Goal: Transaction & Acquisition: Download file/media

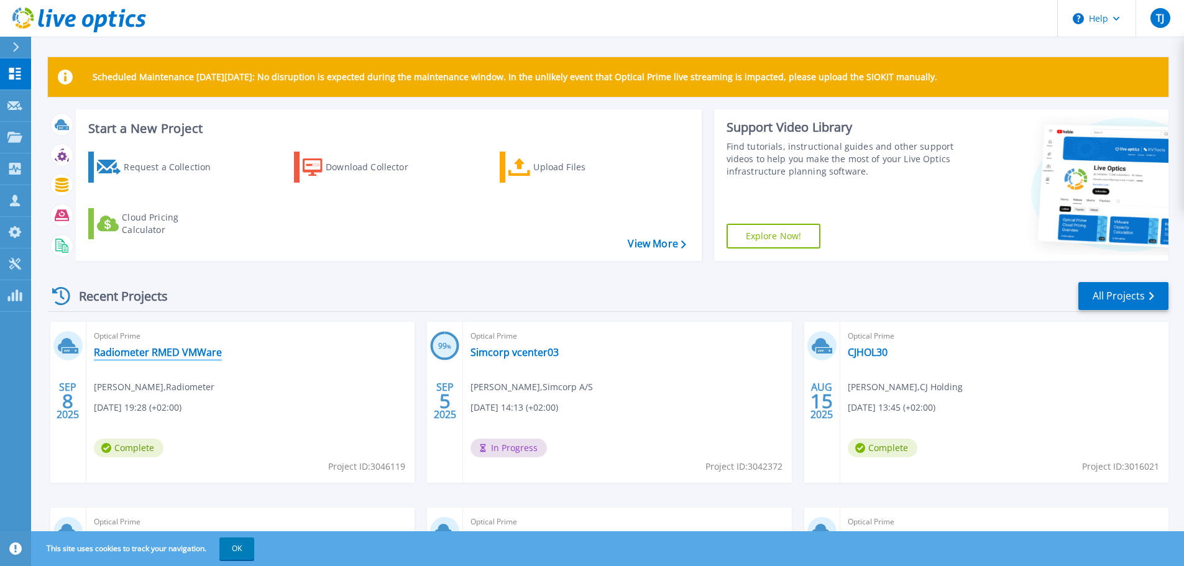
drag, startPoint x: 190, startPoint y: 348, endPoint x: 215, endPoint y: 346, distance: 25.5
click at [190, 348] on link "Radiometer RMED VMWare" at bounding box center [158, 352] width 128 height 12
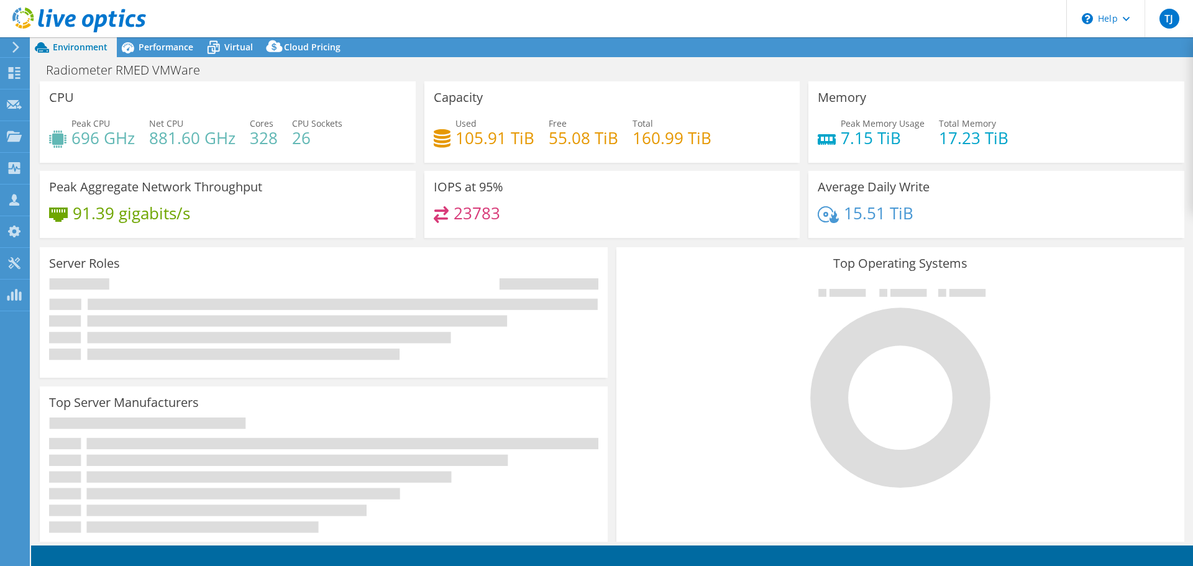
select select "EUFrankfurt"
select select "USD"
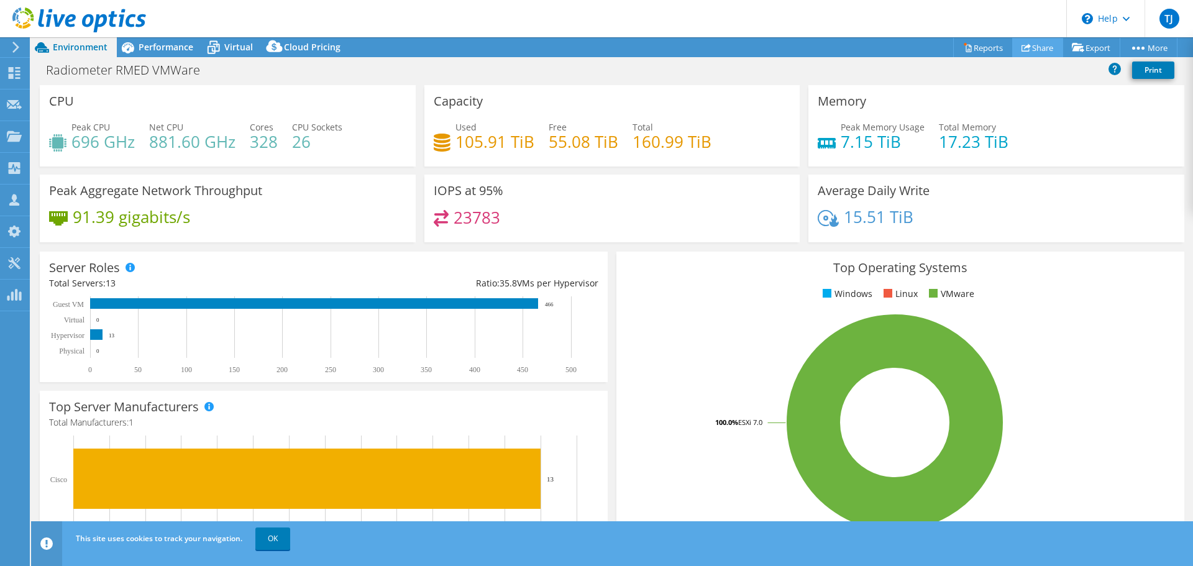
click at [1029, 44] on link "Share" at bounding box center [1037, 47] width 51 height 19
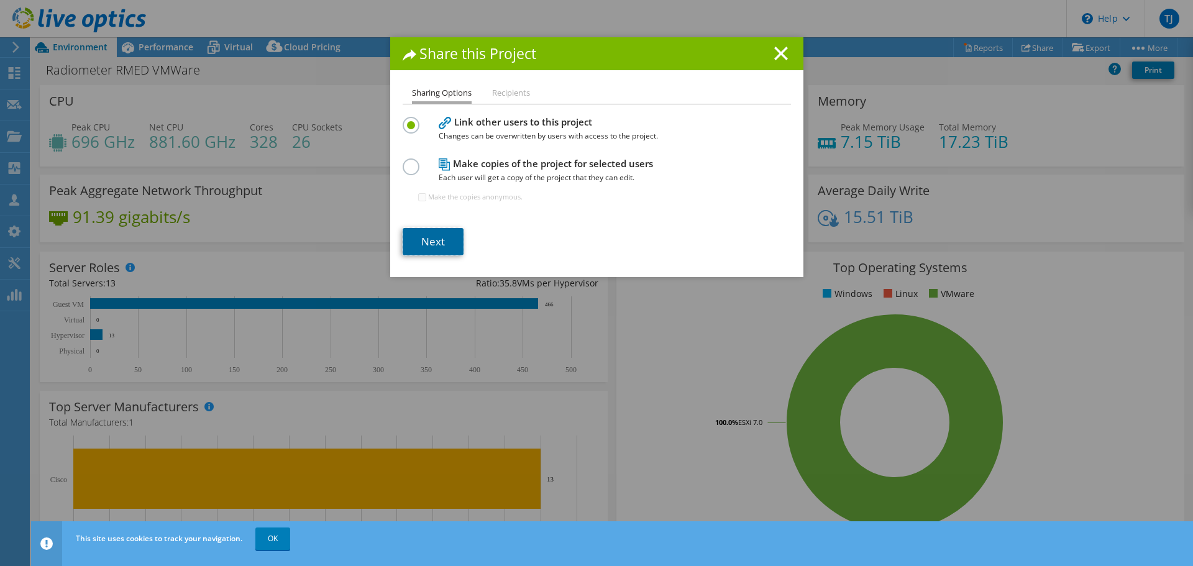
click at [430, 237] on link "Next" at bounding box center [433, 241] width 61 height 27
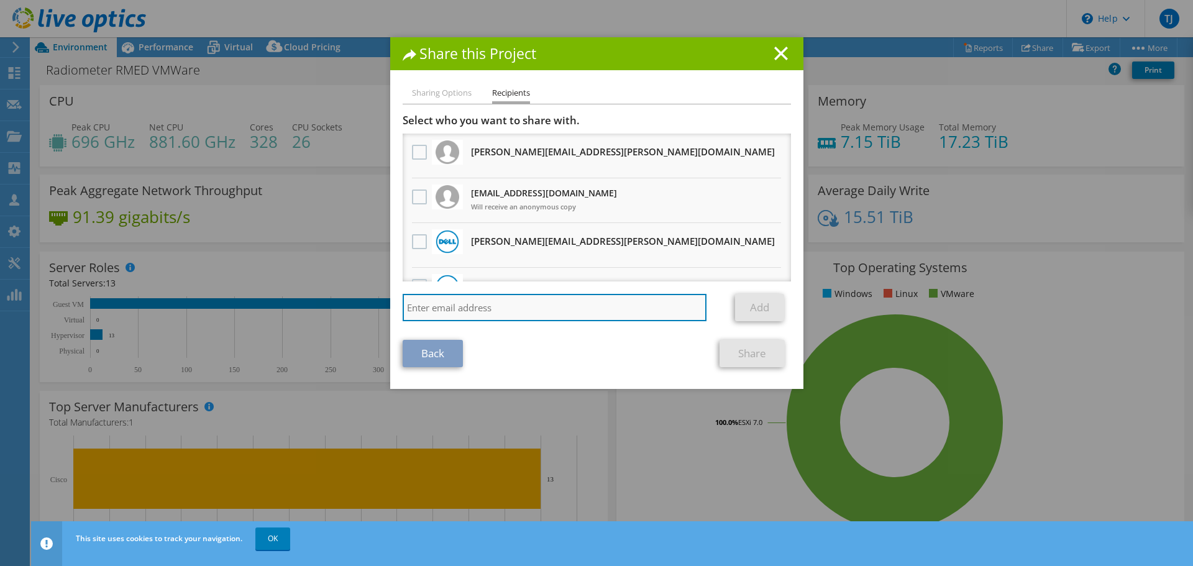
click at [433, 310] on input "search" at bounding box center [555, 307] width 305 height 27
paste input "mathias.philip.andersen.valeur-meller@atea.dk"
type input "mathias.philip.andersen.valeur-meller@atea.dk"
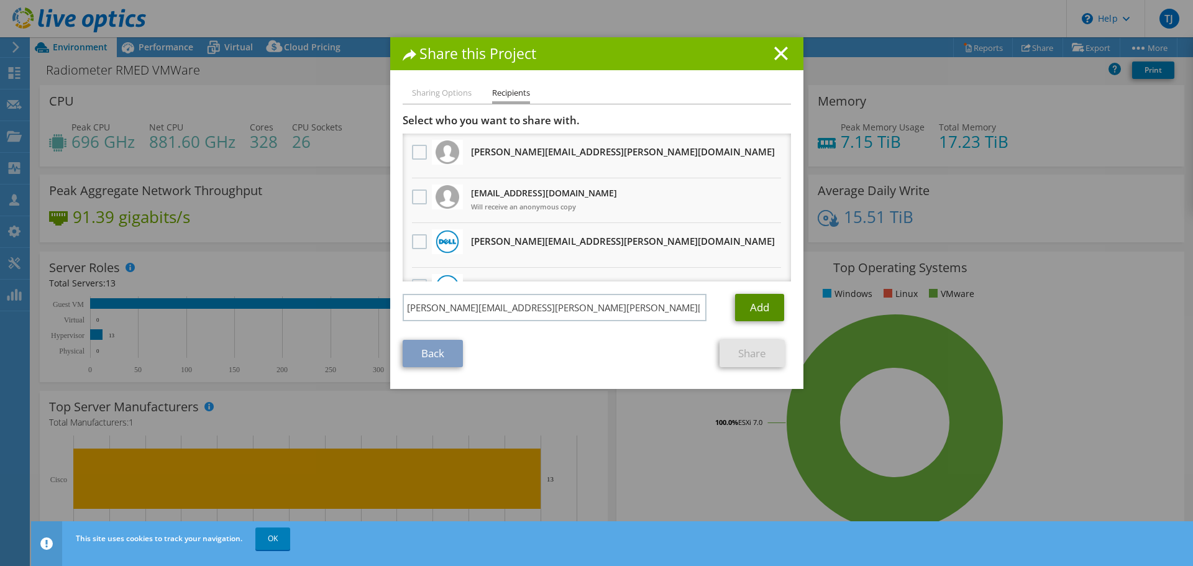
click at [748, 309] on link "Add" at bounding box center [759, 307] width 49 height 27
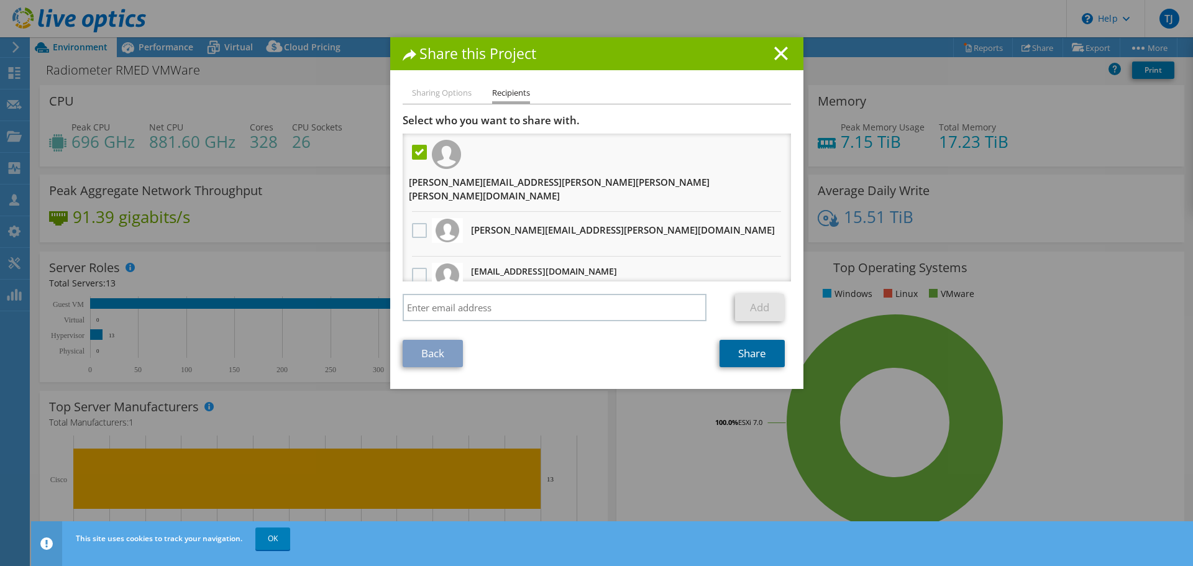
click at [737, 348] on link "Share" at bounding box center [752, 353] width 65 height 27
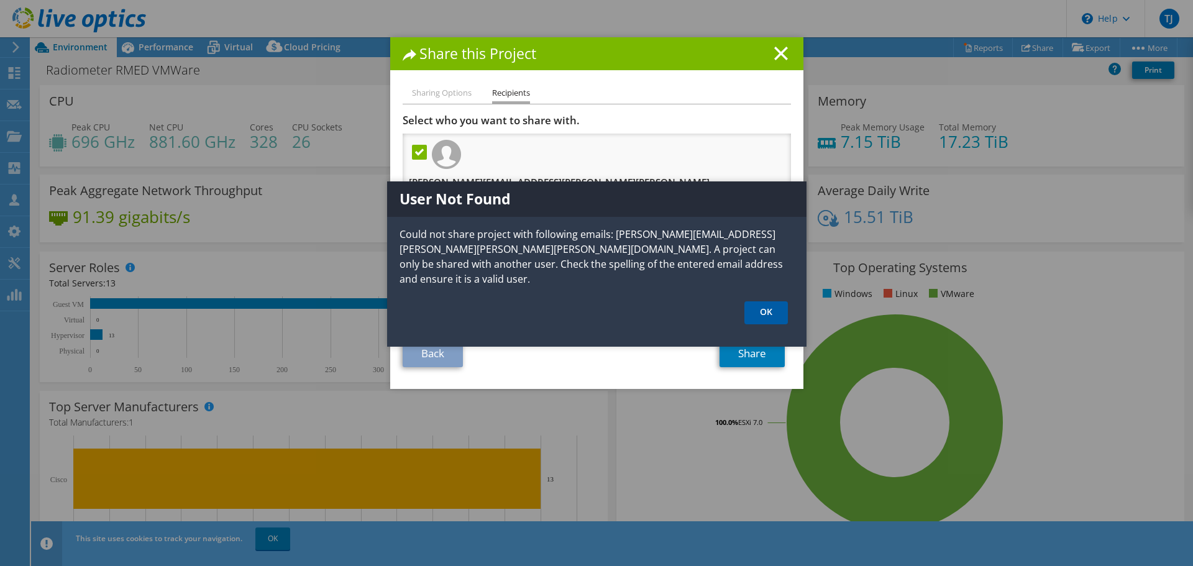
click at [770, 301] on link "OK" at bounding box center [767, 312] width 44 height 23
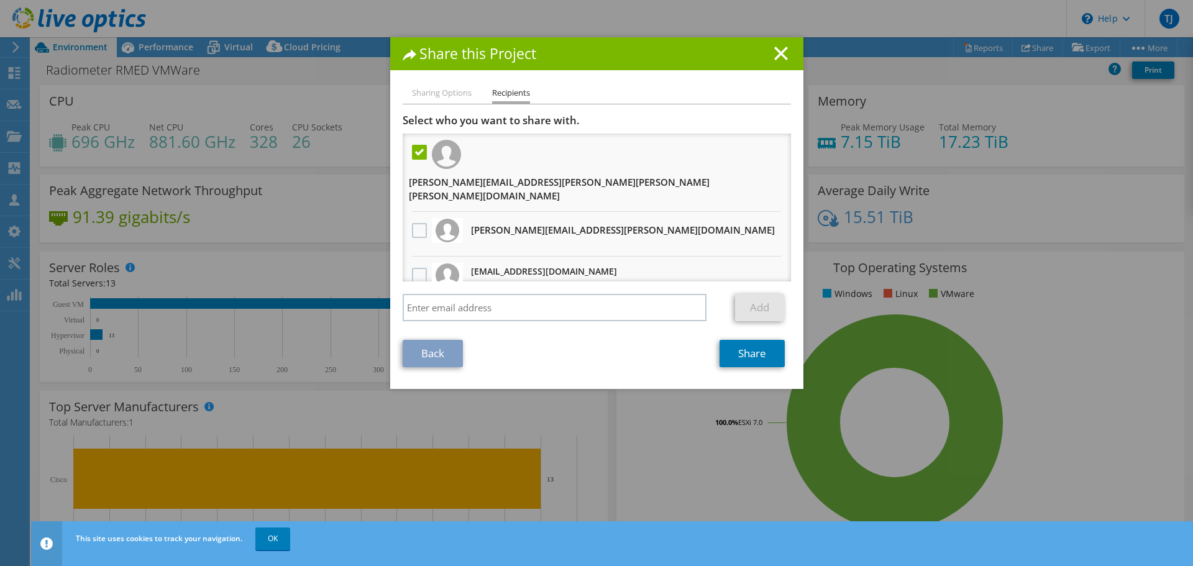
click at [429, 90] on li "Sharing Options" at bounding box center [442, 94] width 60 height 16
click at [412, 357] on link "Back" at bounding box center [433, 353] width 60 height 27
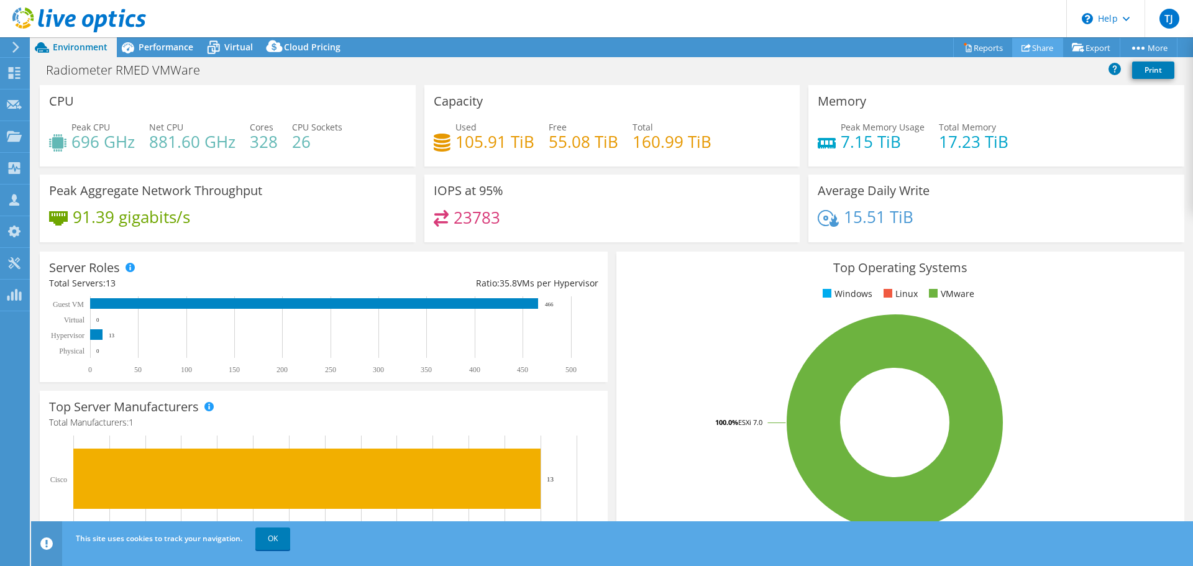
click at [1038, 48] on link "Share" at bounding box center [1037, 47] width 51 height 19
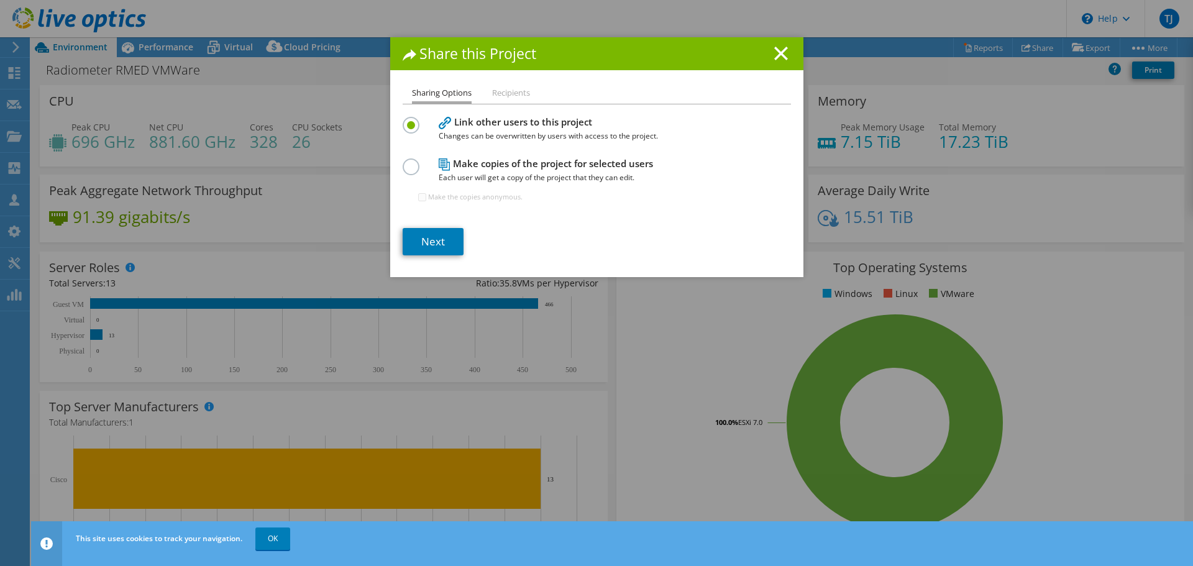
click at [403, 162] on label at bounding box center [414, 159] width 22 height 3
click at [0, 0] on input "radio" at bounding box center [0, 0] width 0 height 0
click at [424, 241] on link "Next" at bounding box center [433, 241] width 61 height 27
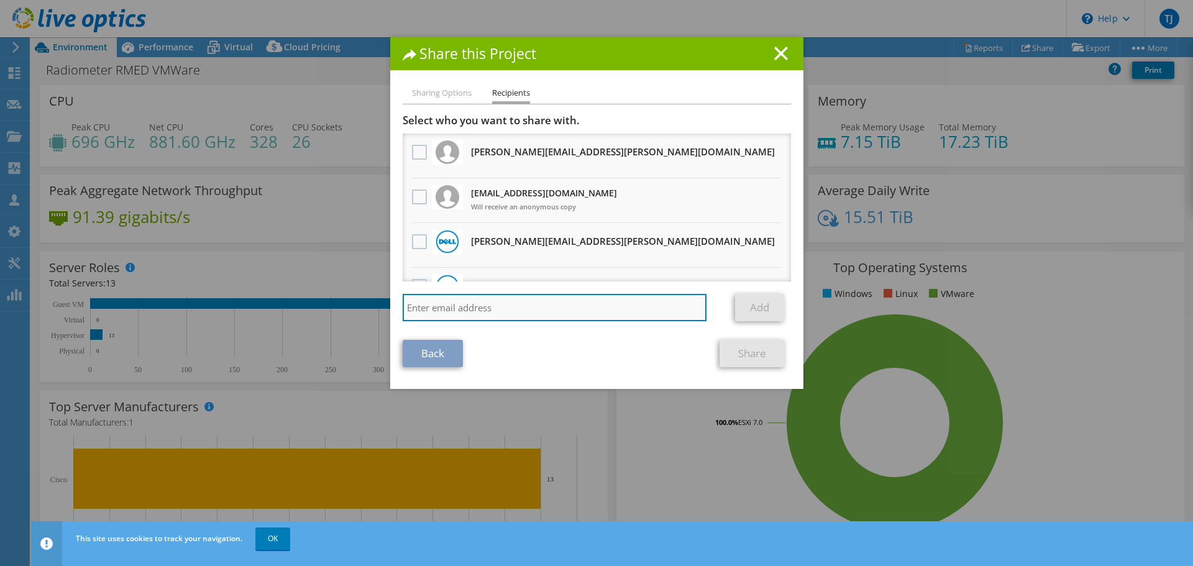
click at [494, 309] on input "search" at bounding box center [555, 307] width 305 height 27
paste input "mathias.philip.andersen.valeur-meller@atea.dk"
type input "mathias.philip.andersen.valeur-meller@atea.dk"
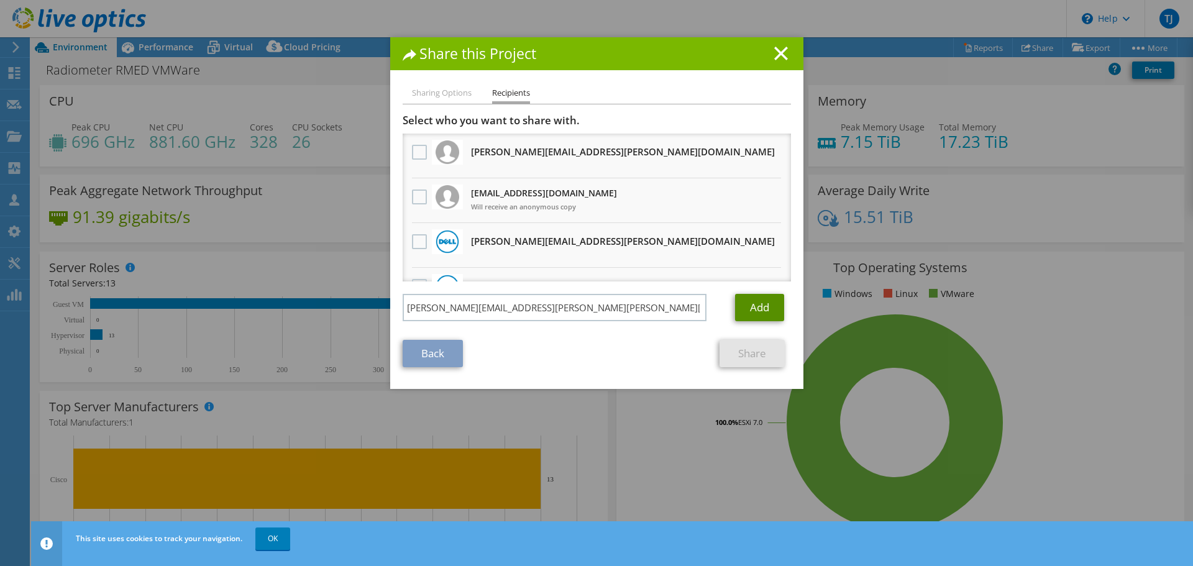
click at [764, 305] on link "Add" at bounding box center [759, 307] width 49 height 27
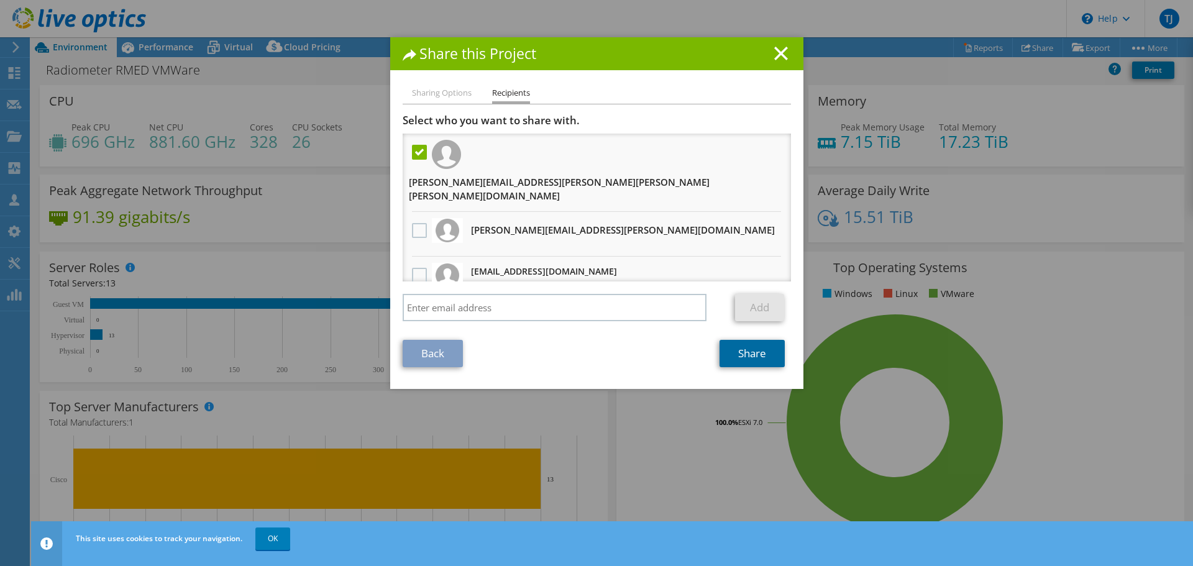
click at [764, 351] on link "Share" at bounding box center [752, 353] width 65 height 27
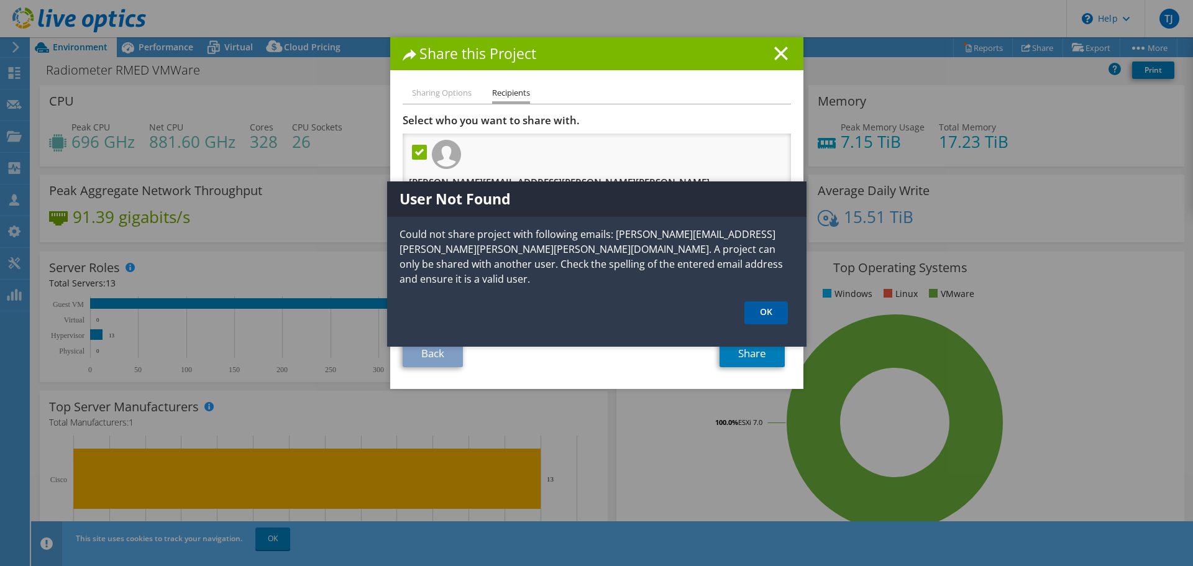
click at [764, 301] on link "OK" at bounding box center [767, 312] width 44 height 23
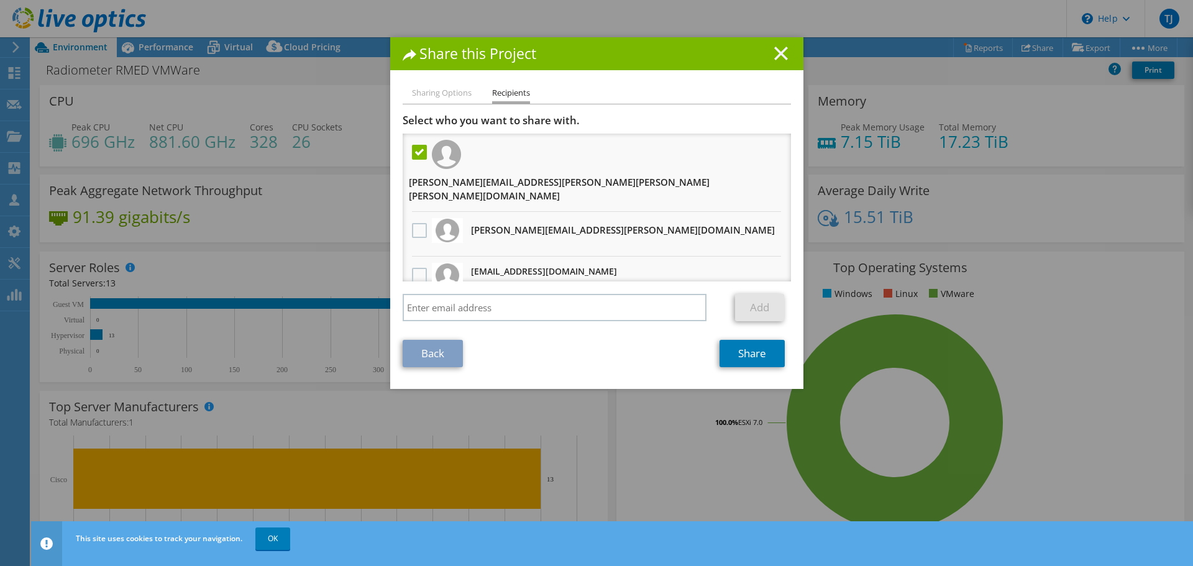
click at [780, 50] on line at bounding box center [781, 53] width 12 height 12
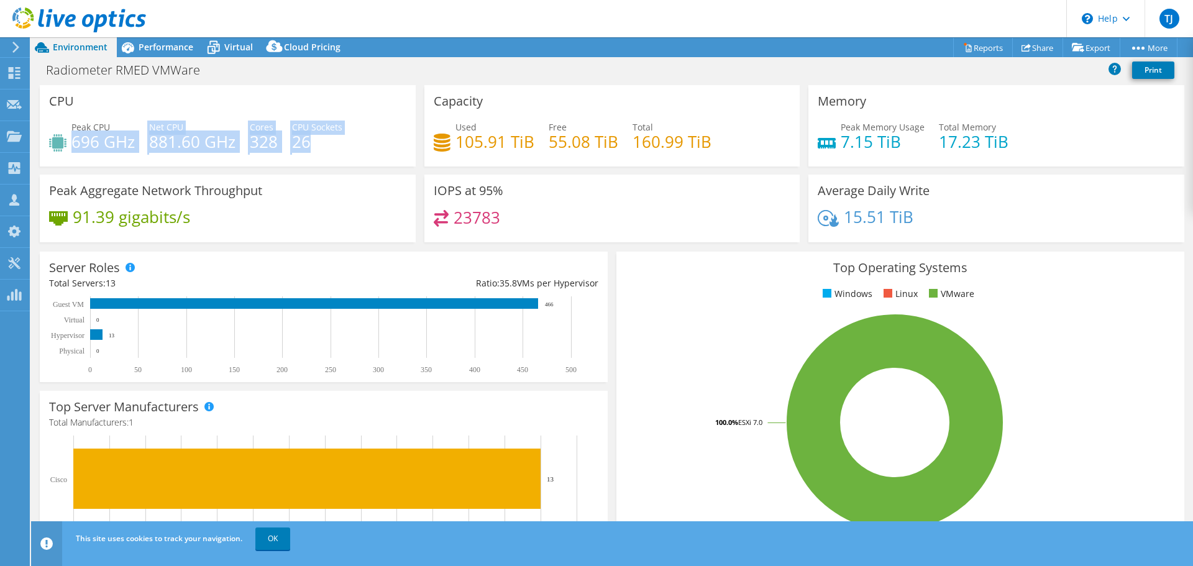
drag, startPoint x: 180, startPoint y: 134, endPoint x: 345, endPoint y: 137, distance: 164.7
click at [345, 137] on div "Peak CPU 696 GHz Net CPU 881.60 GHz Cores 328 CPU Sockets 26" at bounding box center [227, 141] width 357 height 40
click at [212, 140] on h4 "881.60 GHz" at bounding box center [192, 142] width 86 height 14
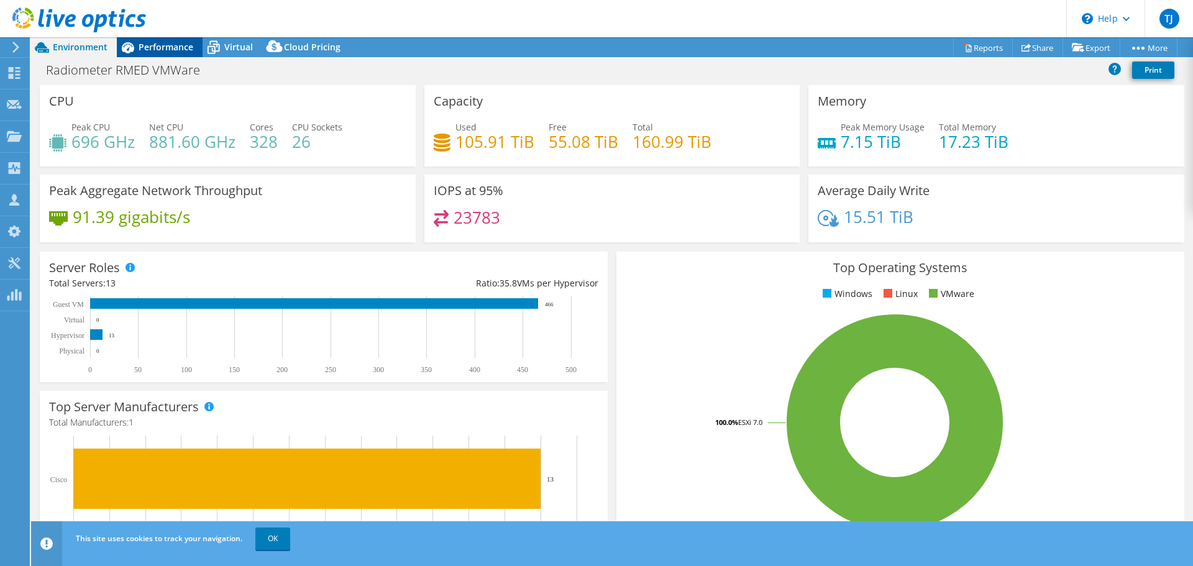
click at [157, 47] on span "Performance" at bounding box center [166, 47] width 55 height 12
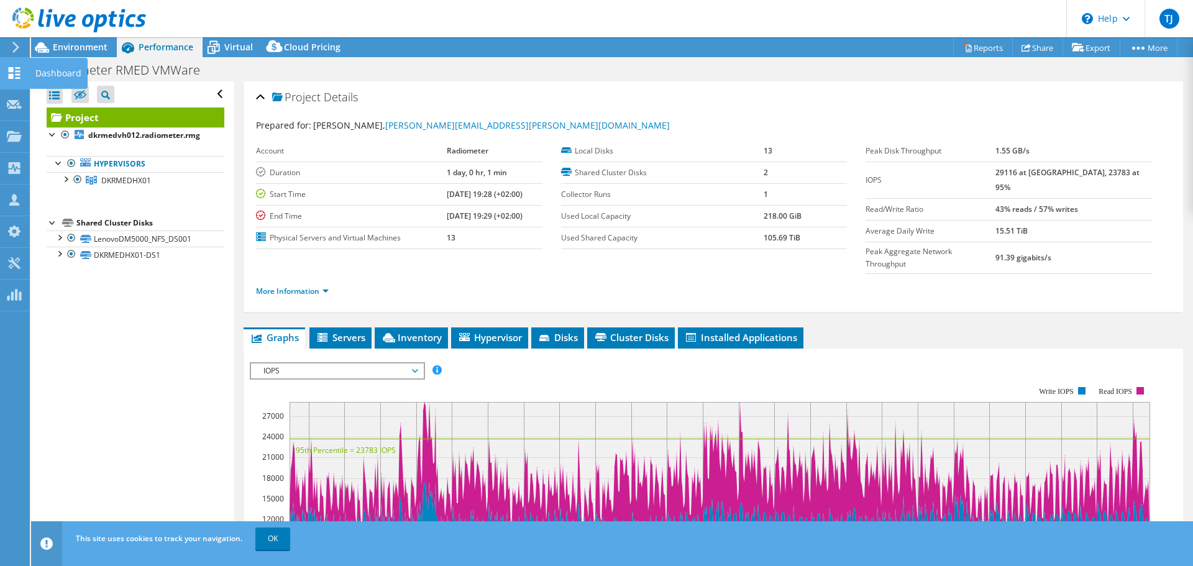
click at [40, 76] on div "Dashboard" at bounding box center [58, 73] width 58 height 31
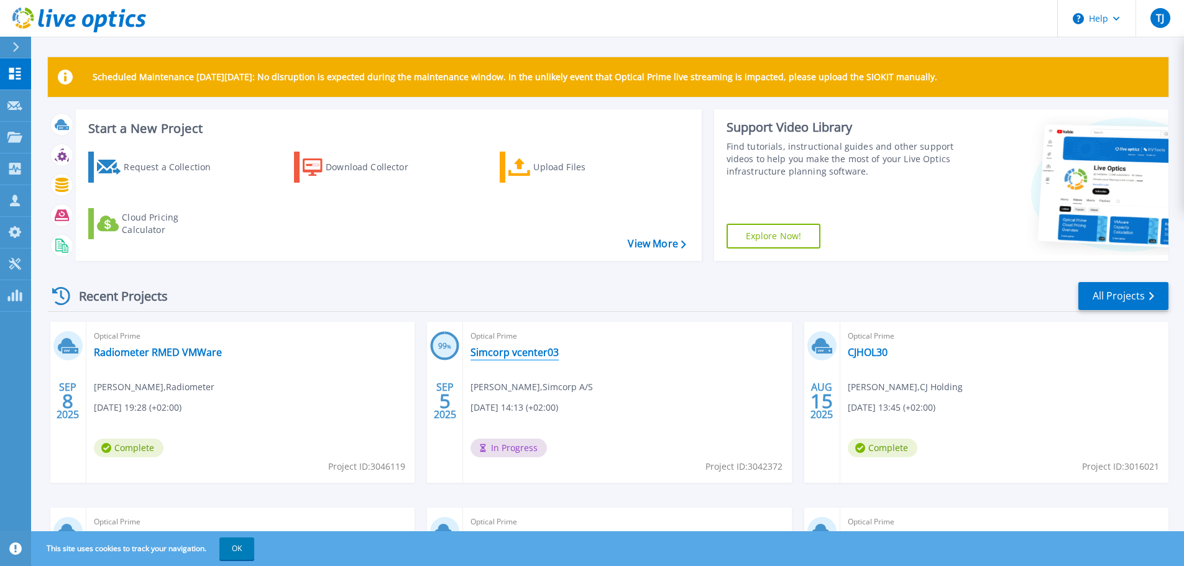
click at [523, 354] on link "Simcorp vcenter03" at bounding box center [514, 352] width 88 height 12
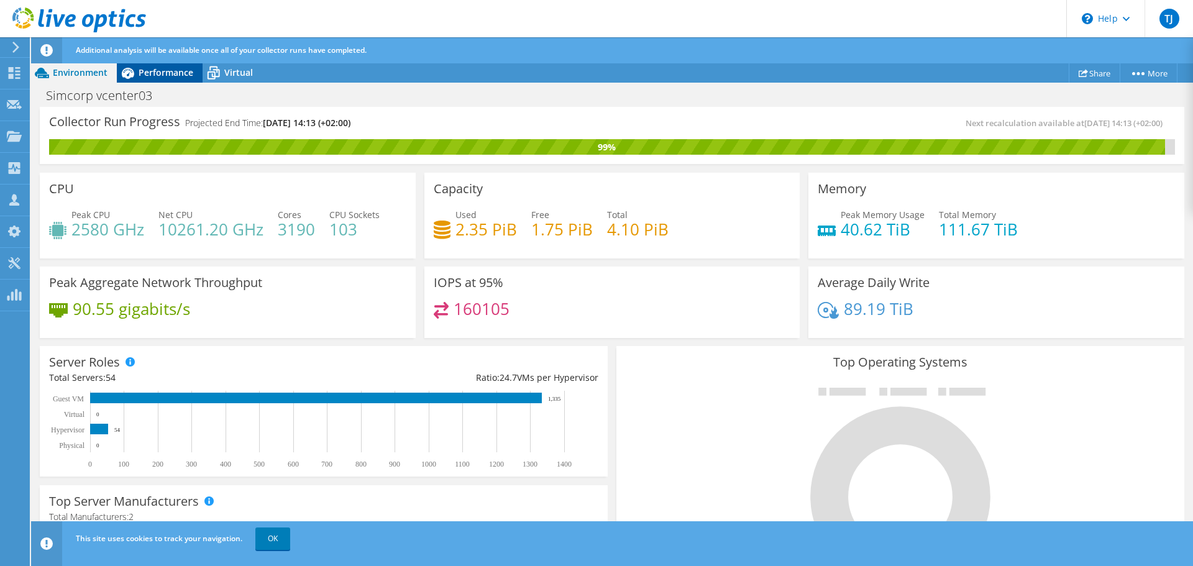
click at [160, 76] on span "Performance" at bounding box center [166, 72] width 55 height 12
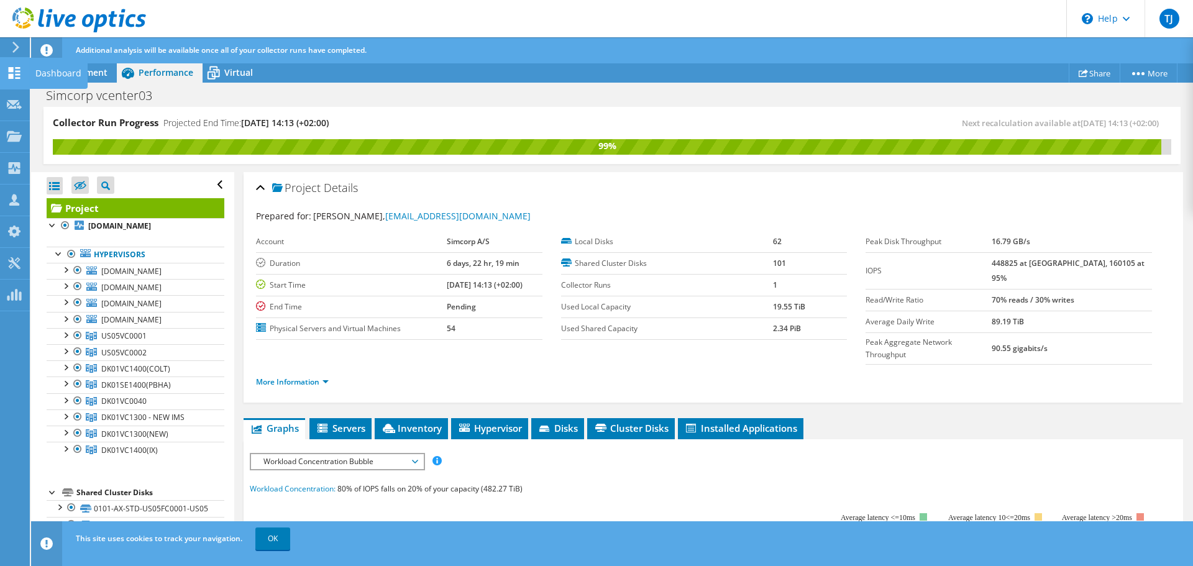
click at [62, 74] on div "Dashboard" at bounding box center [58, 73] width 58 height 31
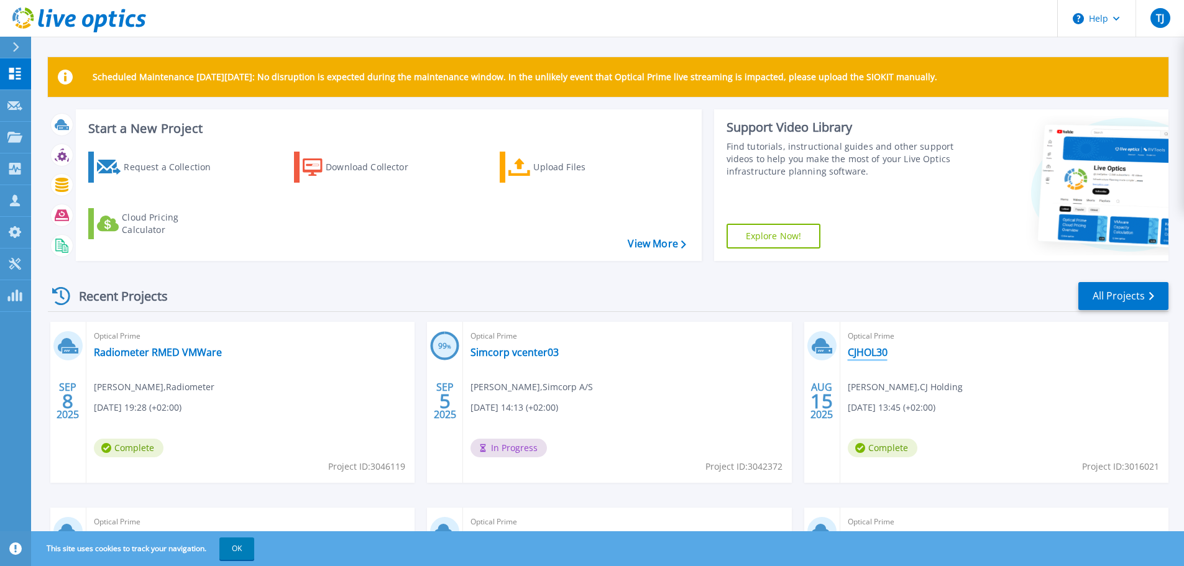
click at [866, 352] on link "CJHOL30" at bounding box center [868, 352] width 40 height 12
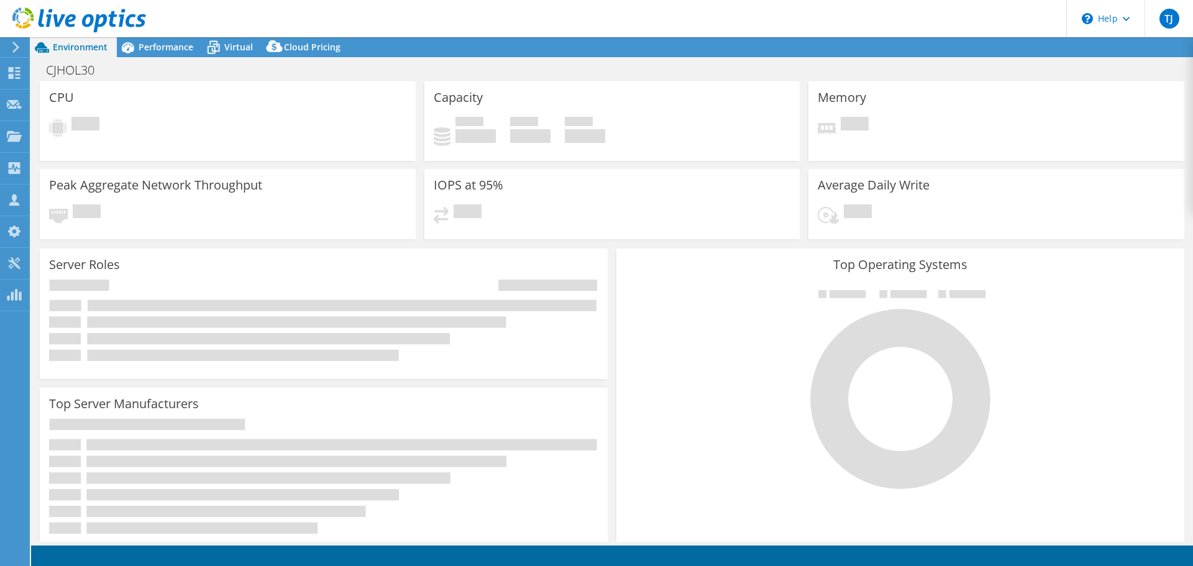
select select "EUFrankfurt"
select select "EUR"
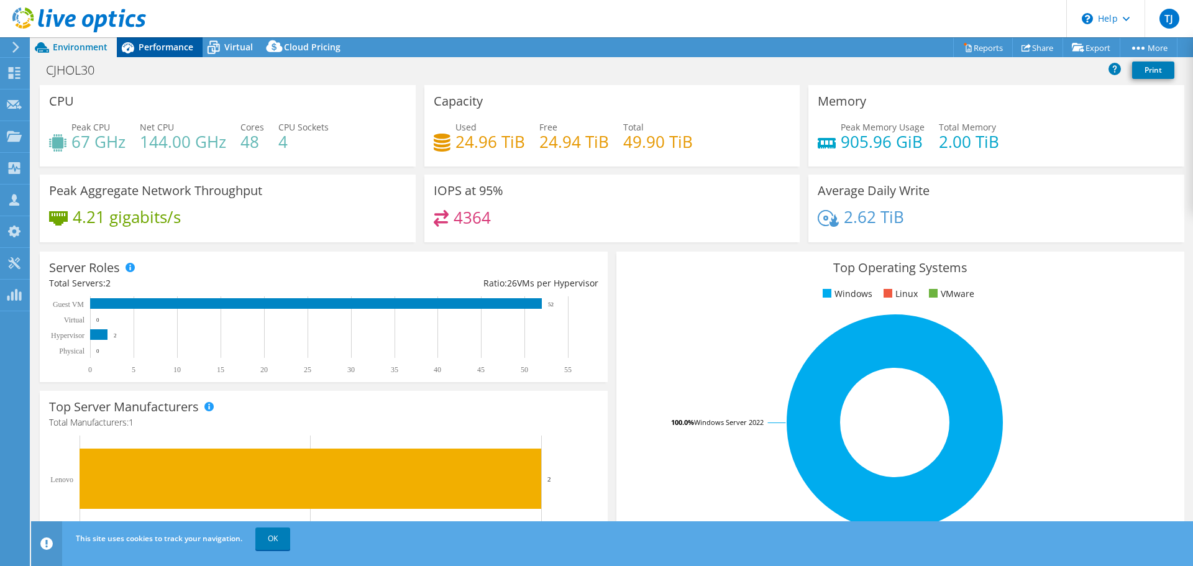
click at [164, 53] on div "Performance" at bounding box center [160, 47] width 86 height 20
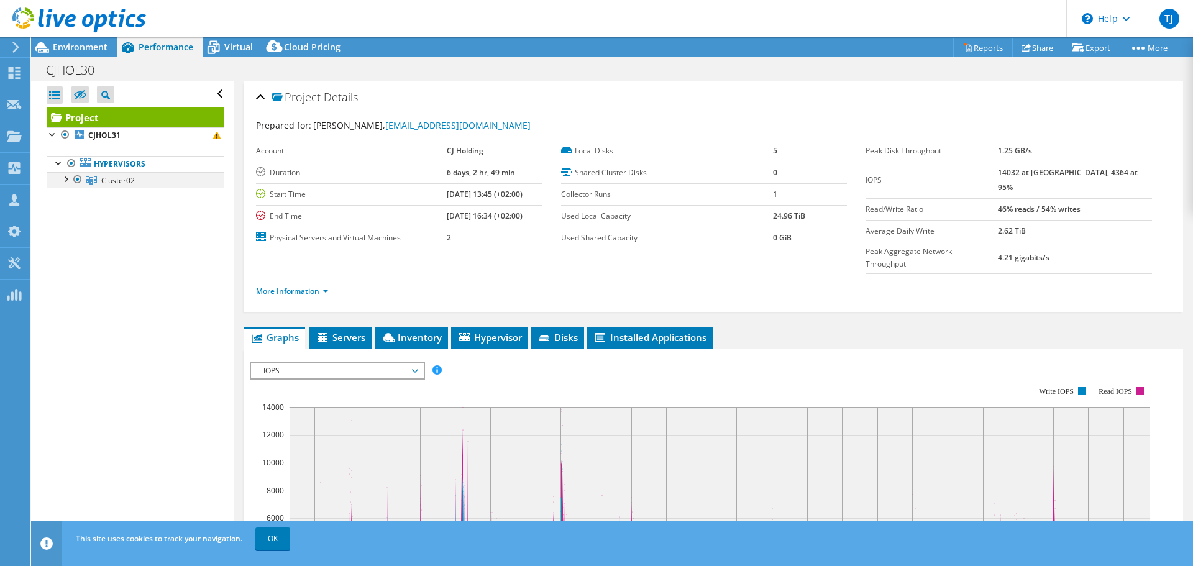
click at [63, 180] on div at bounding box center [65, 178] width 12 height 12
click at [242, 45] on span "Virtual" at bounding box center [238, 47] width 29 height 12
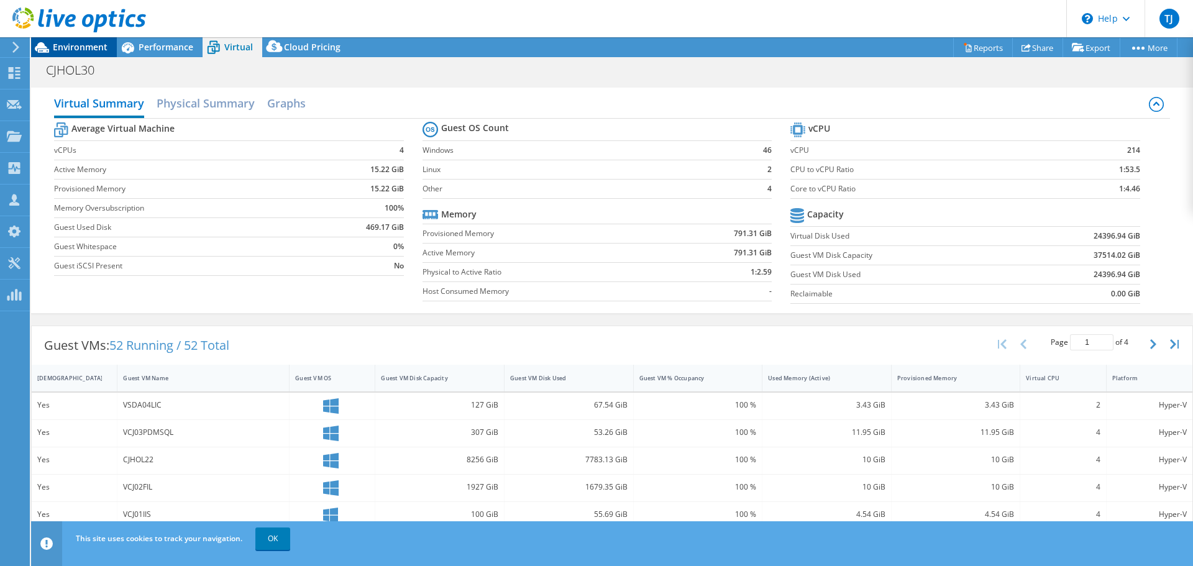
click at [89, 45] on span "Environment" at bounding box center [80, 47] width 55 height 12
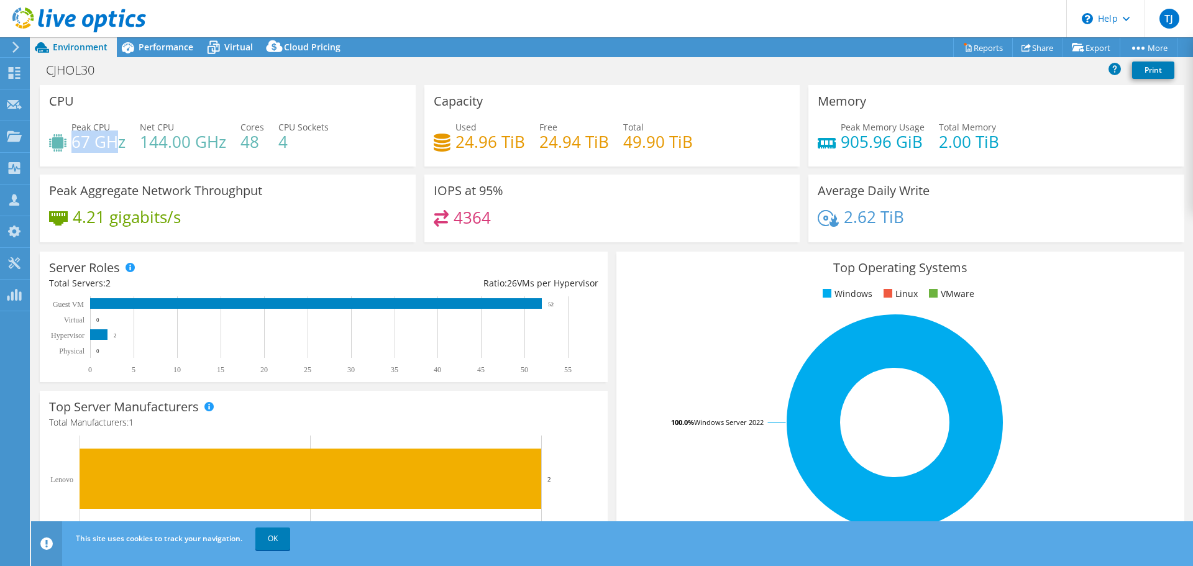
drag, startPoint x: 71, startPoint y: 137, endPoint x: 116, endPoint y: 137, distance: 44.7
click at [116, 137] on h4 "67 GHz" at bounding box center [98, 142] width 54 height 14
drag, startPoint x: 901, startPoint y: 145, endPoint x: 800, endPoint y: 121, distance: 104.2
click at [804, 121] on div "Memory Peak Memory Usage 905.96 GiB Total Memory 2.00 TiB" at bounding box center [996, 125] width 385 height 81
click at [58, 72] on div "Dashboard" at bounding box center [58, 73] width 58 height 31
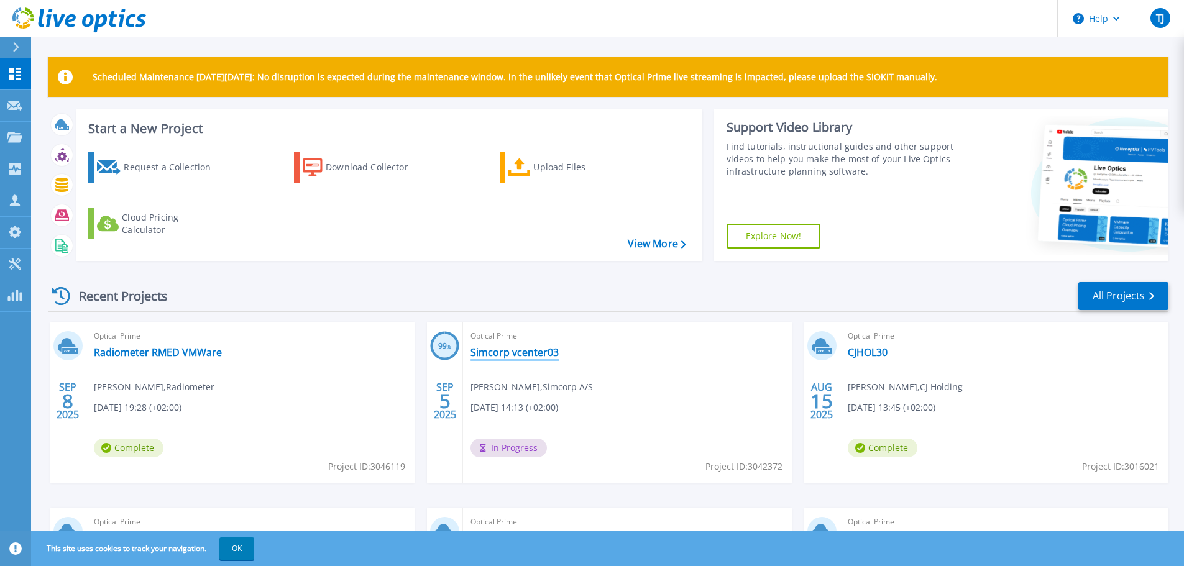
click at [517, 355] on link "Simcorp vcenter03" at bounding box center [514, 352] width 88 height 12
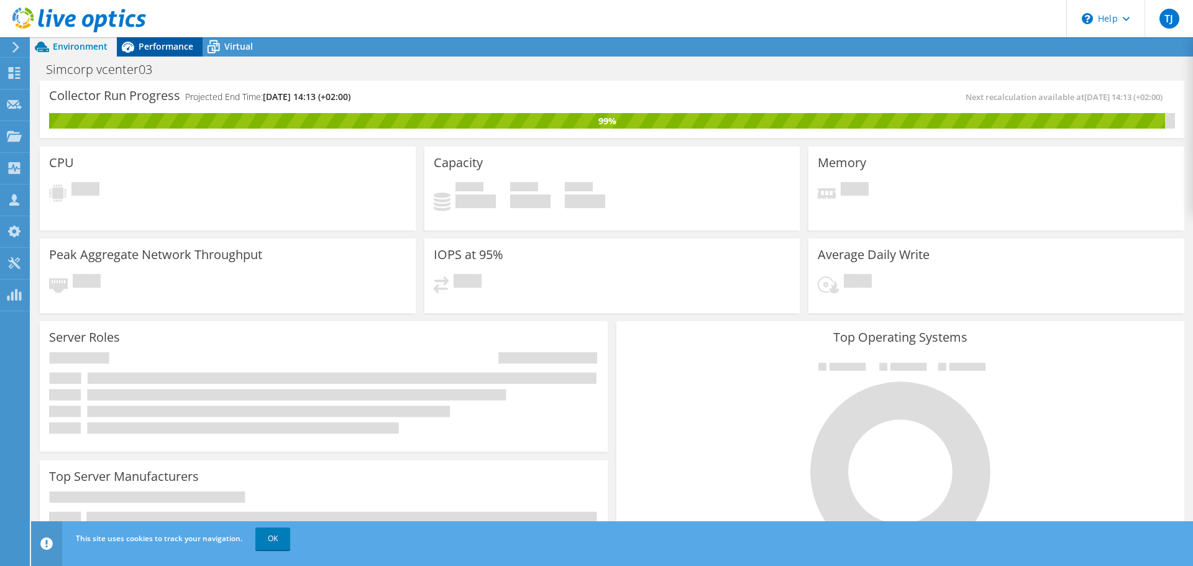
click at [157, 48] on div "TJ Channel Partner Thomas Jørgensen [EMAIL_ADDRESS][PERSON_NAME][DOMAIN_NAME] A…" at bounding box center [596, 283] width 1193 height 566
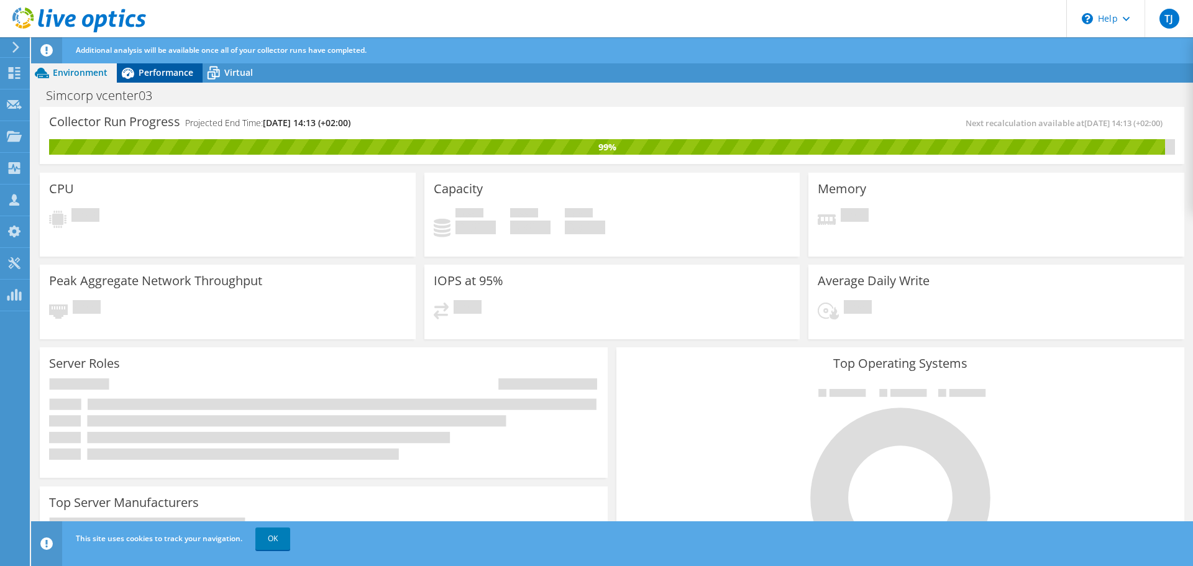
click at [161, 69] on span "Performance" at bounding box center [166, 72] width 55 height 12
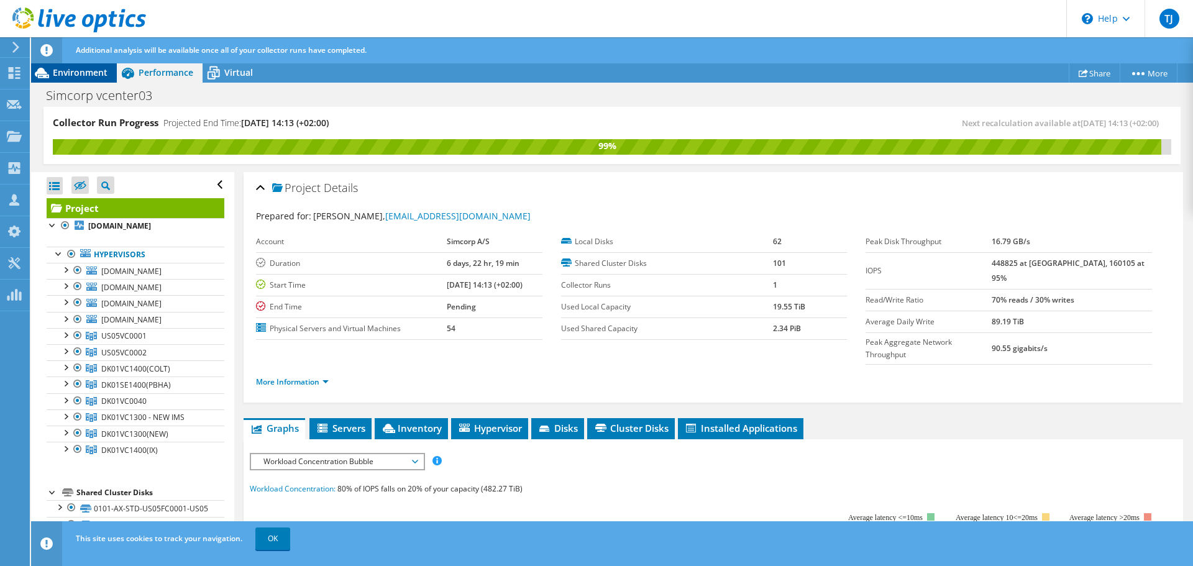
click at [77, 64] on div "Environment" at bounding box center [74, 73] width 86 height 20
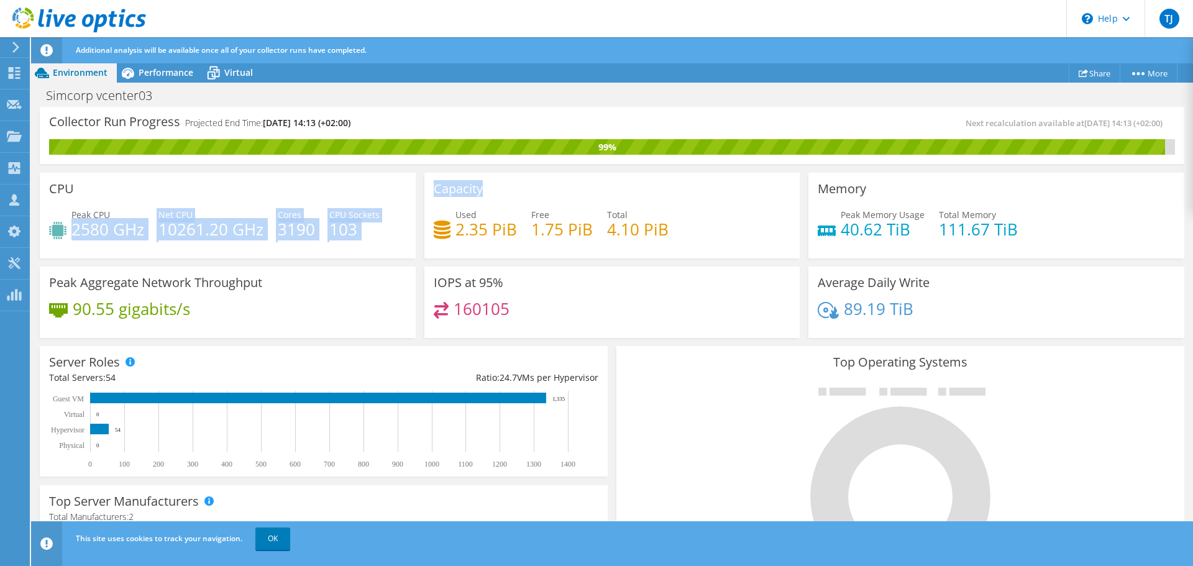
drag, startPoint x: 71, startPoint y: 228, endPoint x: 445, endPoint y: 221, distance: 373.6
click at [445, 221] on div "CPU Peak CPU 2580 GHz Net CPU 10261.20 GHz Cores 3190 CPU Sockets 103 Capacity …" at bounding box center [611, 255] width 1153 height 174
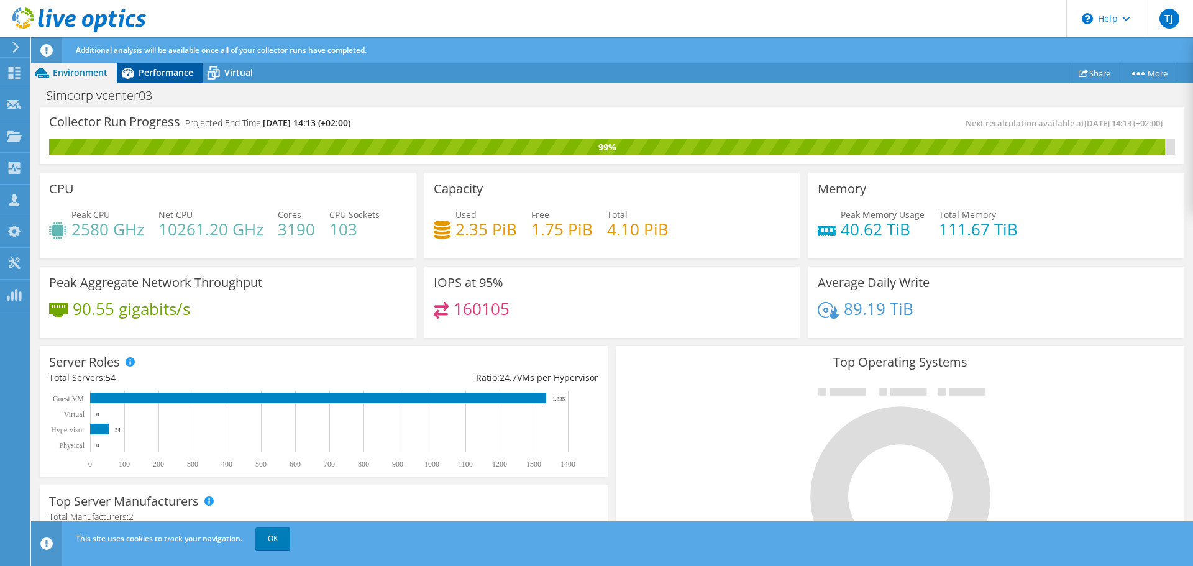
drag, startPoint x: 144, startPoint y: 64, endPoint x: 144, endPoint y: 72, distance: 8.1
click at [144, 64] on div "Performance" at bounding box center [160, 73] width 86 height 20
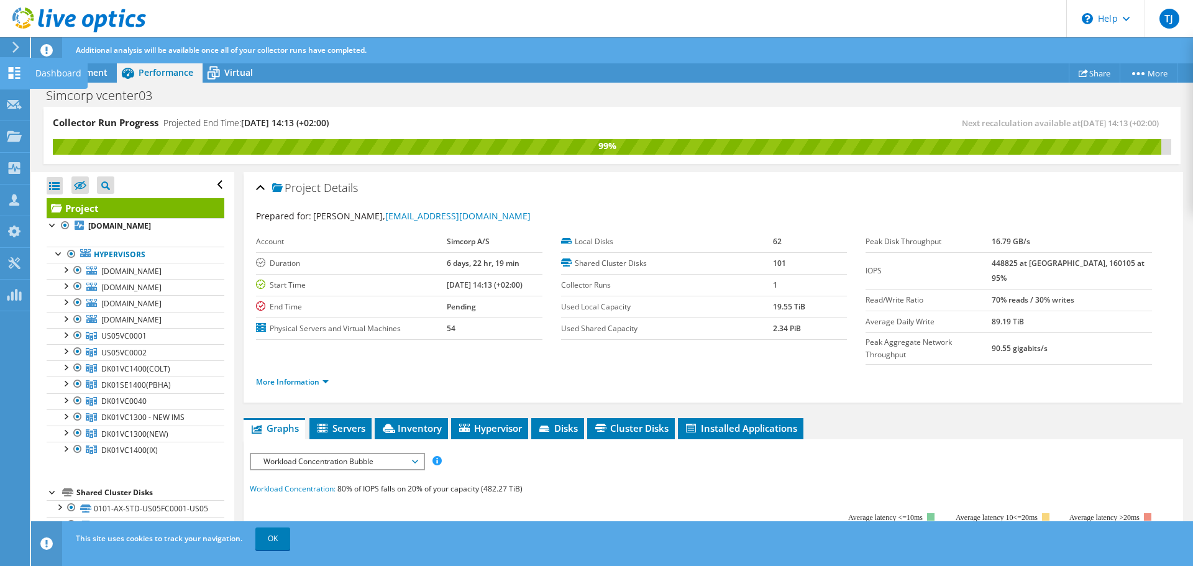
click at [71, 74] on div "Dashboard" at bounding box center [58, 73] width 58 height 31
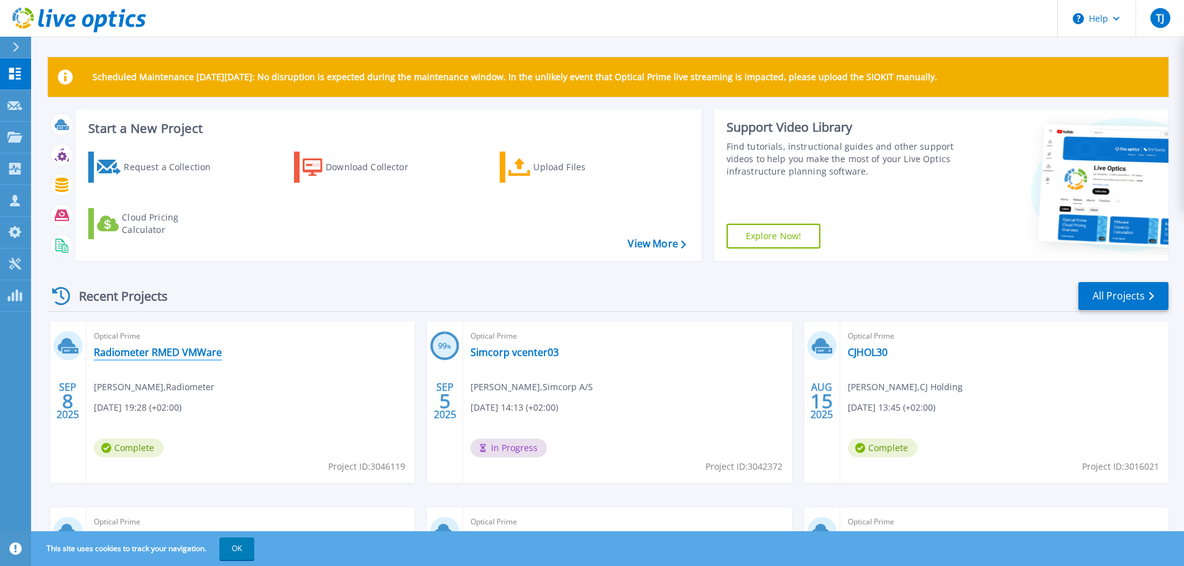
click at [142, 352] on link "Radiometer RMED VMWare" at bounding box center [158, 352] width 128 height 12
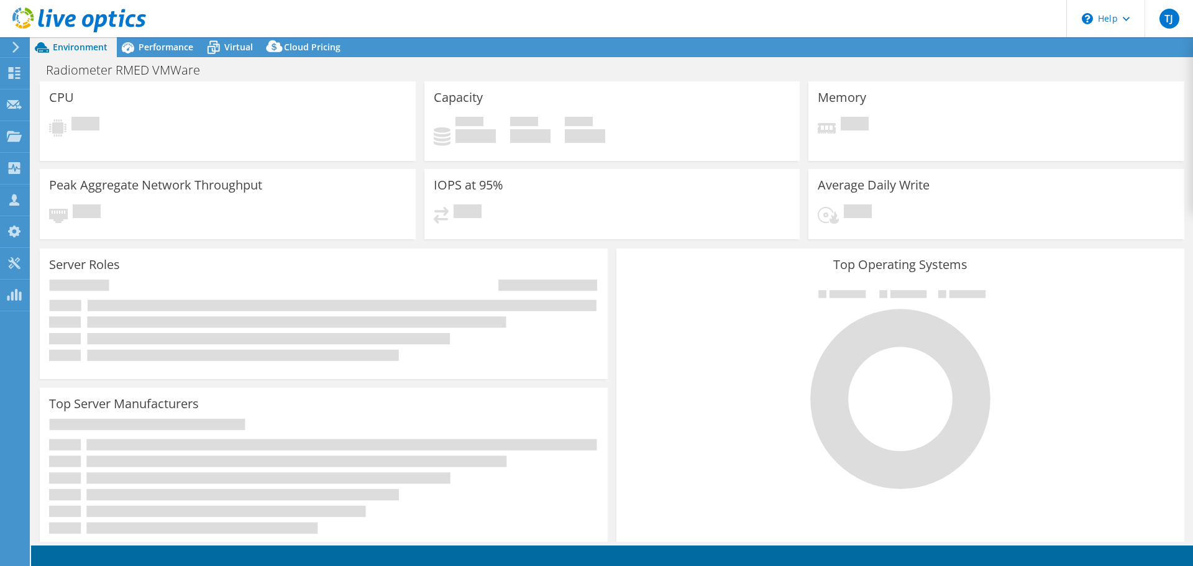
select select "EUFrankfurt"
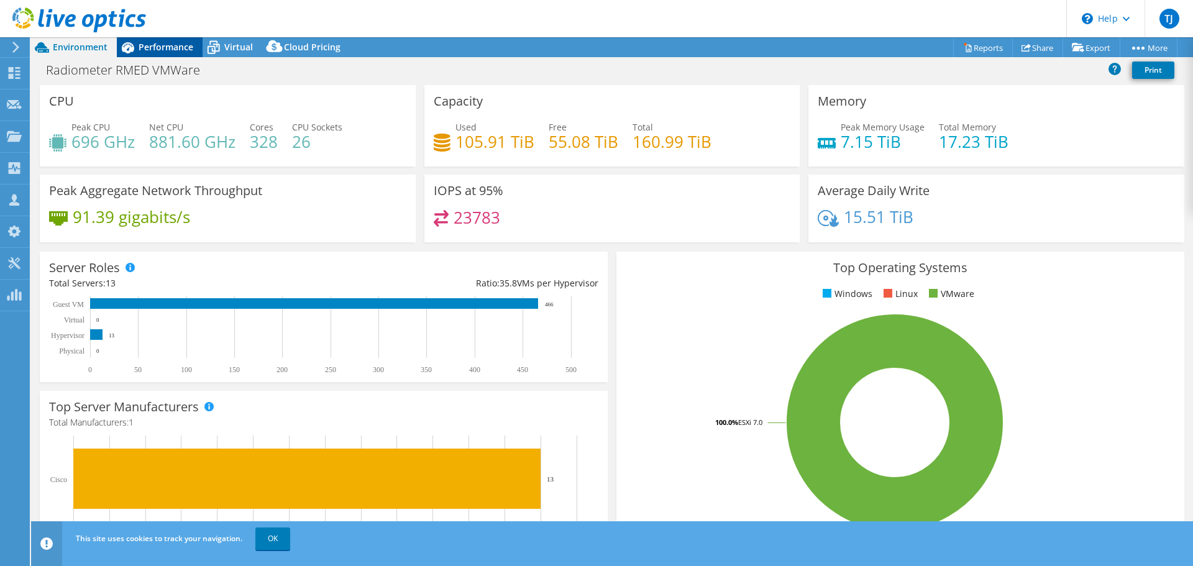
click at [154, 52] on span "Performance" at bounding box center [166, 47] width 55 height 12
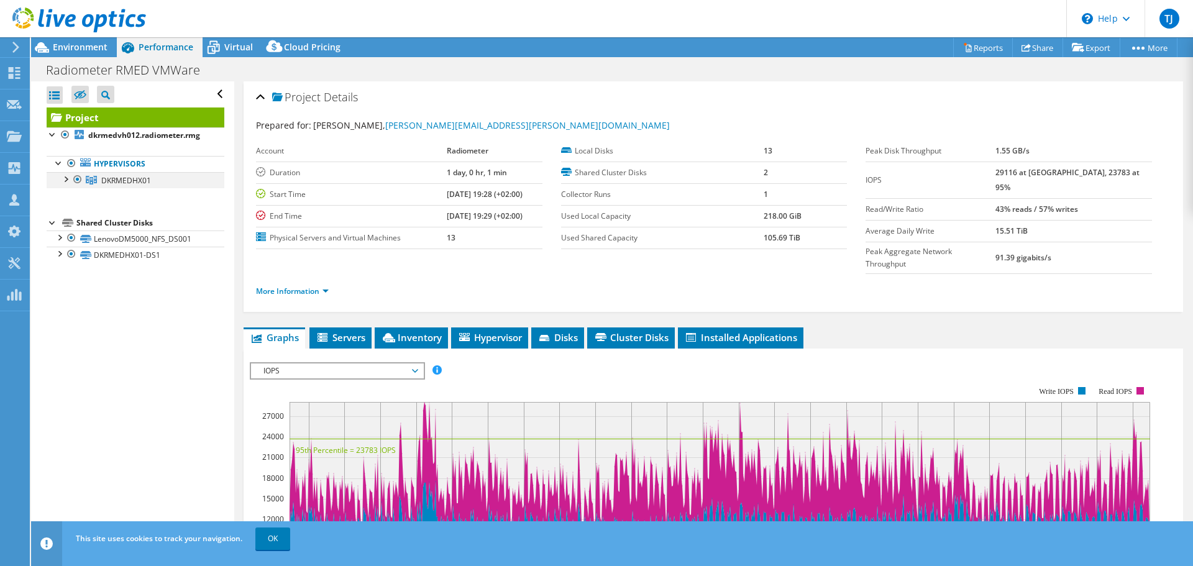
click at [66, 183] on div at bounding box center [65, 178] width 12 height 12
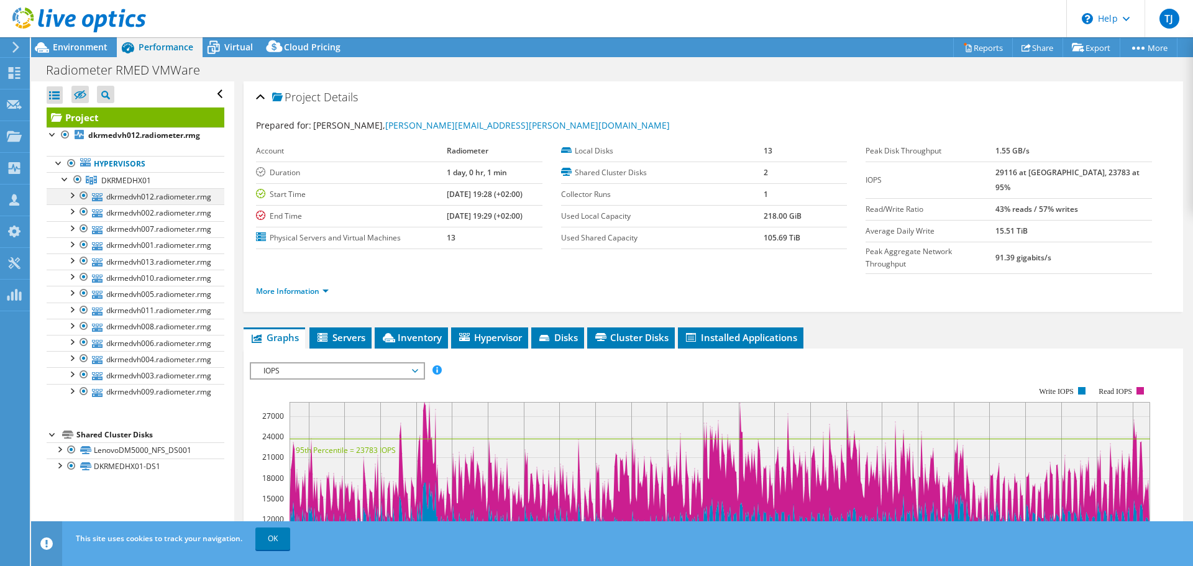
click at [72, 196] on div at bounding box center [71, 194] width 12 height 12
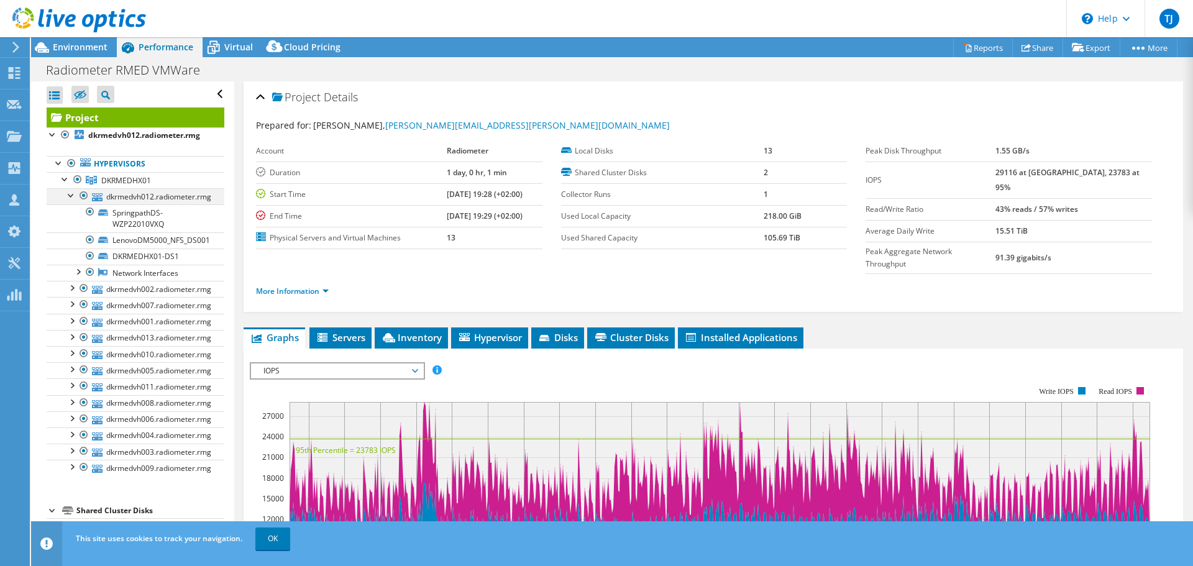
click at [72, 196] on div at bounding box center [71, 194] width 12 height 12
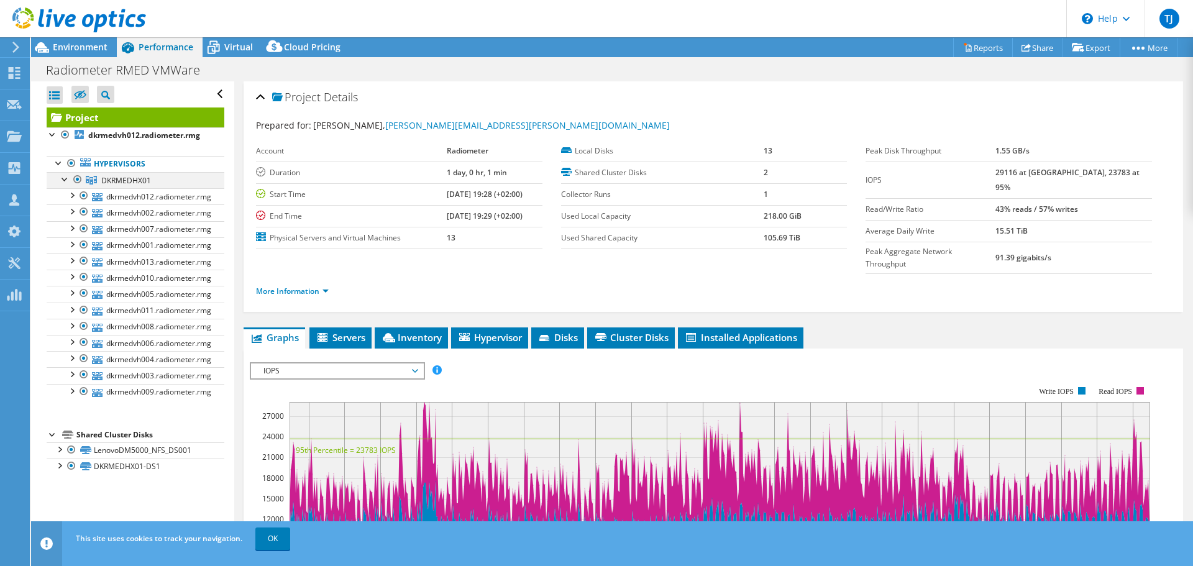
click at [65, 183] on div at bounding box center [65, 178] width 12 height 12
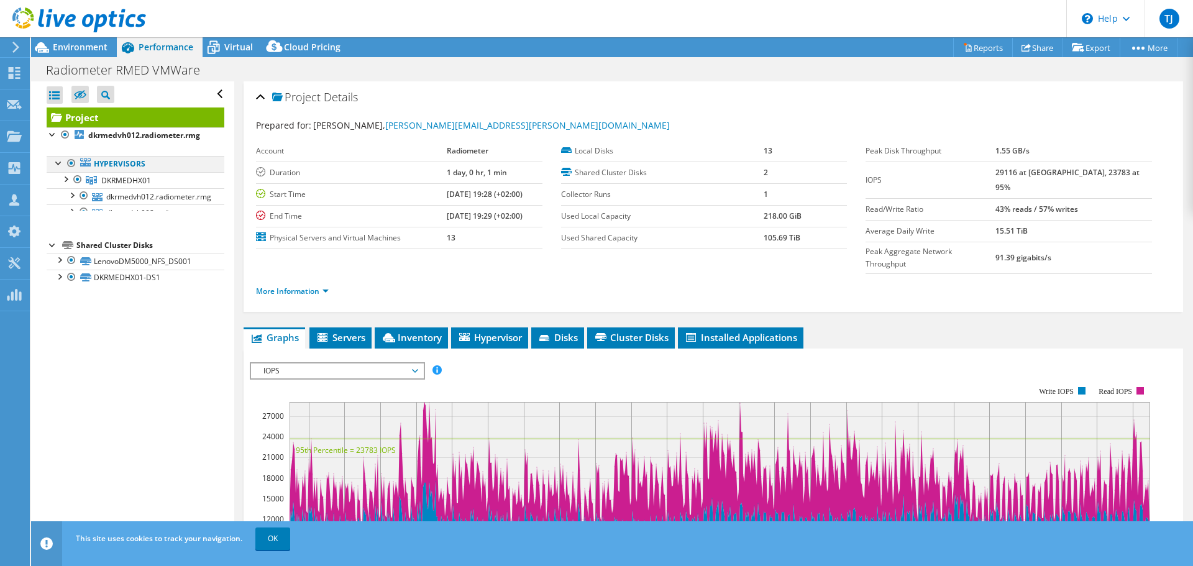
click at [58, 165] on div at bounding box center [59, 162] width 12 height 12
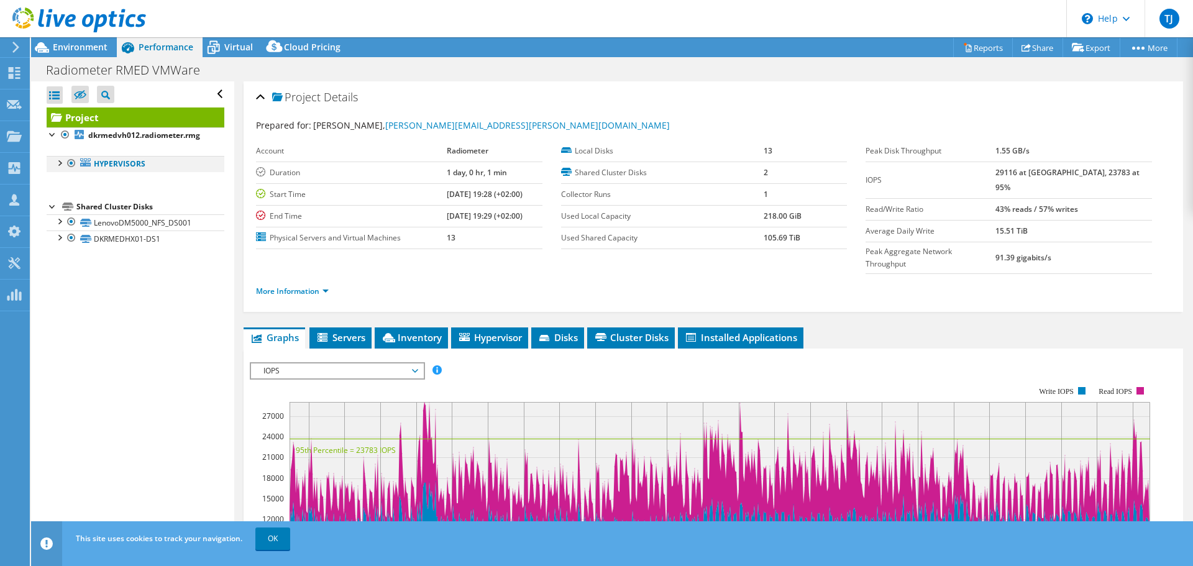
click at [60, 164] on div at bounding box center [59, 162] width 12 height 12
click at [66, 178] on div at bounding box center [65, 178] width 12 height 12
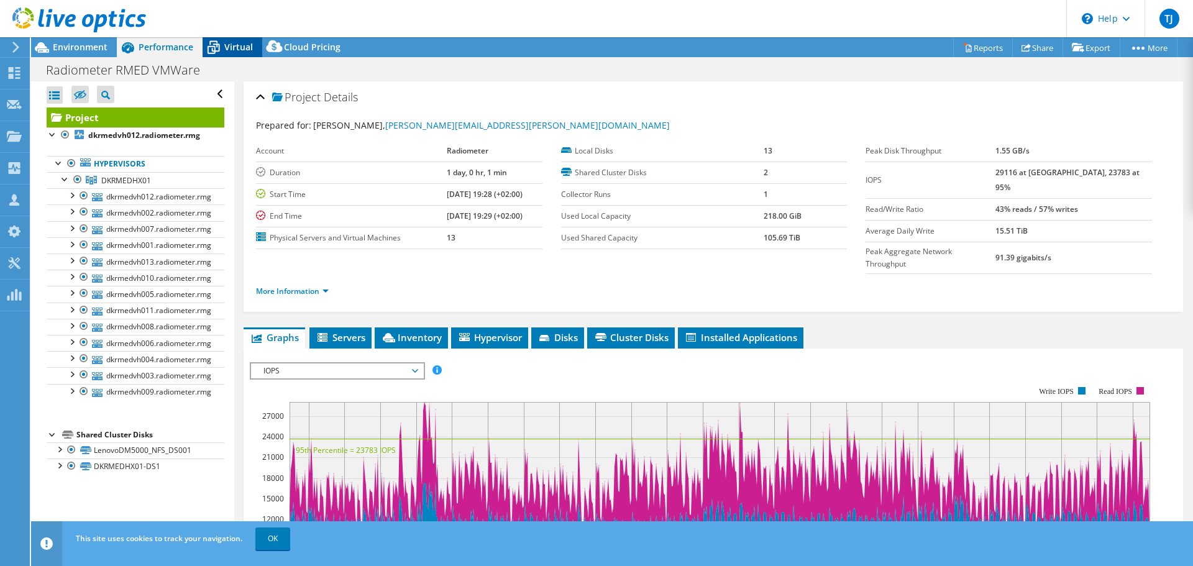
click at [227, 42] on span "Virtual" at bounding box center [238, 47] width 29 height 12
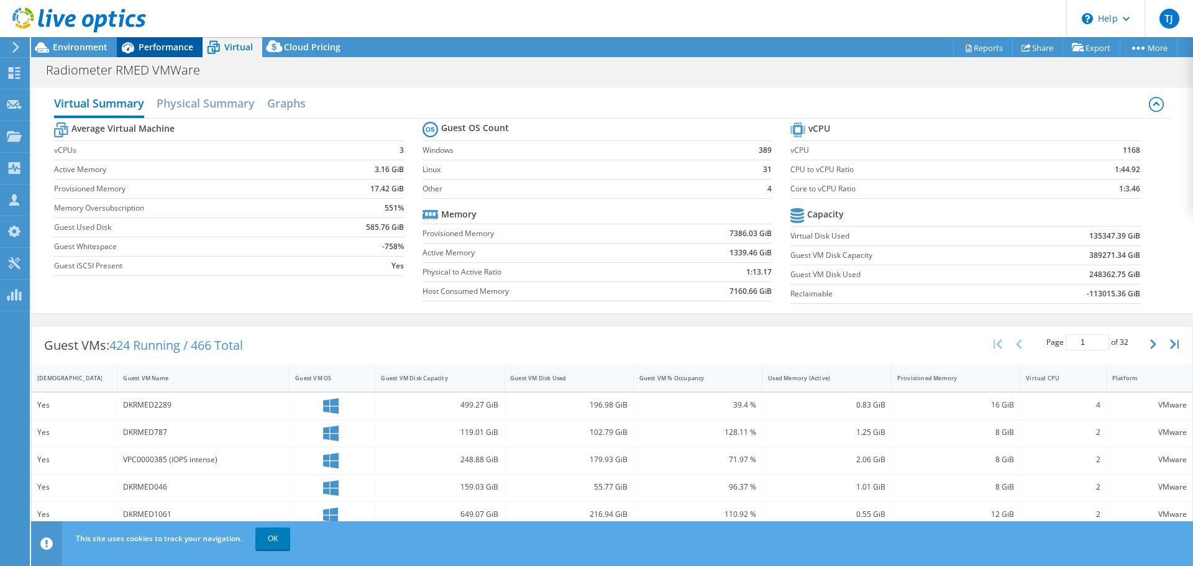
click at [174, 42] on span "Performance" at bounding box center [166, 47] width 55 height 12
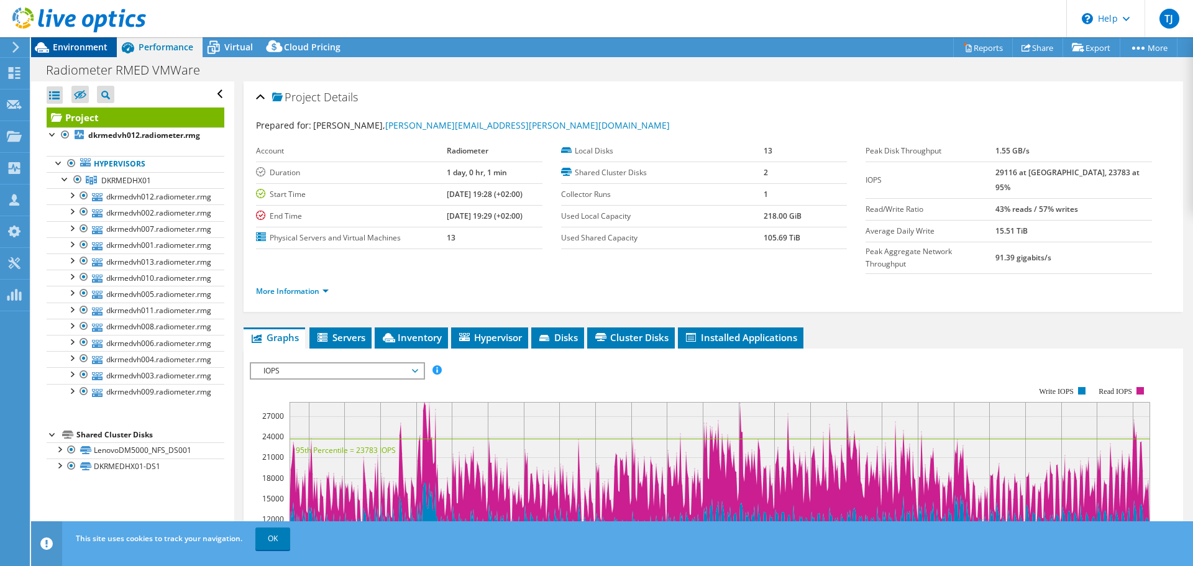
click at [76, 45] on span "Environment" at bounding box center [80, 47] width 55 height 12
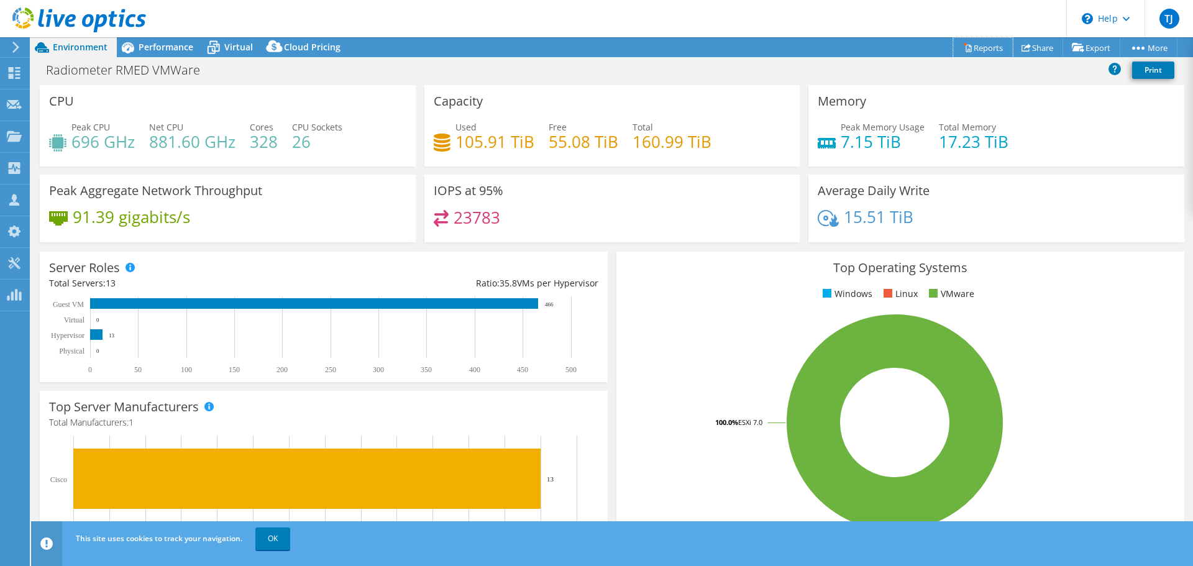
click at [988, 44] on link "Reports" at bounding box center [983, 47] width 60 height 19
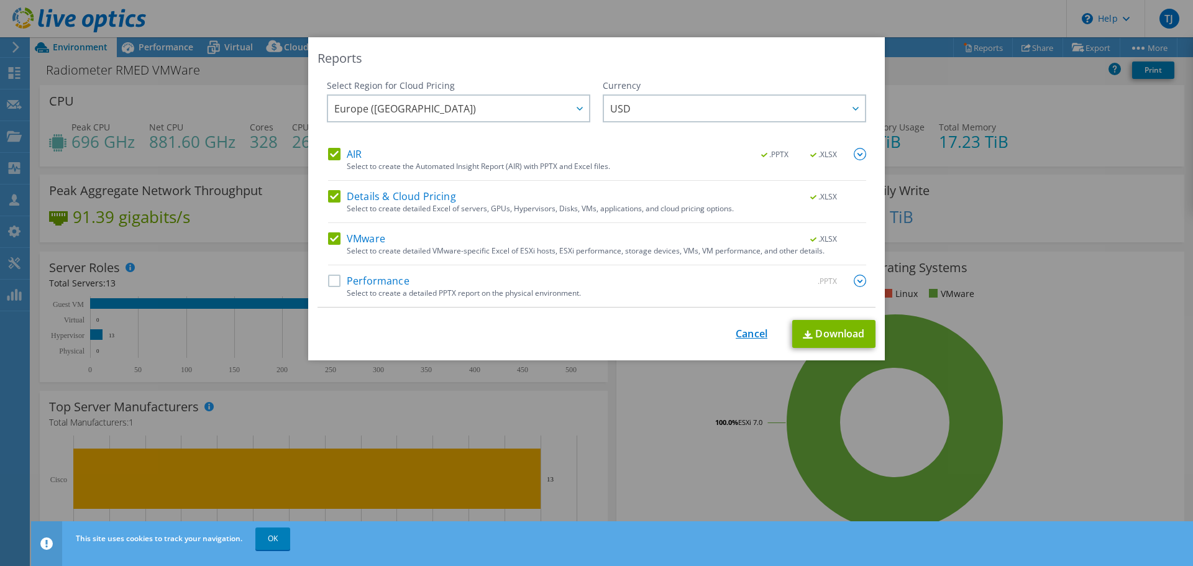
drag, startPoint x: 744, startPoint y: 330, endPoint x: 789, endPoint y: 310, distance: 49.5
click at [745, 330] on link "Cancel" at bounding box center [752, 334] width 32 height 12
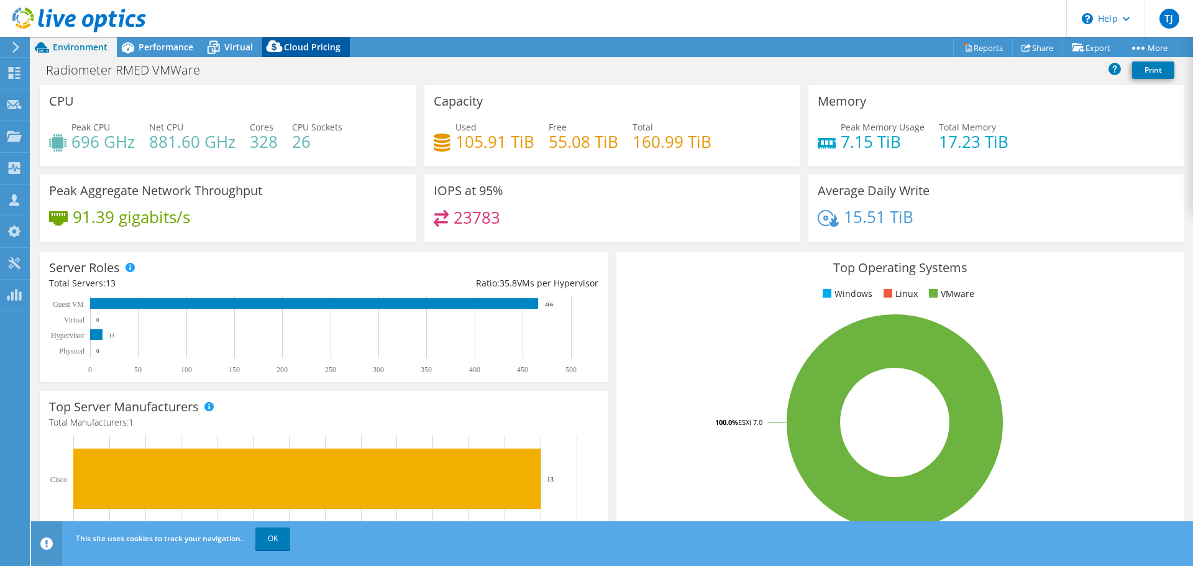
click at [298, 47] on span "Cloud Pricing" at bounding box center [312, 47] width 57 height 12
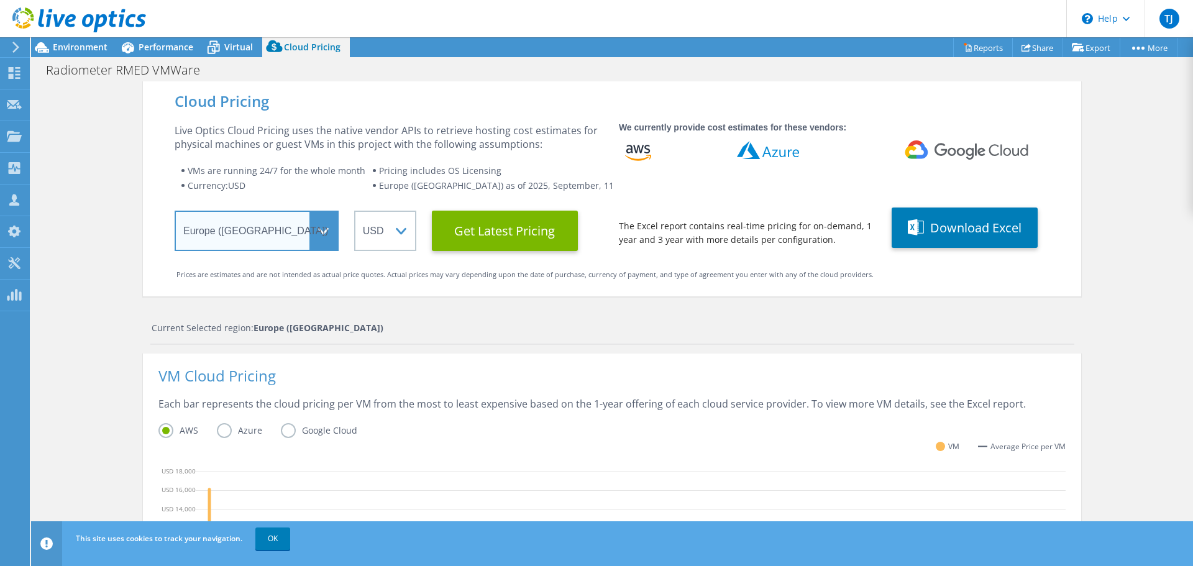
click at [318, 238] on select "Select a Region Asia Pacific (Hong Kong) Asia Pacific (Mumbai) Asia Pacific (Se…" at bounding box center [257, 231] width 164 height 40
click at [369, 308] on div "Cloud Pricing Live Optics Cloud Pricing uses the native vendor APIs to retrieve…" at bounding box center [612, 496] width 938 height 830
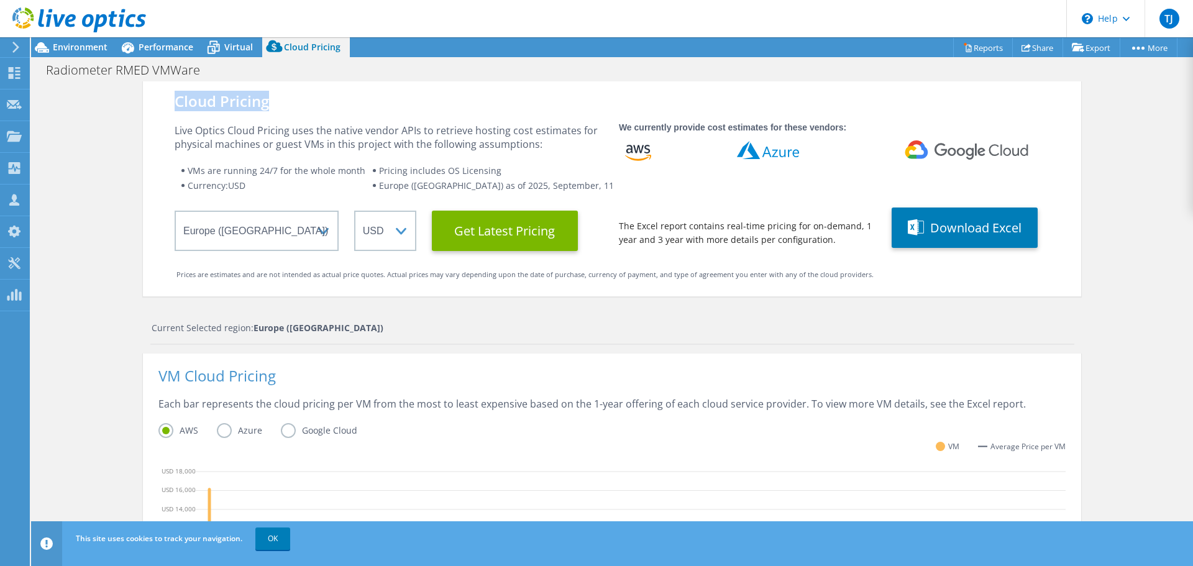
drag, startPoint x: 260, startPoint y: 93, endPoint x: 271, endPoint y: 93, distance: 10.6
click at [271, 93] on div "Cloud Pricing Live Optics Cloud Pricing uses the native vendor APIs to retrieve…" at bounding box center [612, 188] width 938 height 215
click at [392, 234] on select "ARS AUD BRL CAD CHF CLP CNY DKK EUR GBP HKD HUF INR JPY MXN MYR NOK NZD PEN SEK…" at bounding box center [385, 231] width 62 height 40
click at [354, 211] on select "ARS AUD BRL CAD CHF CLP CNY DKK EUR GBP HKD HUF INR JPY MXN MYR NOK NZD PEN SEK…" at bounding box center [385, 231] width 62 height 40
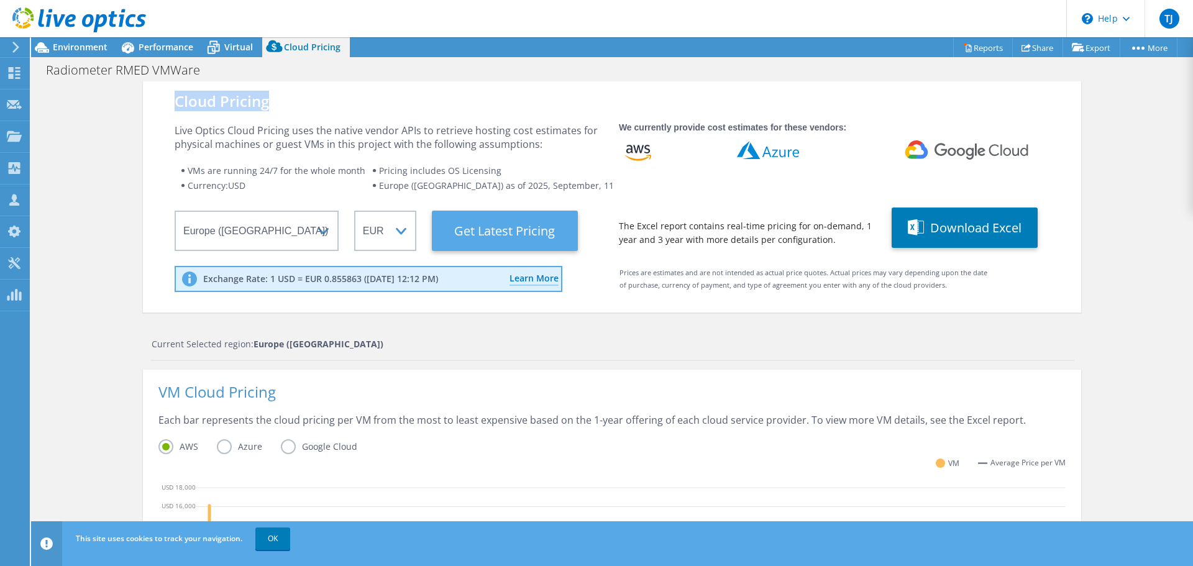
click at [483, 230] on Latest "Get Latest Pricing" at bounding box center [505, 231] width 146 height 40
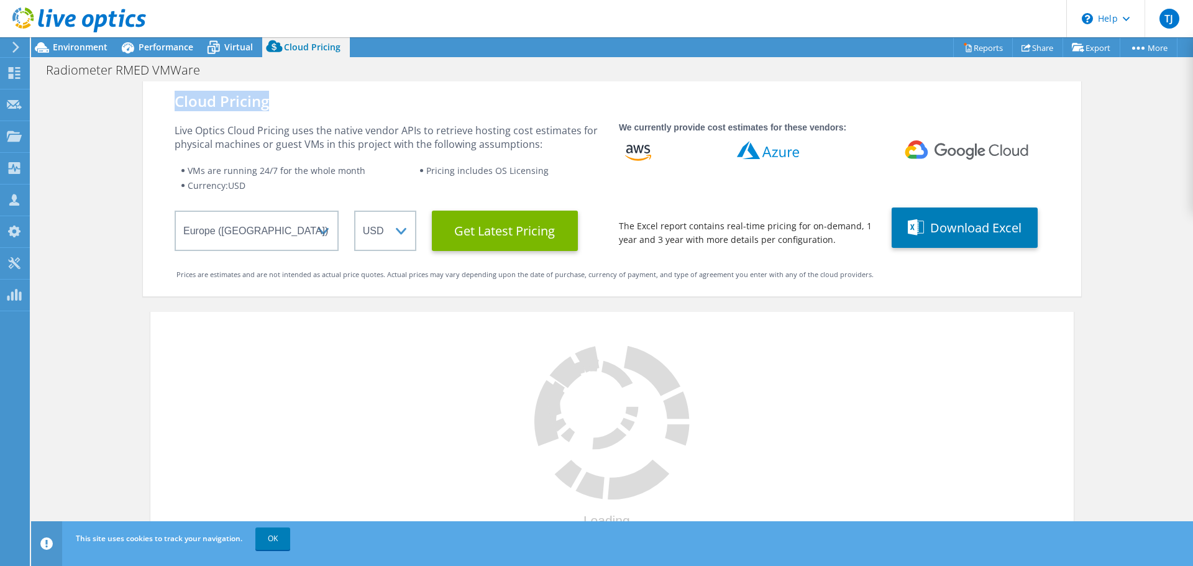
select select "EUR"
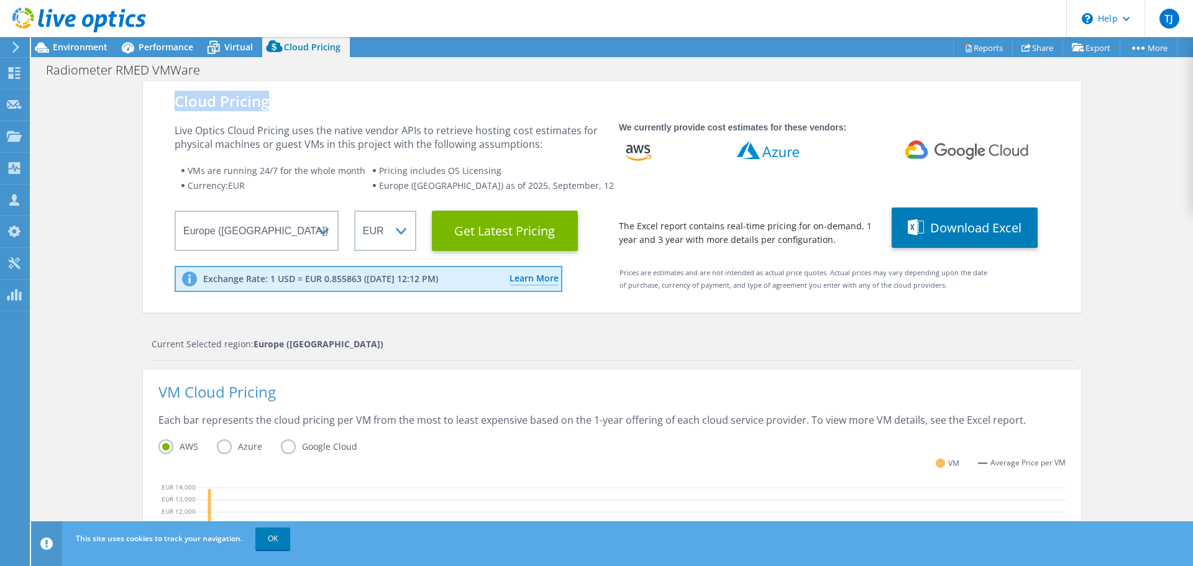
scroll to position [306, 0]
click at [104, 333] on div "Cloud Pricing Live Optics Cloud Pricing uses the native vendor APIs to retrieve…" at bounding box center [612, 504] width 1162 height 846
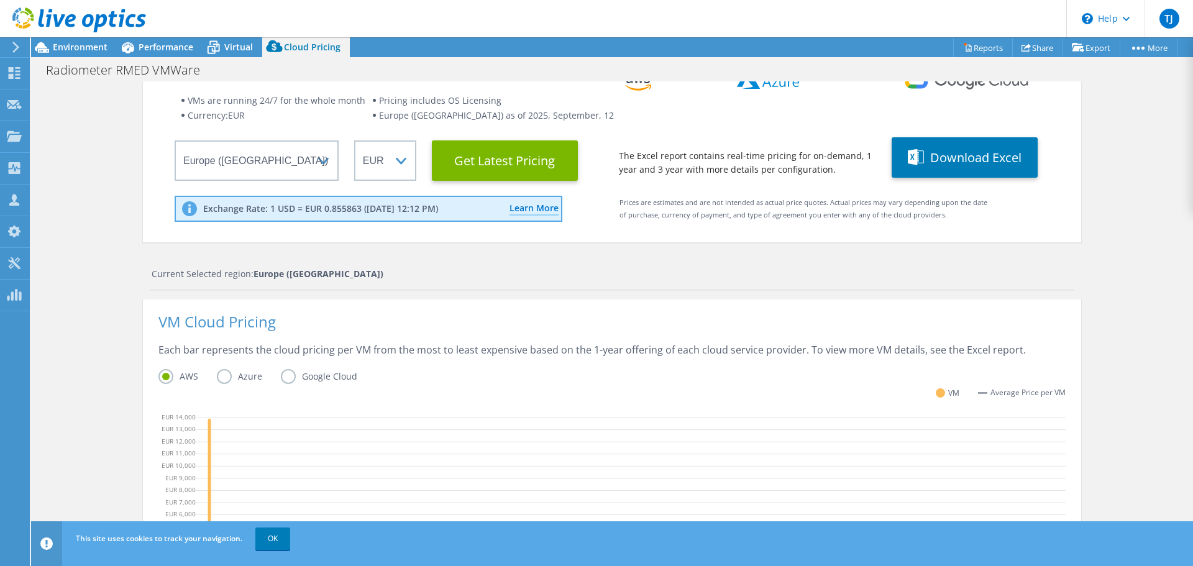
scroll to position [186, 0]
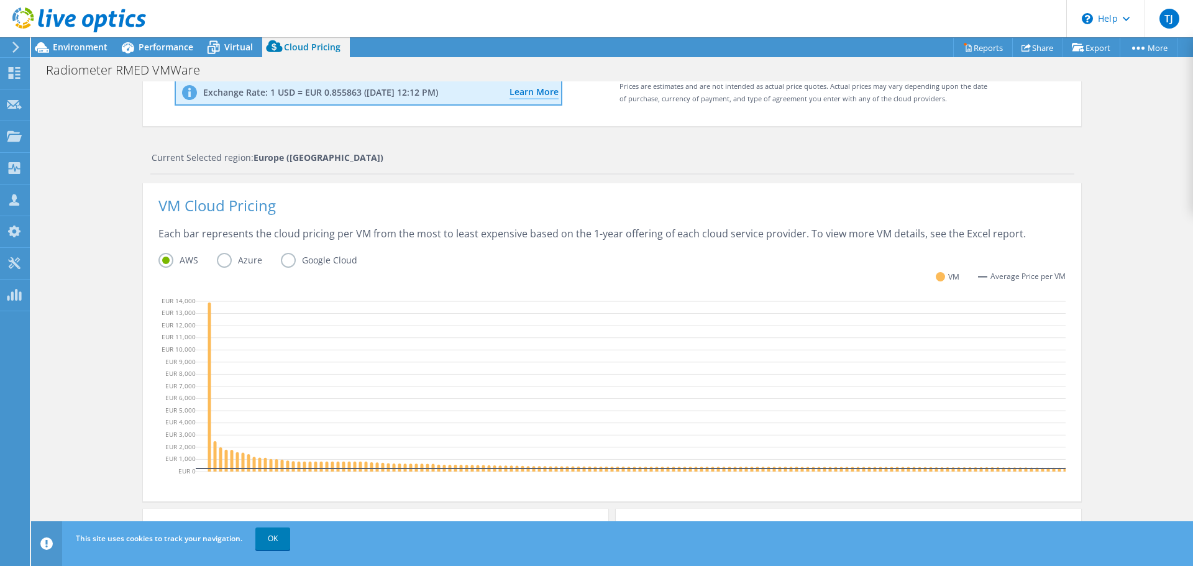
click at [218, 264] on label "Azure" at bounding box center [249, 260] width 64 height 15
click at [0, 0] on input "Azure" at bounding box center [0, 0] width 0 height 0
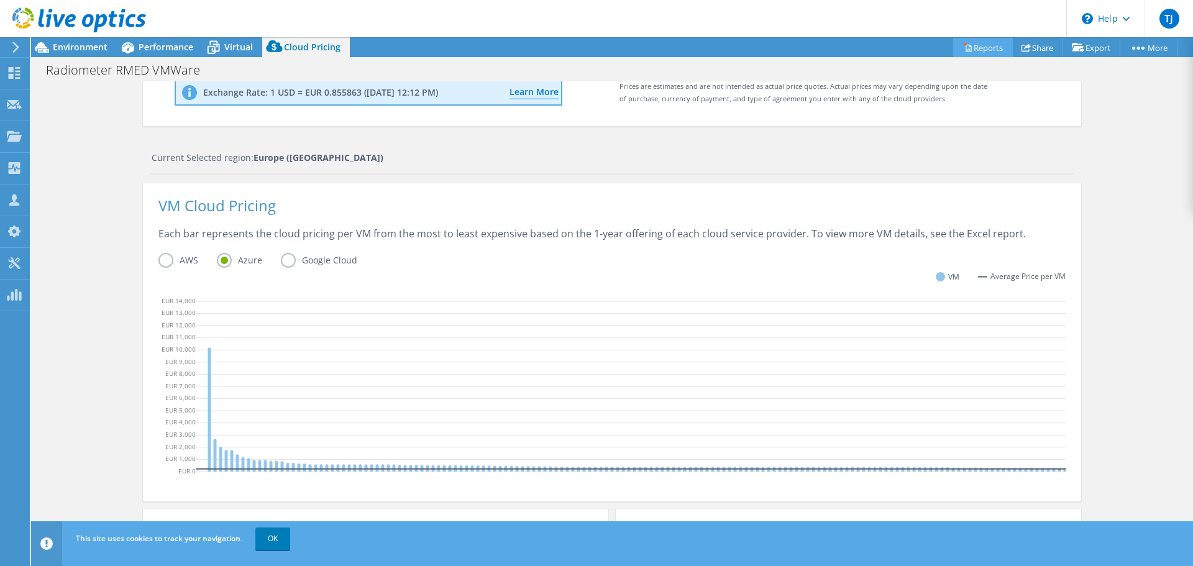
click at [981, 50] on link "Reports" at bounding box center [983, 47] width 60 height 19
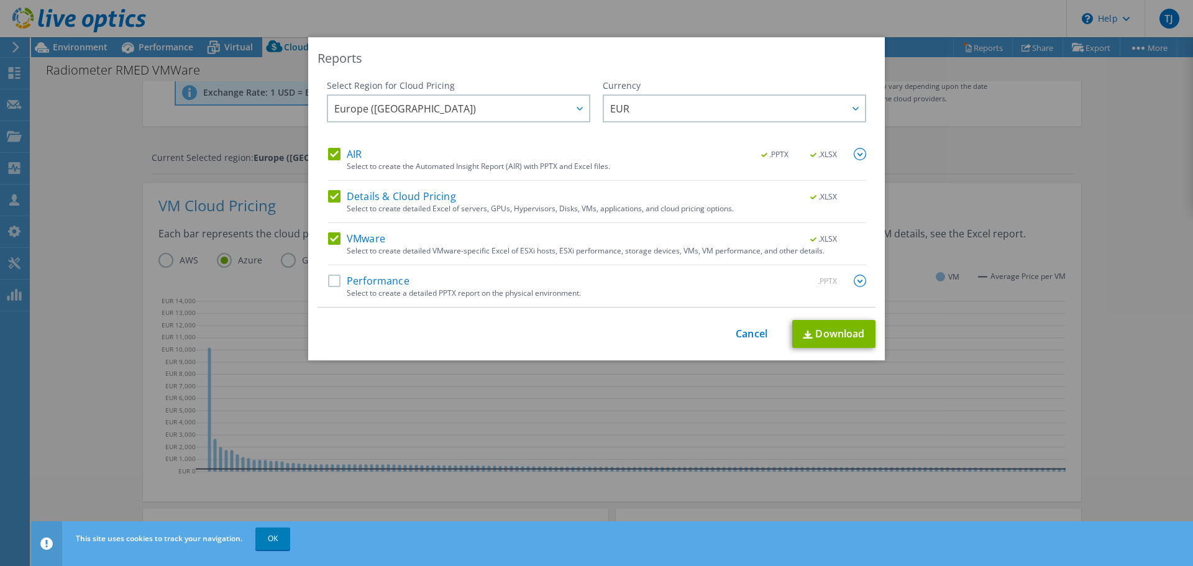
click at [335, 284] on label "Performance" at bounding box center [368, 281] width 81 height 12
click at [0, 0] on input "Performance" at bounding box center [0, 0] width 0 height 0
drag, startPoint x: 844, startPoint y: 342, endPoint x: 838, endPoint y: 336, distance: 8.4
click at [845, 342] on link "Download" at bounding box center [833, 334] width 83 height 28
click at [120, 93] on div "Reports Select Region for Cloud Pricing Asia Pacific (Hong Kong) Asia Pacific (…" at bounding box center [596, 283] width 1193 height 492
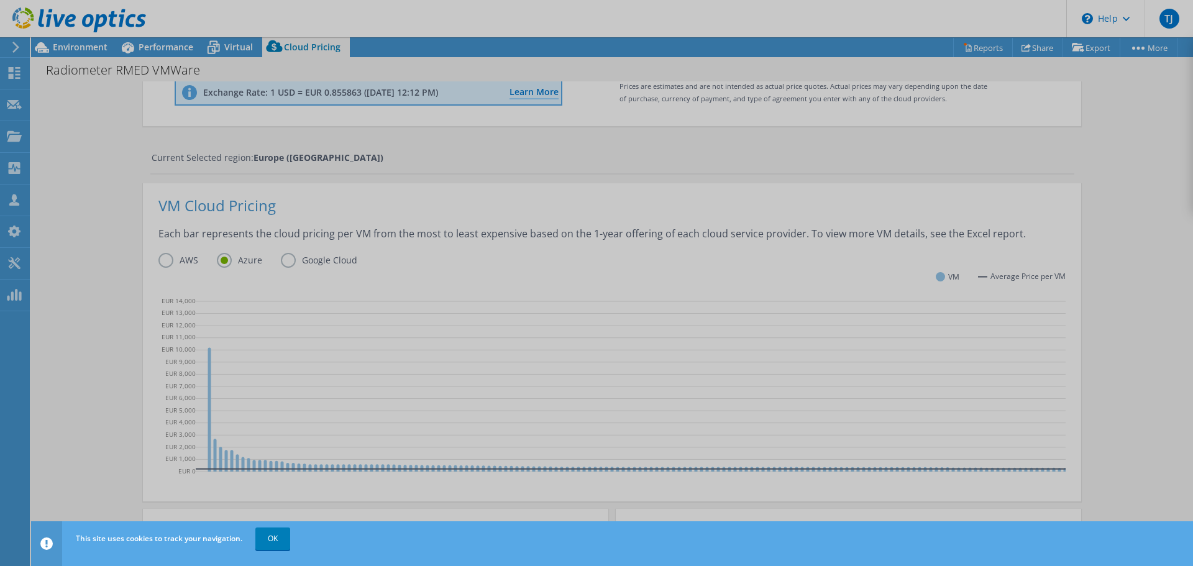
click at [84, 46] on div at bounding box center [596, 283] width 1193 height 566
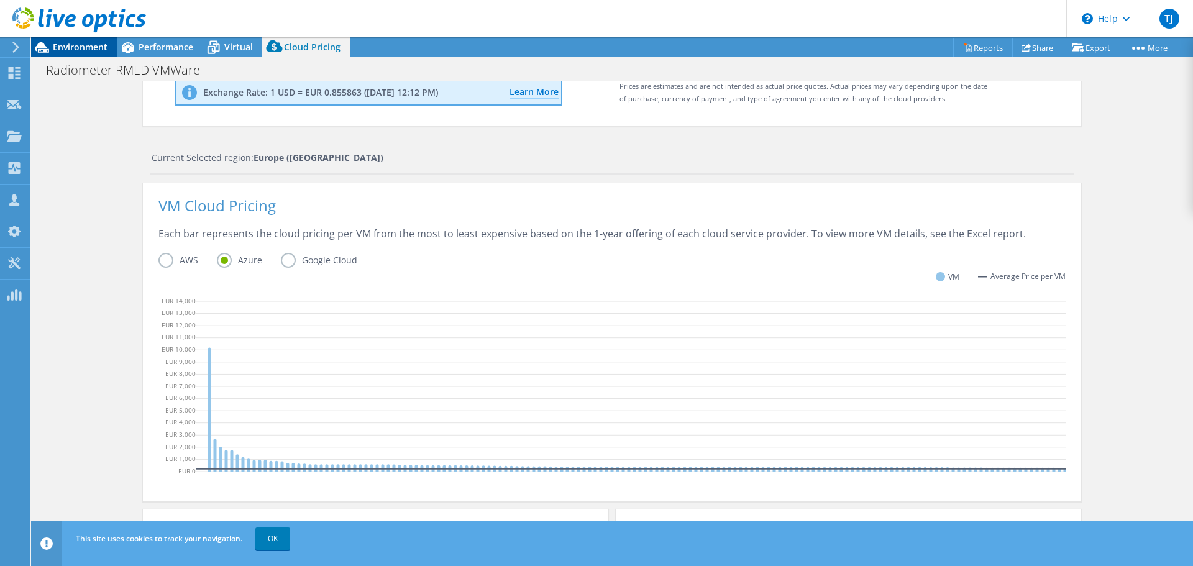
click at [81, 44] on span "Environment" at bounding box center [80, 47] width 55 height 12
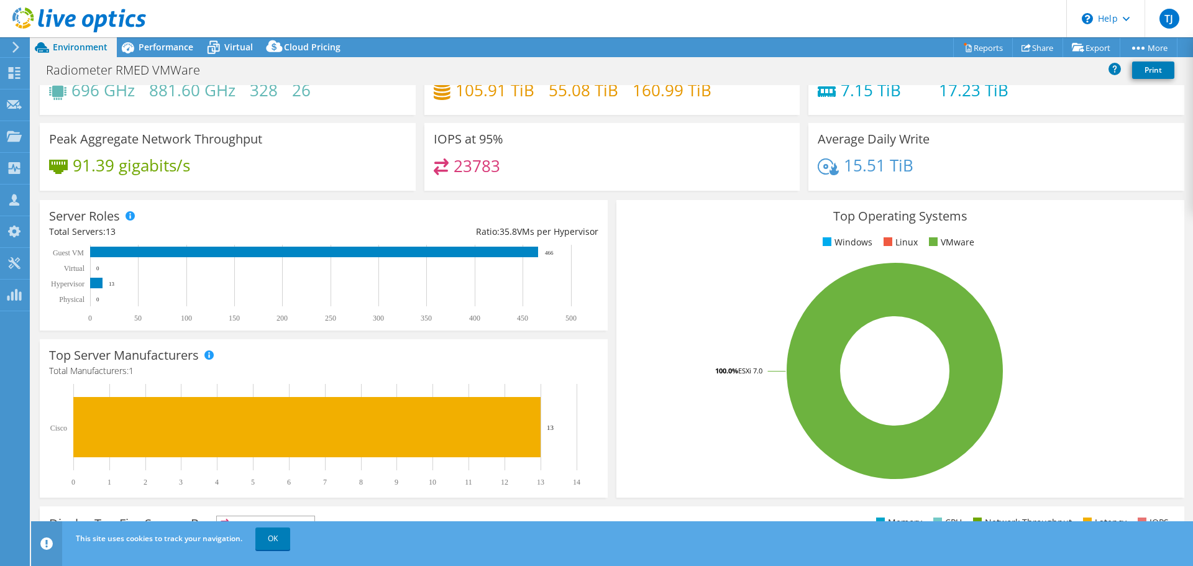
scroll to position [0, 0]
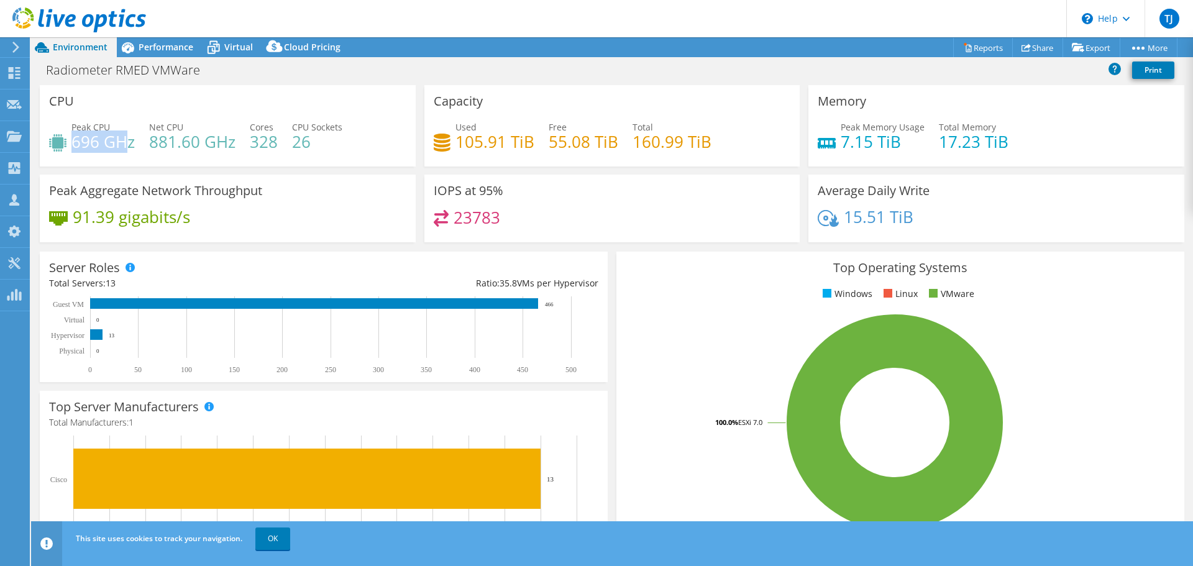
drag, startPoint x: 73, startPoint y: 141, endPoint x: 131, endPoint y: 142, distance: 57.2
click at [131, 142] on h4 "696 GHz" at bounding box center [102, 142] width 63 height 14
click at [153, 41] on span "Performance" at bounding box center [166, 47] width 55 height 12
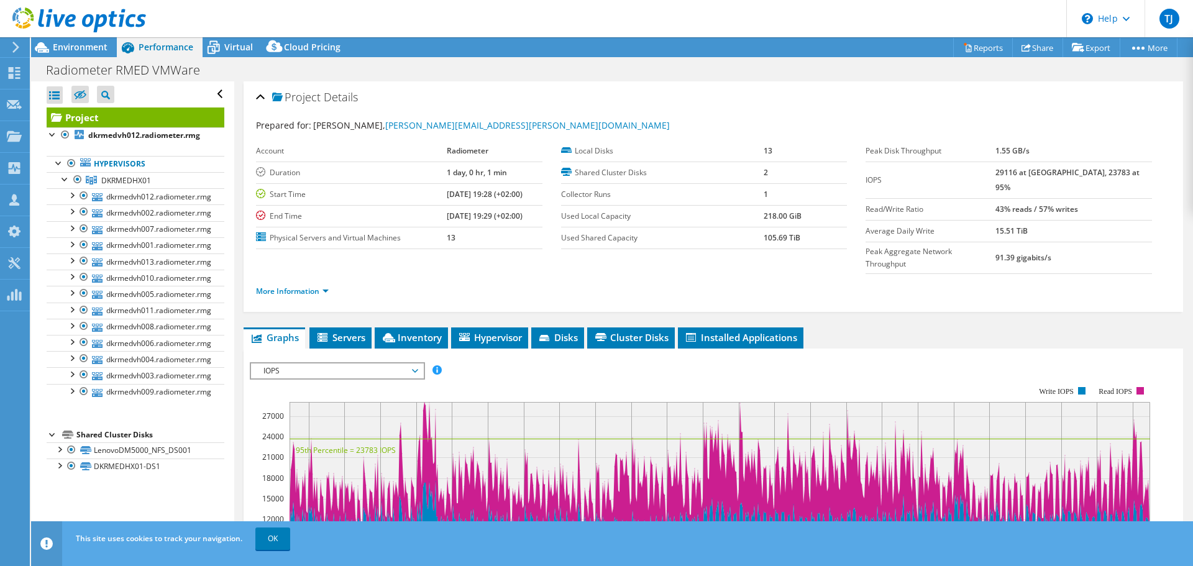
click at [289, 364] on span "IOPS" at bounding box center [337, 371] width 160 height 15
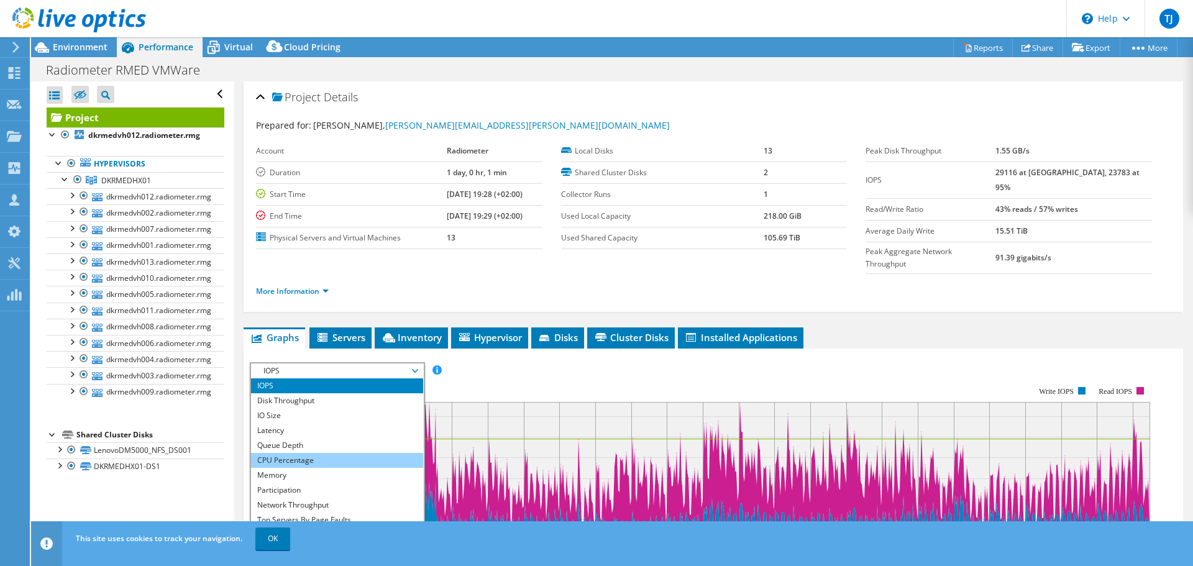
click at [331, 453] on li "CPU Percentage" at bounding box center [337, 460] width 172 height 15
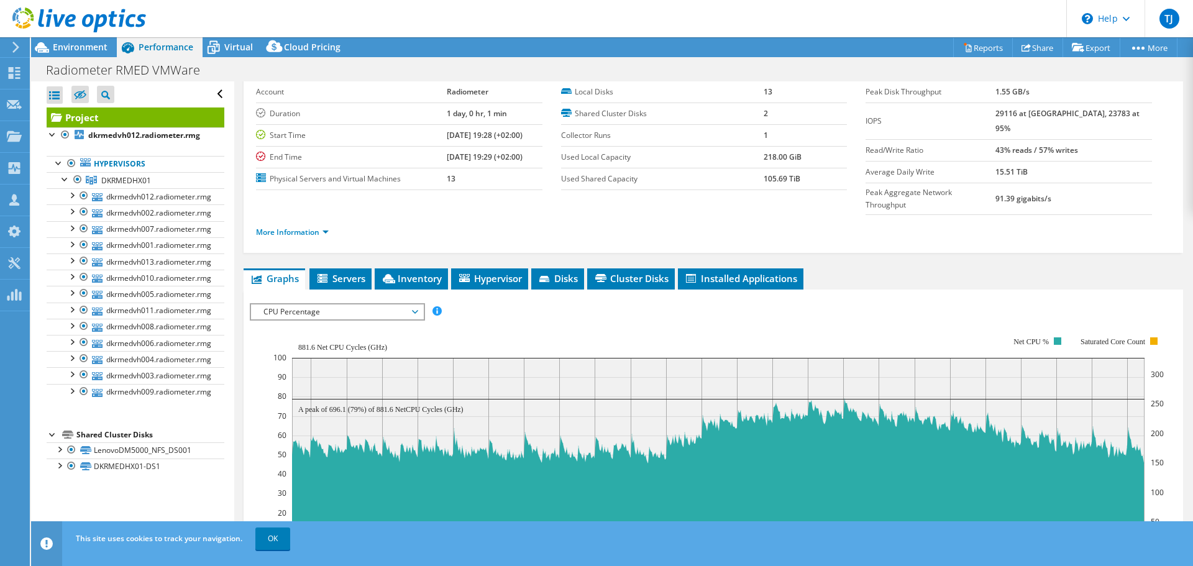
scroll to position [124, 0]
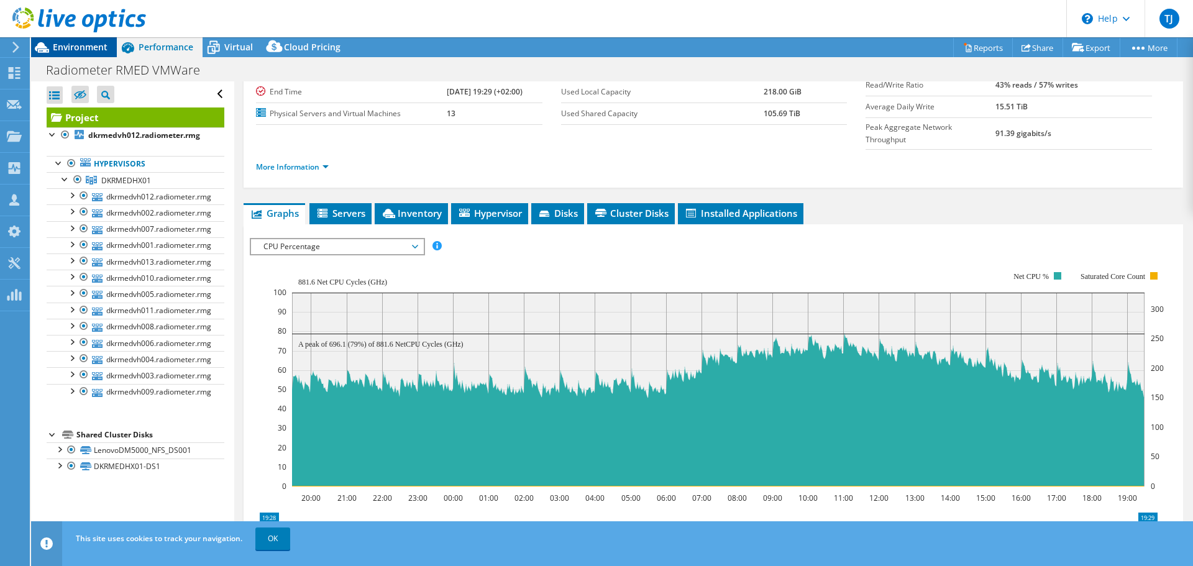
click at [77, 45] on span "Environment" at bounding box center [80, 47] width 55 height 12
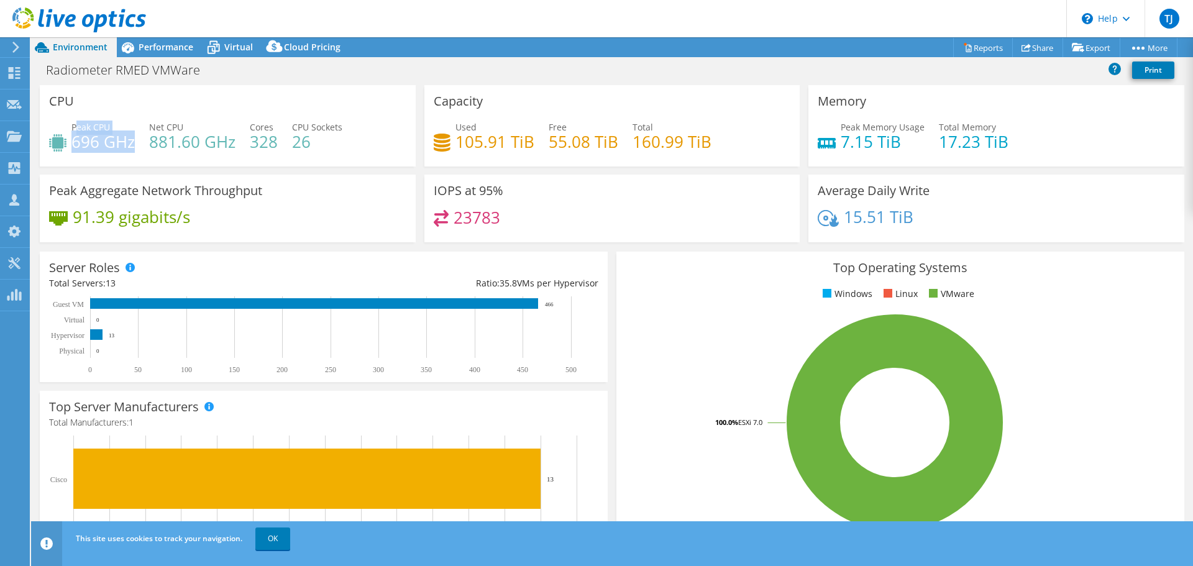
drag, startPoint x: 128, startPoint y: 145, endPoint x: 79, endPoint y: 121, distance: 54.5
click at [79, 121] on div "Peak CPU 696 GHz" at bounding box center [102, 135] width 63 height 28
click at [87, 144] on h4 "696 GHz" at bounding box center [102, 142] width 63 height 14
drag, startPoint x: 835, startPoint y: 143, endPoint x: 907, endPoint y: 149, distance: 72.3
click at [907, 149] on div "Peak Memory Usage 7.15 TiB Total Memory 17.23 TiB" at bounding box center [996, 141] width 357 height 40
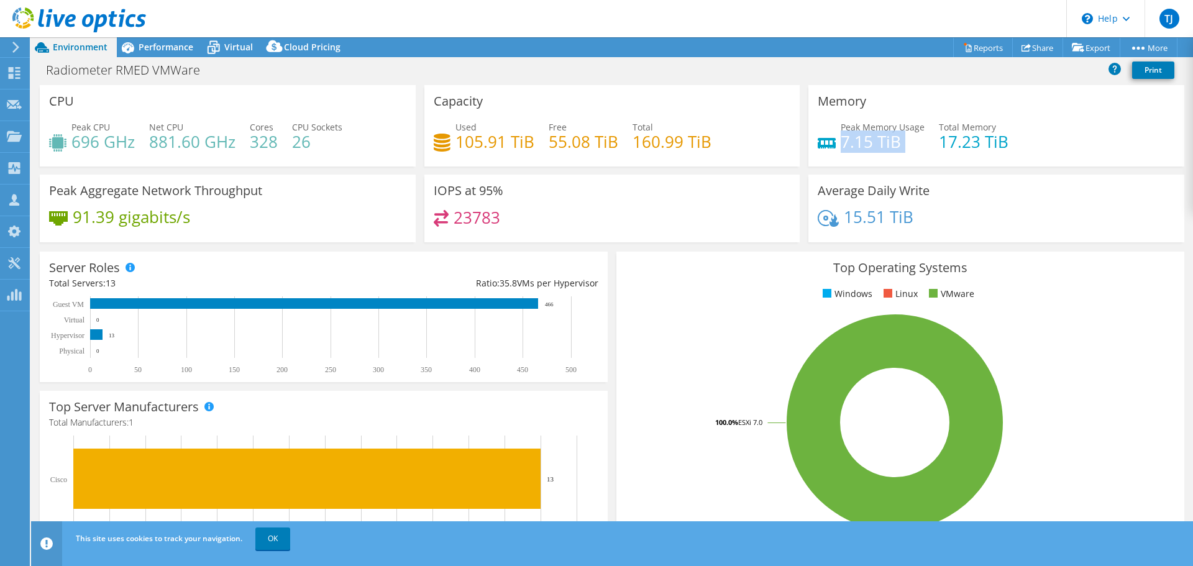
click at [912, 137] on h4 "7.15 TiB" at bounding box center [883, 142] width 84 height 14
drag, startPoint x: 907, startPoint y: 143, endPoint x: 832, endPoint y: 129, distance: 76.4
click at [832, 129] on div "Peak Memory Usage 7.15 TiB" at bounding box center [871, 135] width 107 height 28
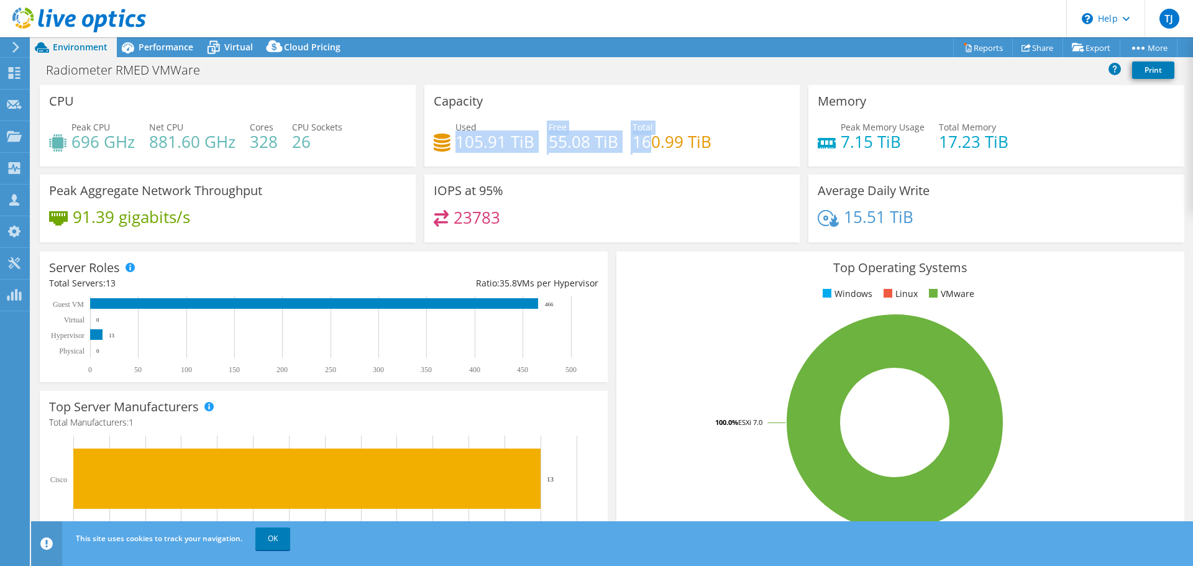
drag, startPoint x: 454, startPoint y: 140, endPoint x: 648, endPoint y: 148, distance: 194.7
click at [648, 148] on div "Used 105.91 TiB Free 55.08 TiB Total 160.99 TiB" at bounding box center [612, 141] width 357 height 40
click at [520, 140] on h4 "105.91 TiB" at bounding box center [495, 142] width 79 height 14
drag, startPoint x: 457, startPoint y: 139, endPoint x: 722, endPoint y: 144, distance: 264.8
click at [722, 144] on div "Used 105.91 TiB Free 55.08 TiB Total 160.99 TiB" at bounding box center [612, 141] width 357 height 40
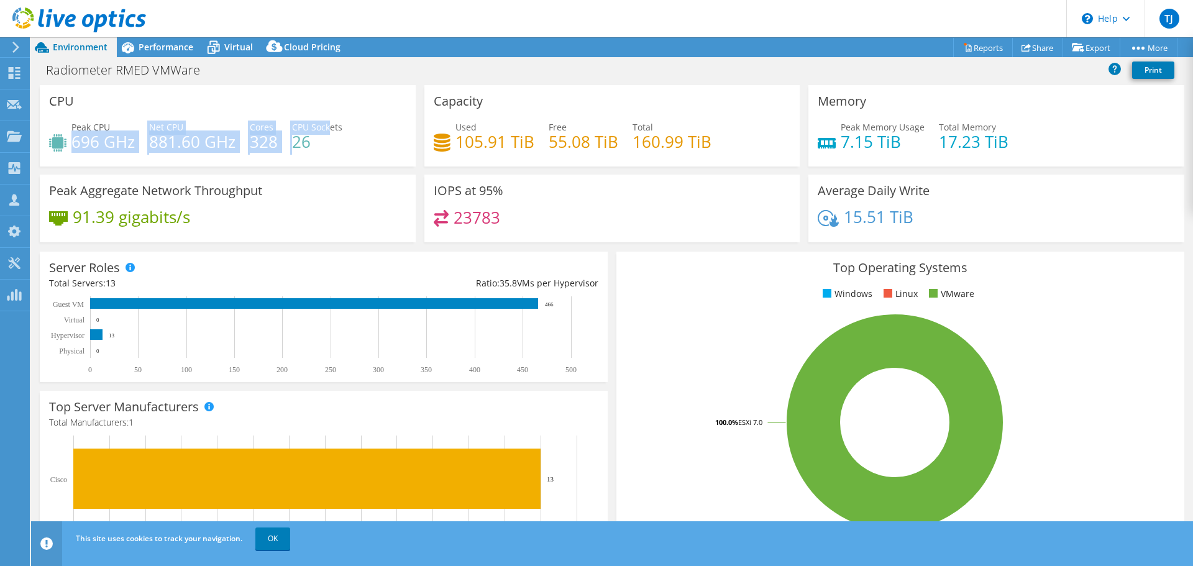
drag, startPoint x: 72, startPoint y: 137, endPoint x: 328, endPoint y: 132, distance: 255.5
click at [328, 132] on div "Peak CPU 696 GHz Net CPU 881.60 GHz Cores 328 CPU Sockets 26" at bounding box center [227, 141] width 357 height 40
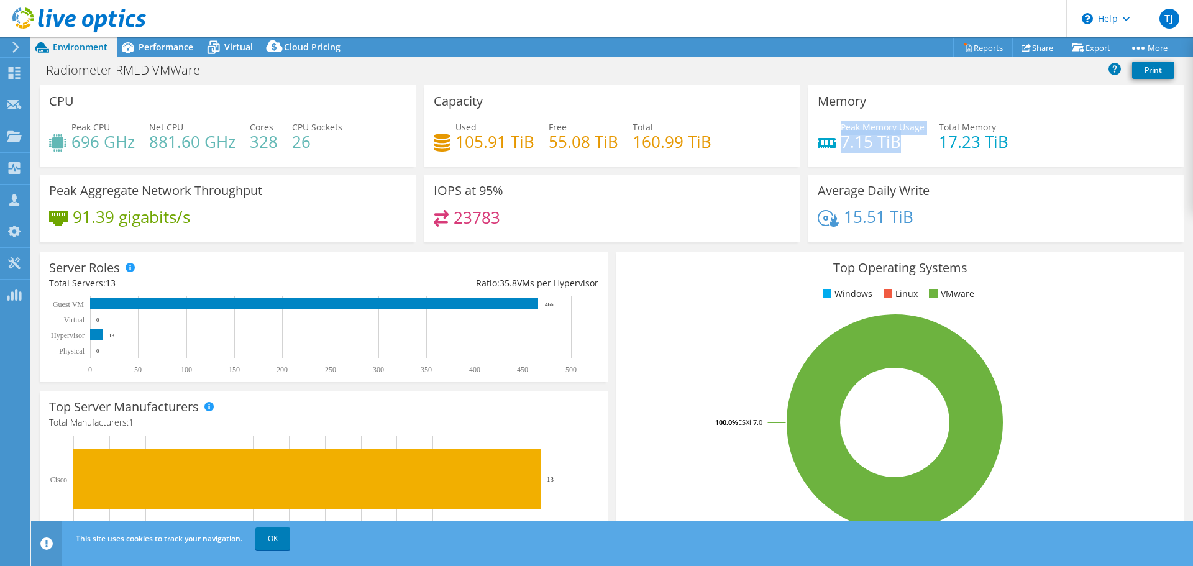
drag, startPoint x: 836, startPoint y: 142, endPoint x: 910, endPoint y: 140, distance: 74.0
click at [910, 140] on div "Peak Memory Usage 7.15 TiB" at bounding box center [871, 135] width 107 height 28
drag, startPoint x: 472, startPoint y: 140, endPoint x: 534, endPoint y: 141, distance: 61.5
click at [534, 141] on div "Used 105.91 TiB Free 55.08 TiB Total 160.99 TiB" at bounding box center [612, 141] width 357 height 40
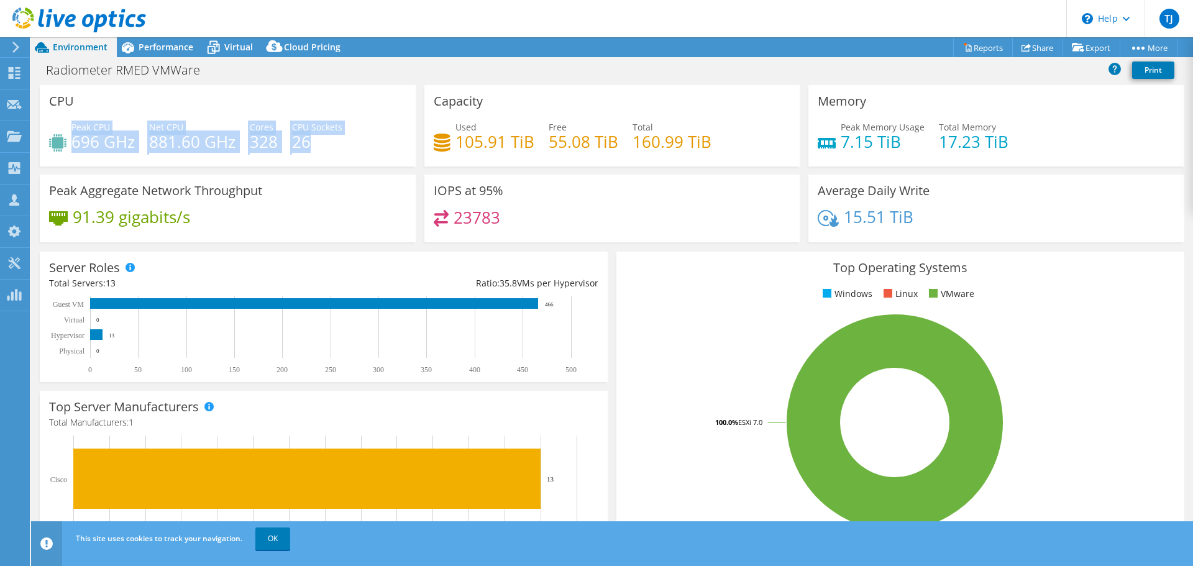
drag, startPoint x: 71, startPoint y: 141, endPoint x: 333, endPoint y: 146, distance: 262.3
click at [333, 146] on div "Peak CPU 696 GHz Net CPU 881.60 GHz Cores 328 CPU Sockets 26" at bounding box center [227, 141] width 357 height 40
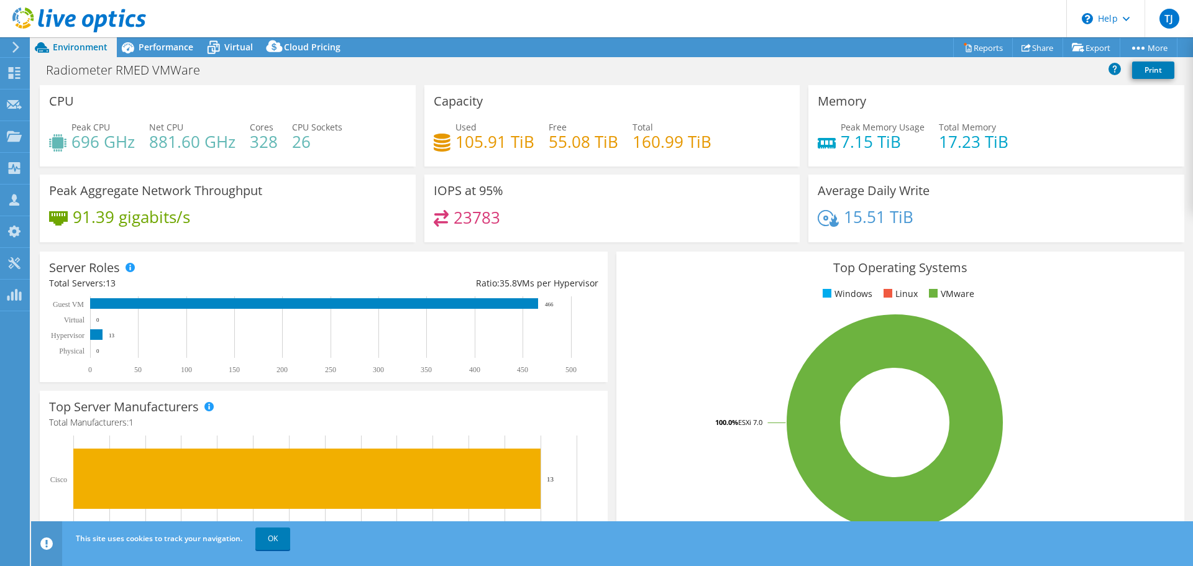
click at [625, 143] on div "Used 105.91 TiB Free 55.08 TiB Total 160.99 TiB" at bounding box center [612, 141] width 357 height 40
drag, startPoint x: 70, startPoint y: 142, endPoint x: 142, endPoint y: 145, distance: 72.2
click at [142, 145] on div "Peak CPU 696 GHz Net CPU 881.60 GHz Cores 328 CPU Sockets 26" at bounding box center [227, 141] width 357 height 40
drag, startPoint x: 899, startPoint y: 156, endPoint x: 840, endPoint y: 136, distance: 62.3
click at [843, 136] on div "Peak Memory Usage 7.15 TiB Total Memory 17.23 TiB" at bounding box center [996, 141] width 357 height 40
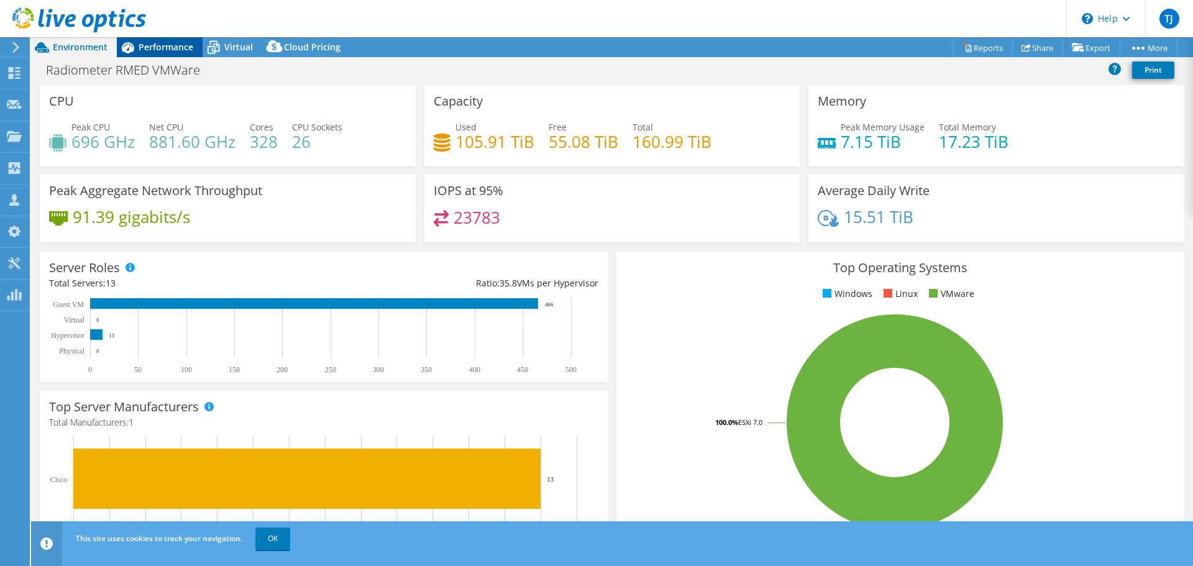
click at [162, 46] on span "Performance" at bounding box center [166, 47] width 55 height 12
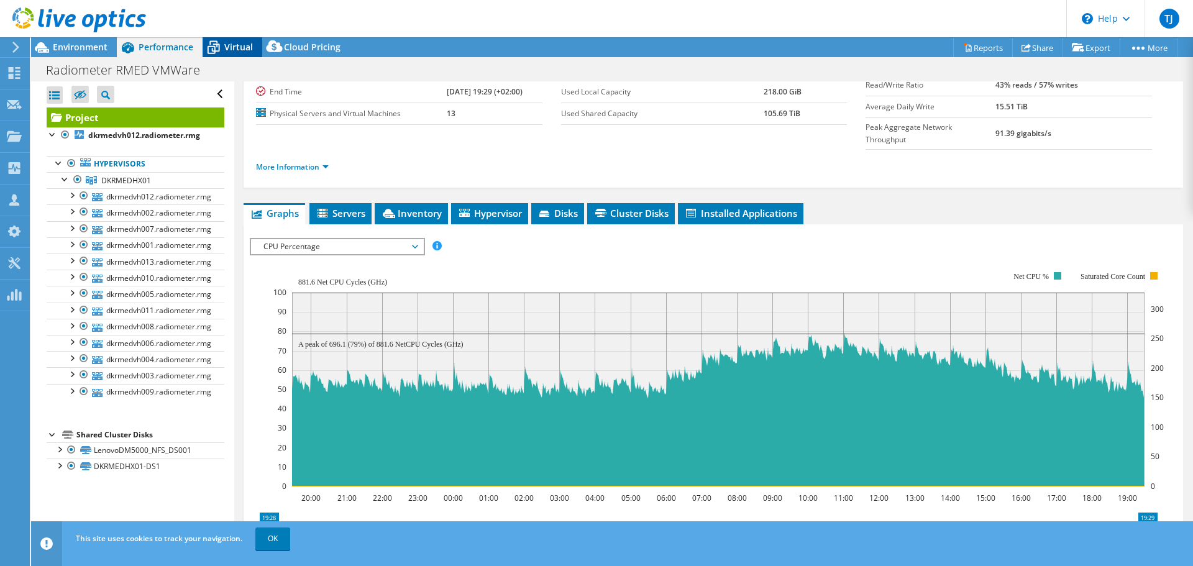
click at [234, 46] on span "Virtual" at bounding box center [238, 47] width 29 height 12
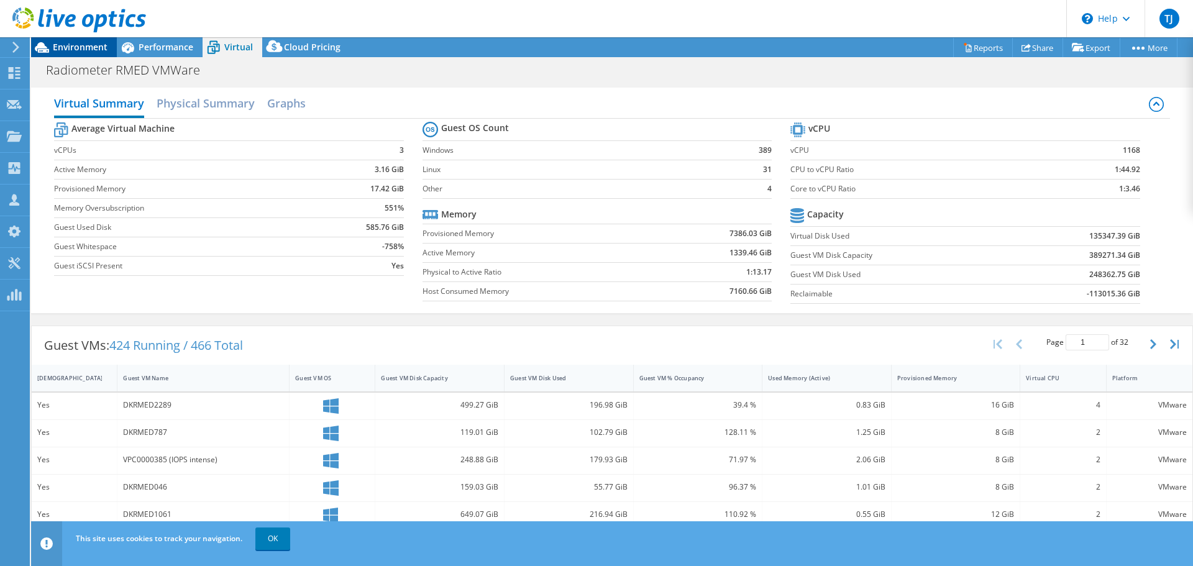
click at [86, 42] on span "Environment" at bounding box center [80, 47] width 55 height 12
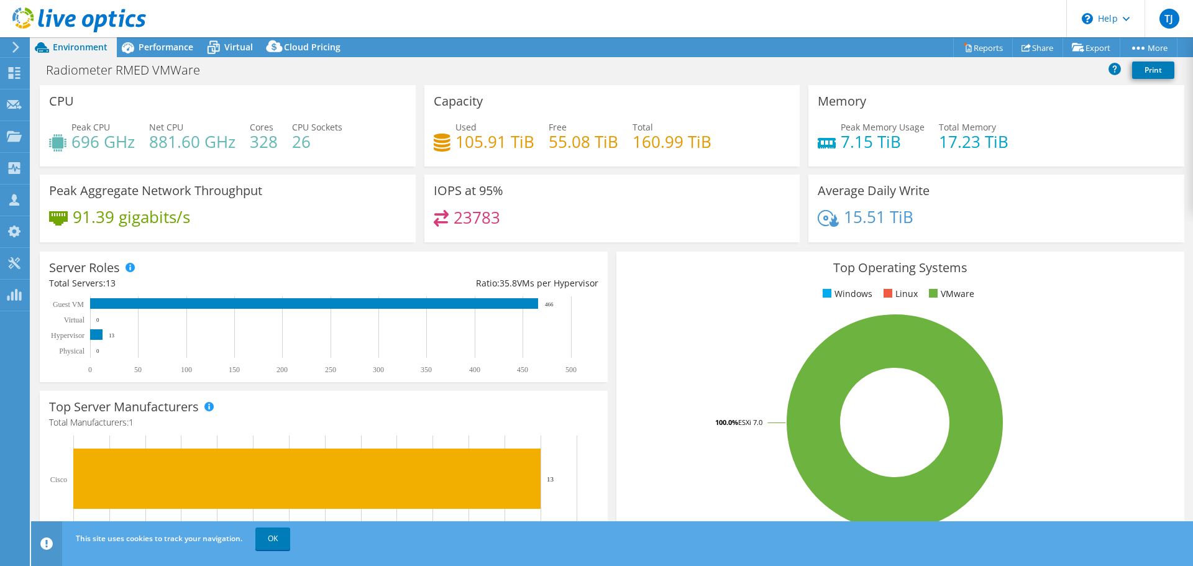
click at [88, 42] on span "Environment" at bounding box center [80, 47] width 55 height 12
click at [238, 44] on span "Virtual" at bounding box center [238, 47] width 29 height 12
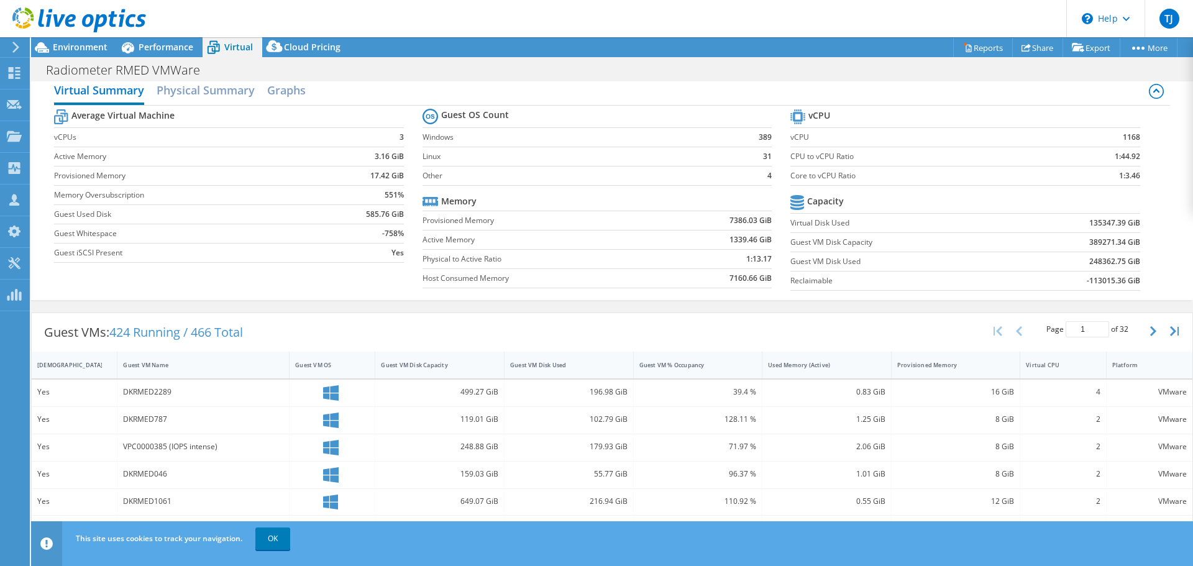
scroll to position [0, 0]
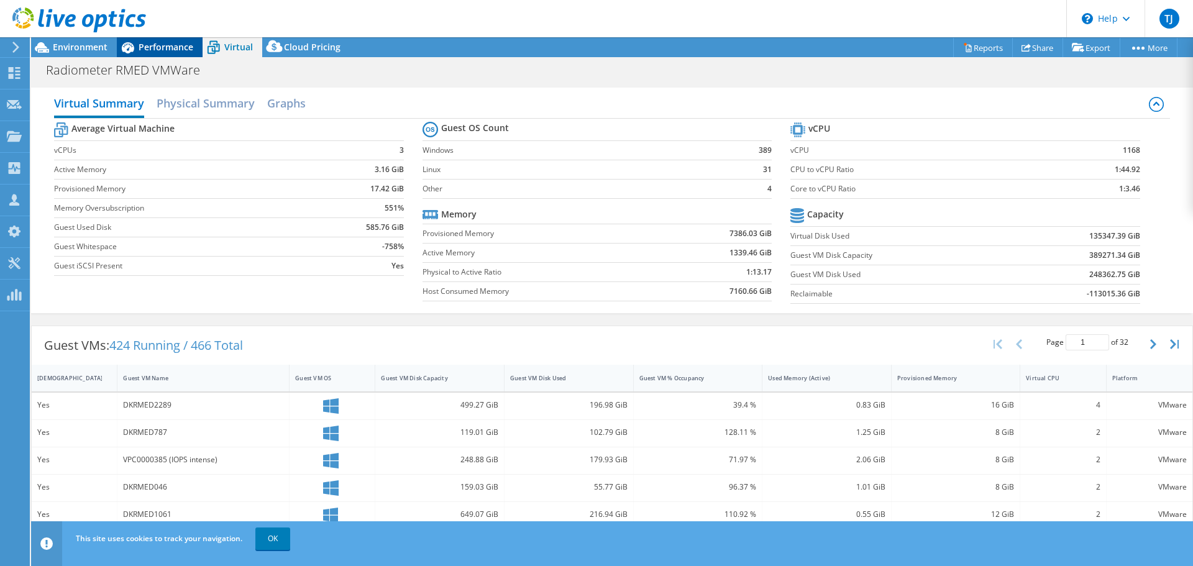
click at [152, 45] on span "Performance" at bounding box center [166, 47] width 55 height 12
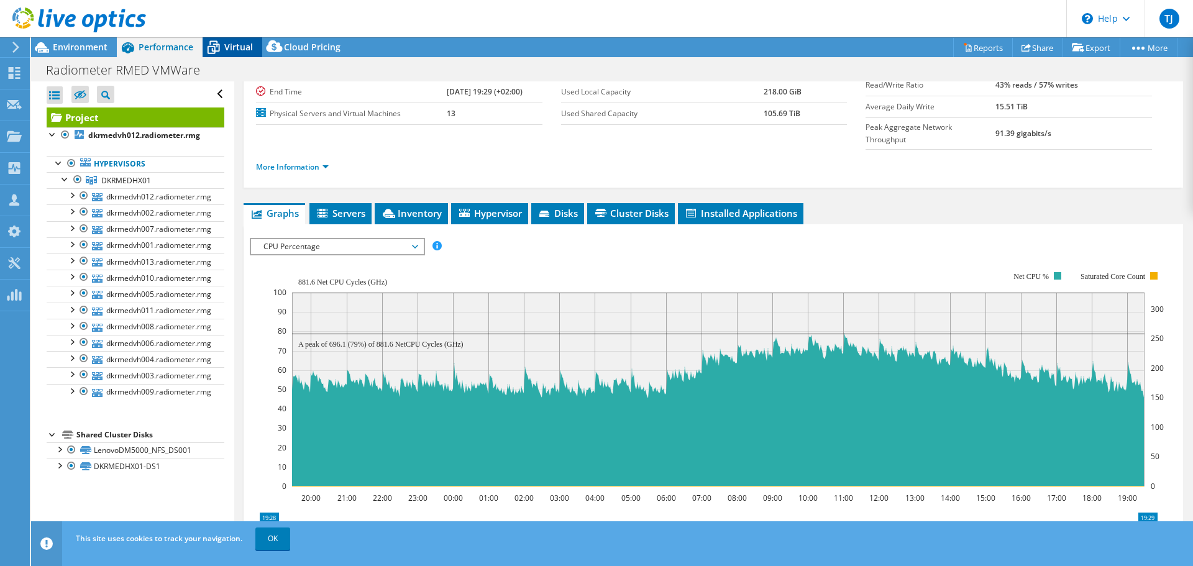
click at [231, 53] on div "Virtual" at bounding box center [233, 47] width 60 height 20
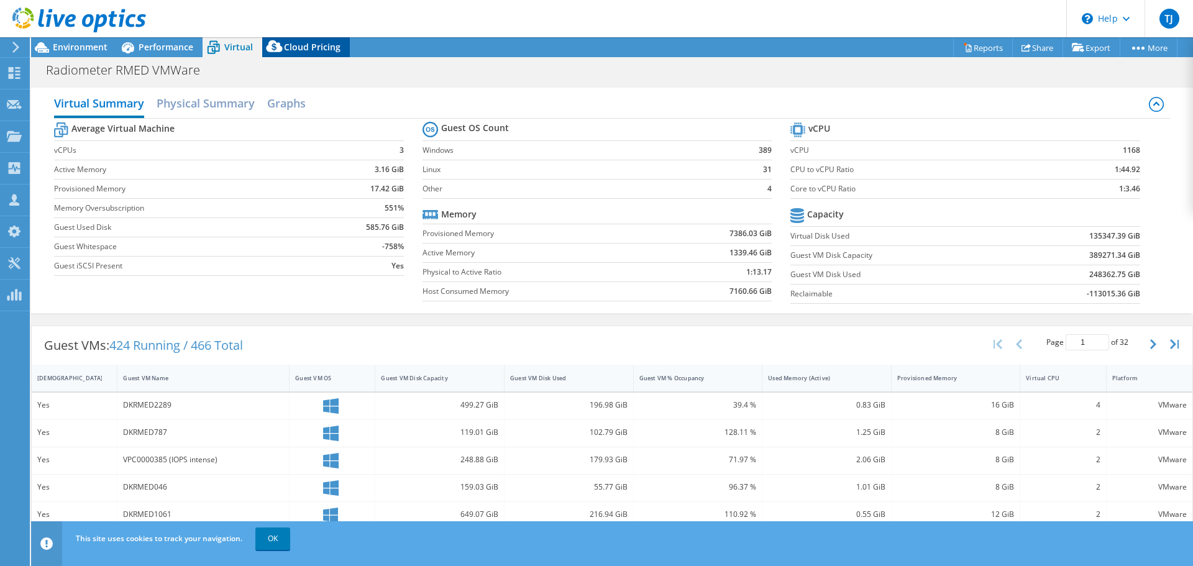
click at [318, 52] on span "Cloud Pricing" at bounding box center [312, 47] width 57 height 12
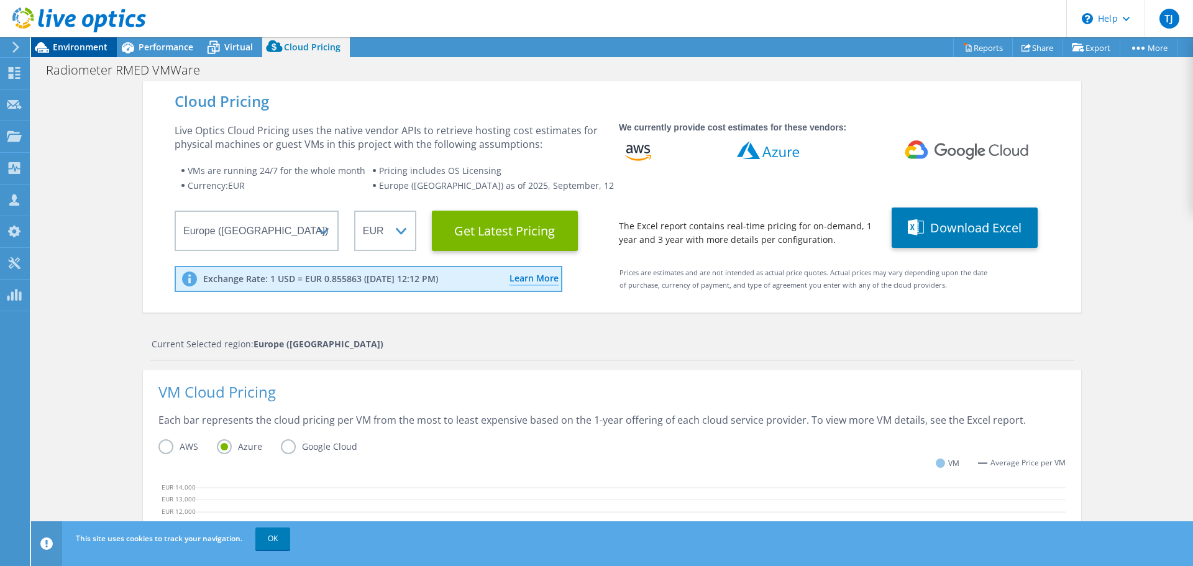
click at [69, 48] on span "Environment" at bounding box center [80, 47] width 55 height 12
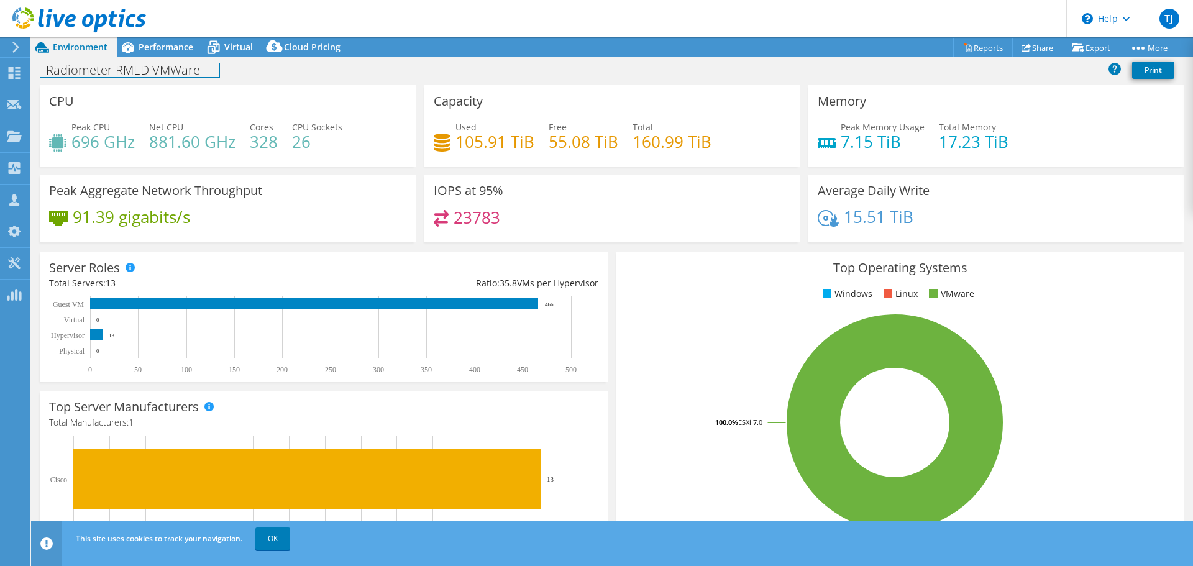
click at [89, 70] on h1 "Radiometer RMED VMWare" at bounding box center [129, 70] width 179 height 14
click at [319, 71] on div "Radiometer RMED VMWare Print" at bounding box center [612, 69] width 1162 height 23
click at [141, 72] on h1 "Radiometer RMED VMWare" at bounding box center [129, 70] width 179 height 14
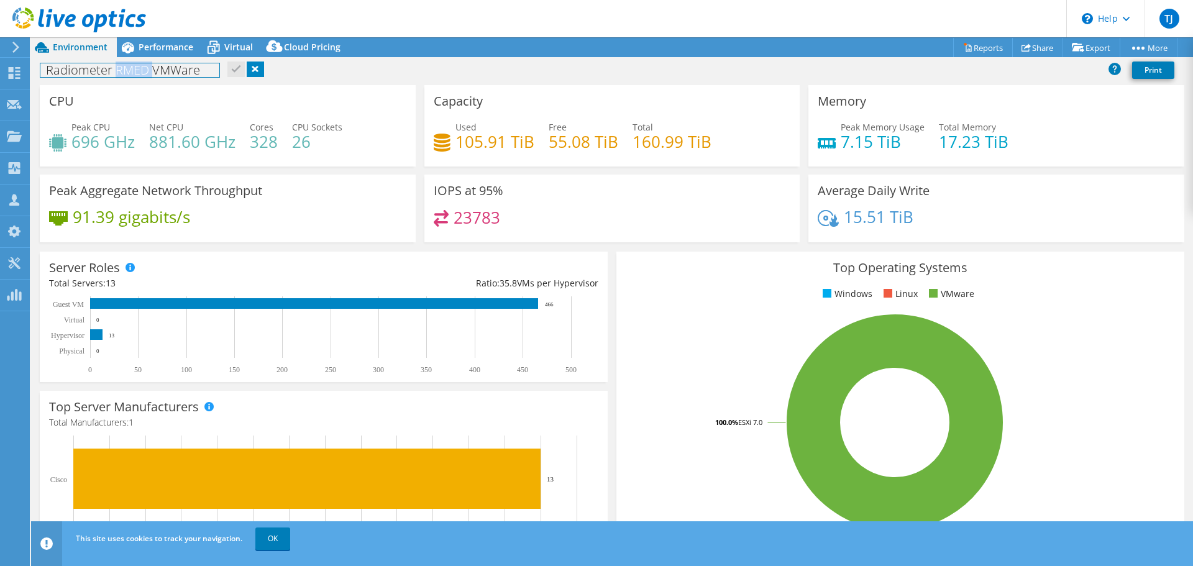
click at [141, 72] on h1 "Radiometer RMED VMWare" at bounding box center [129, 70] width 179 height 14
click at [392, 76] on div "Radiometer RMED VMWare Print" at bounding box center [612, 69] width 1162 height 23
click at [131, 70] on h1 "Radiometer RMED VMWare" at bounding box center [129, 70] width 179 height 14
click at [134, 46] on icon at bounding box center [128, 48] width 22 height 22
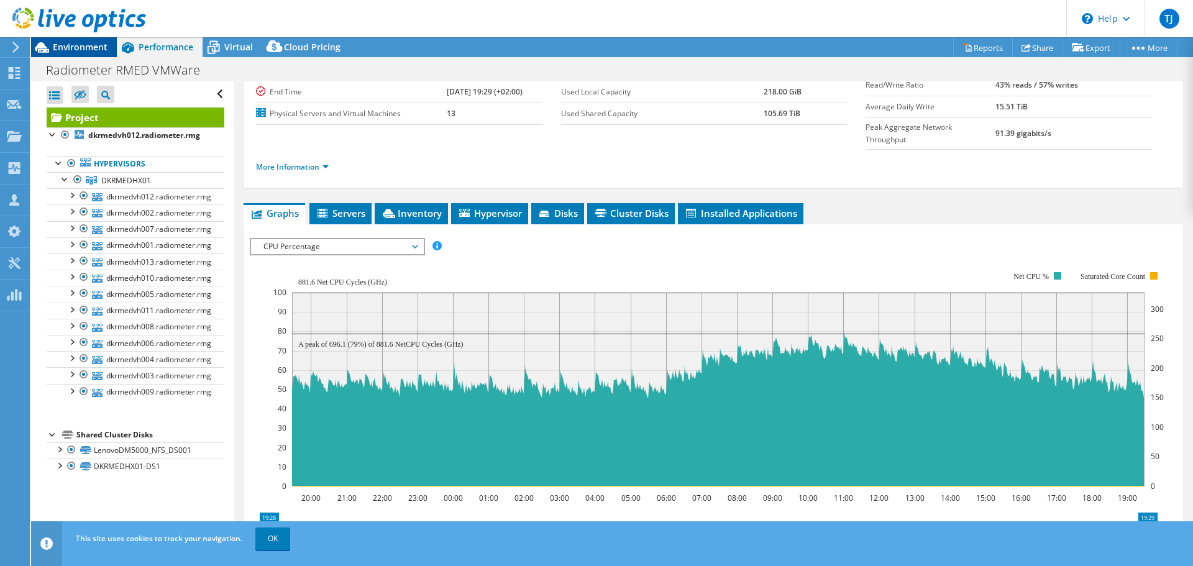
click at [89, 44] on span "Environment" at bounding box center [80, 47] width 55 height 12
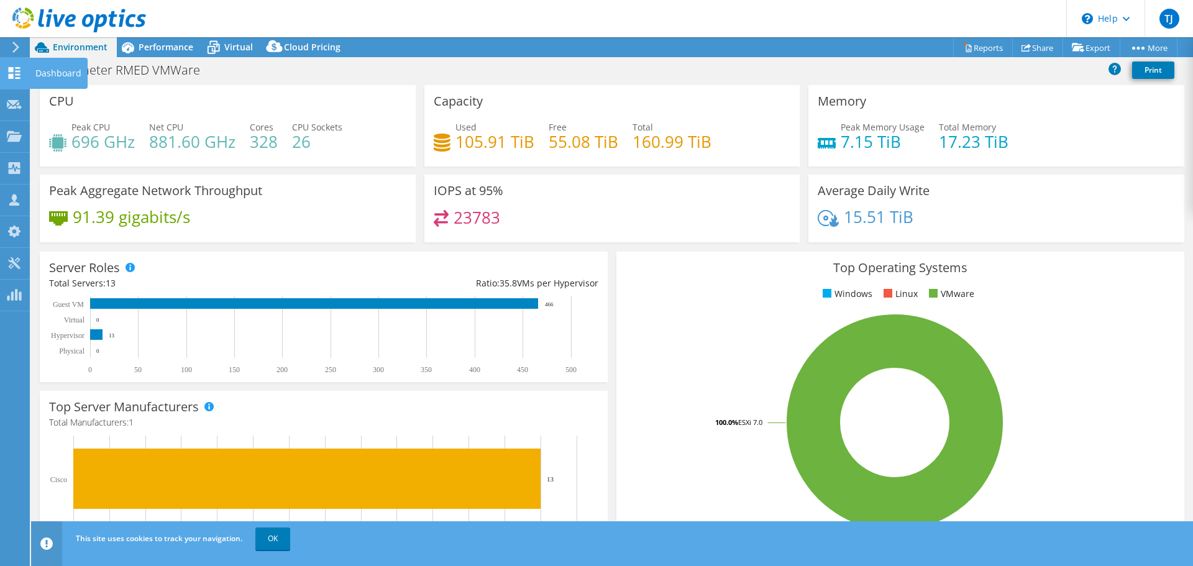
click at [45, 71] on div "Dashboard" at bounding box center [58, 73] width 58 height 31
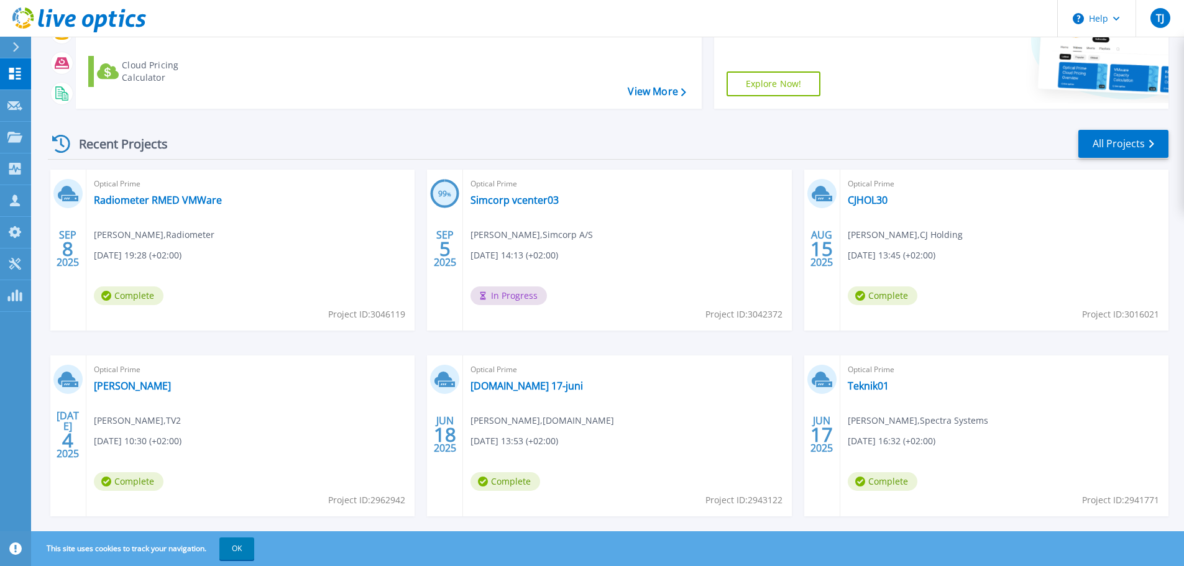
scroll to position [175, 0]
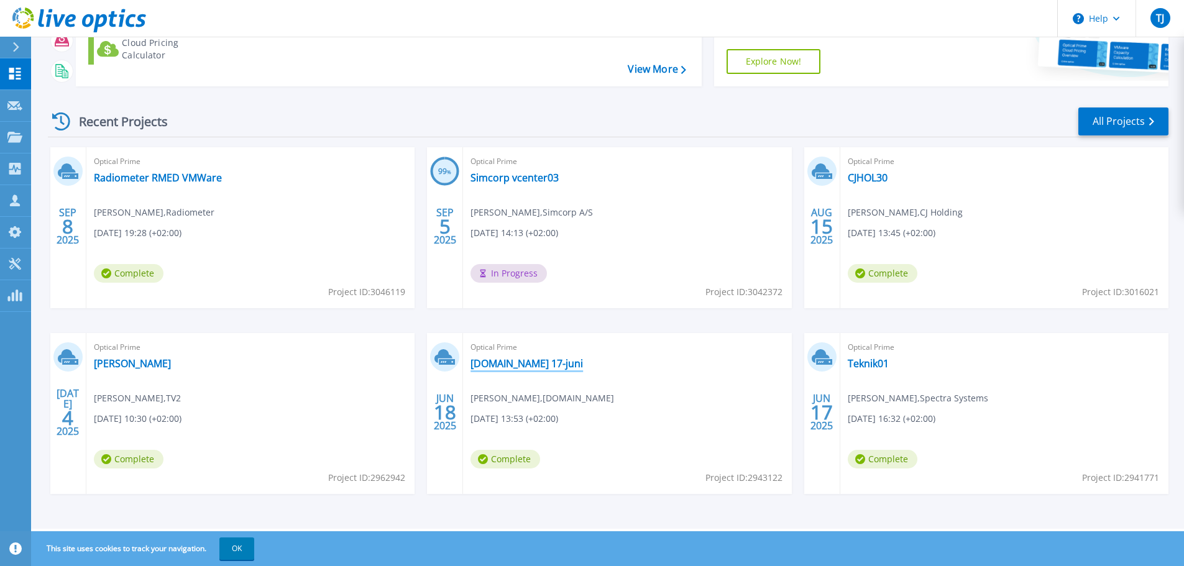
click at [526, 369] on link "[DOMAIN_NAME] 17-juni" at bounding box center [526, 363] width 112 height 12
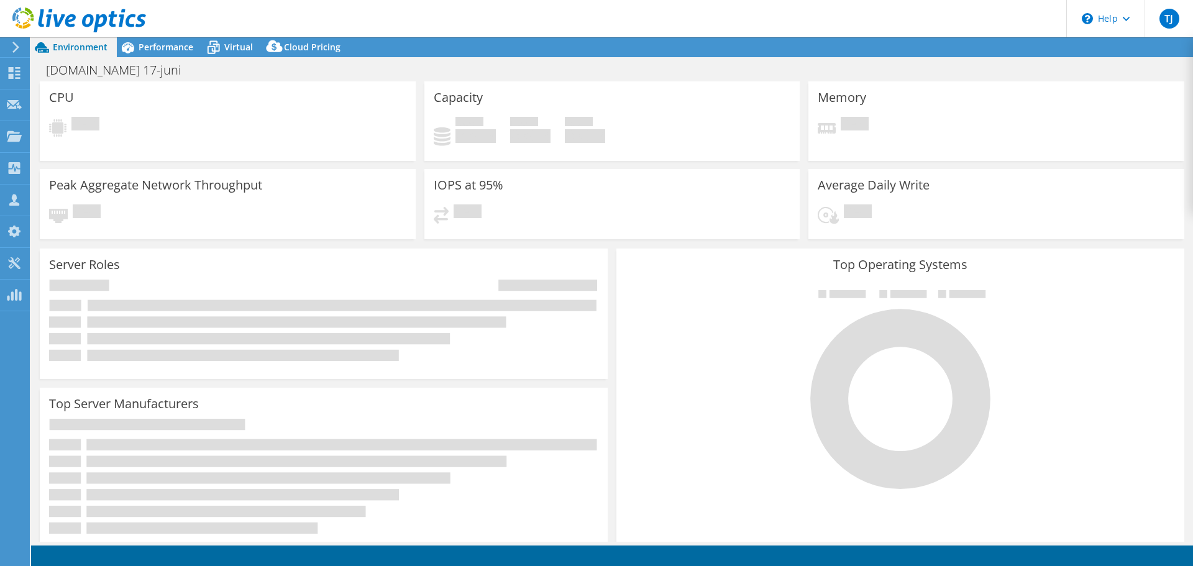
select select "USD"
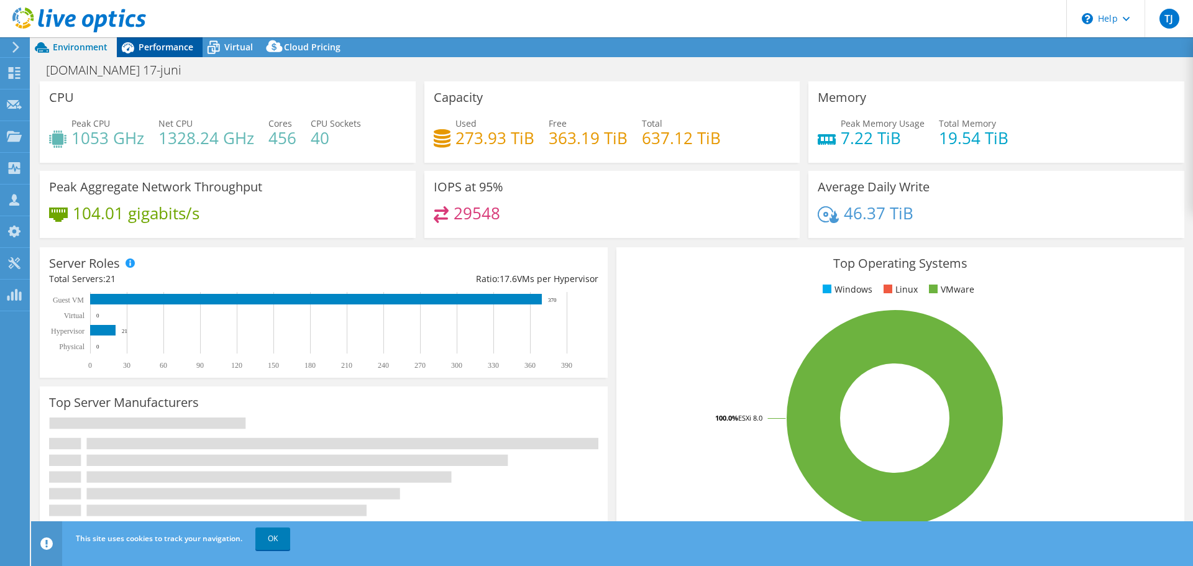
click at [149, 42] on span "Performance" at bounding box center [166, 47] width 55 height 12
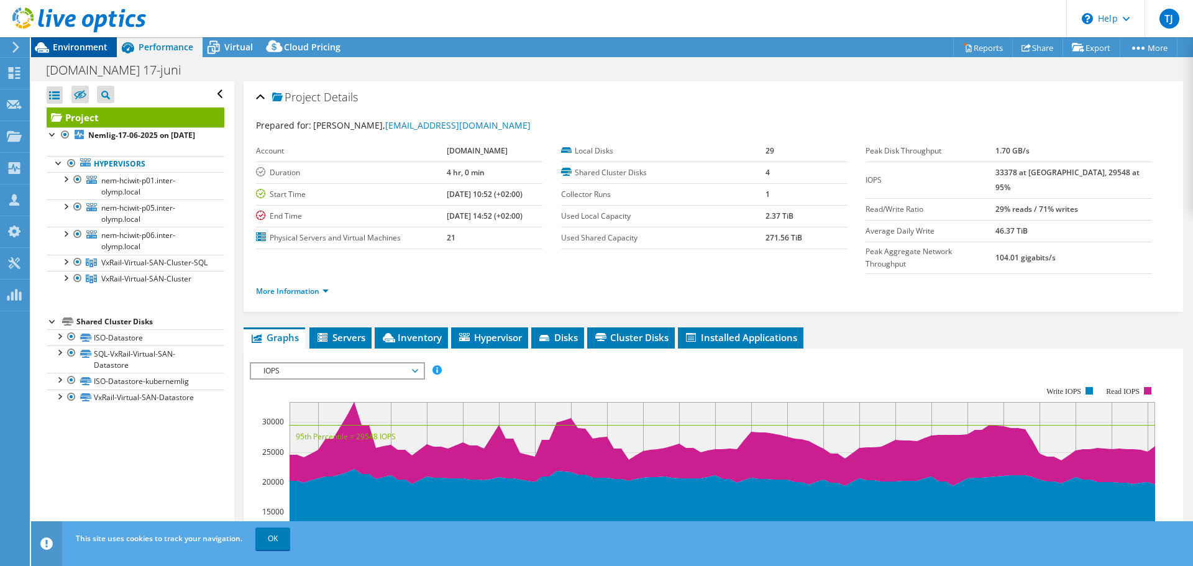
click at [63, 55] on div "Environment" at bounding box center [74, 47] width 86 height 20
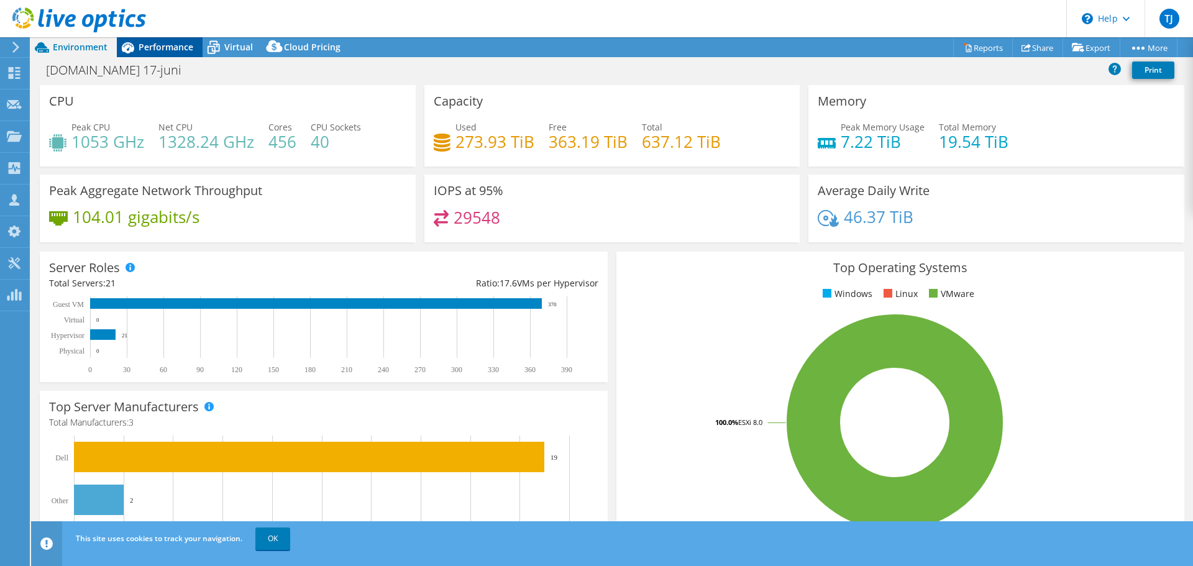
click at [162, 43] on span "Performance" at bounding box center [166, 47] width 55 height 12
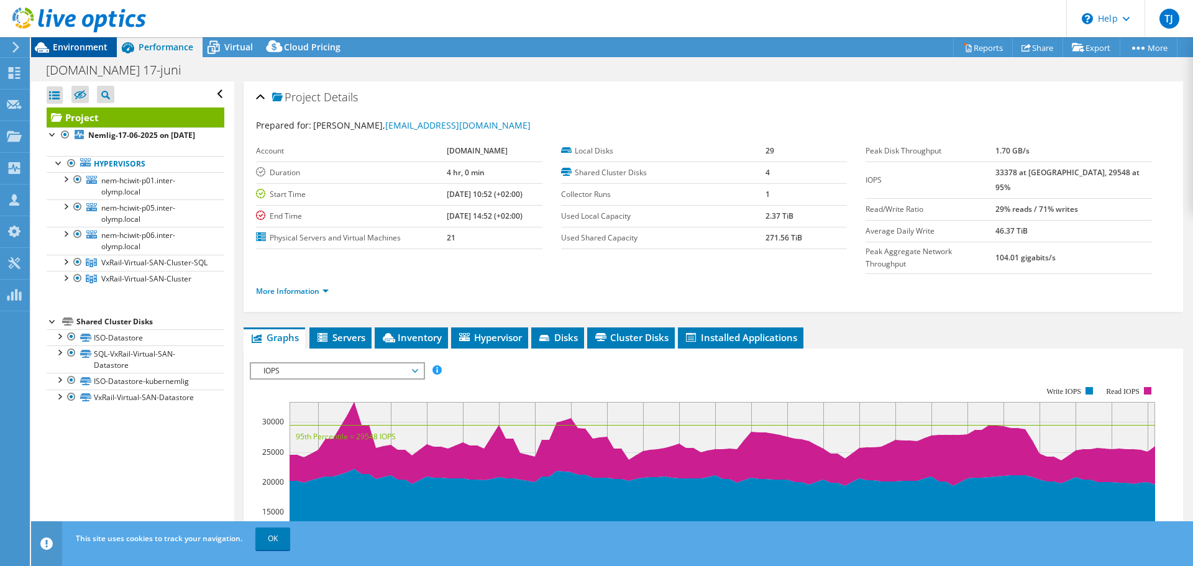
click at [65, 42] on span "Environment" at bounding box center [80, 47] width 55 height 12
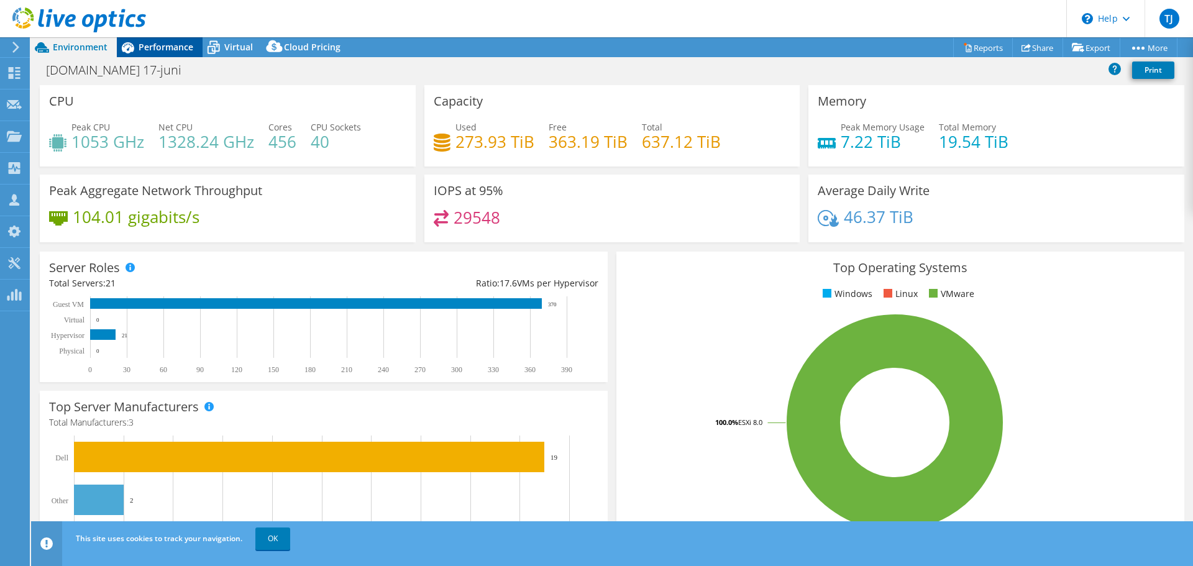
click at [180, 48] on span "Performance" at bounding box center [166, 47] width 55 height 12
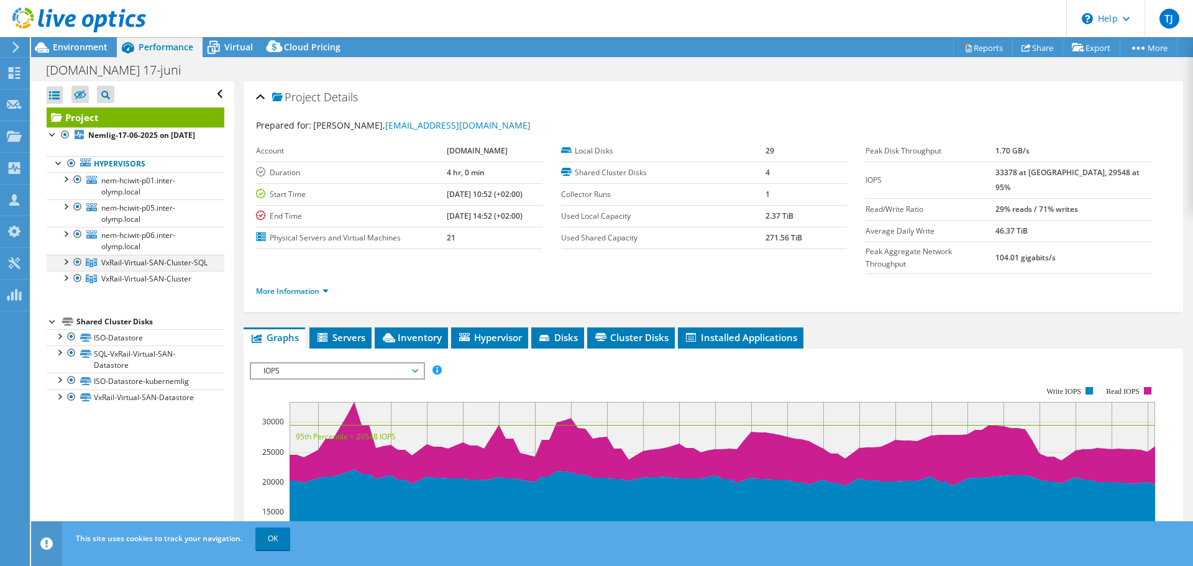
click at [81, 269] on div at bounding box center [77, 262] width 12 height 15
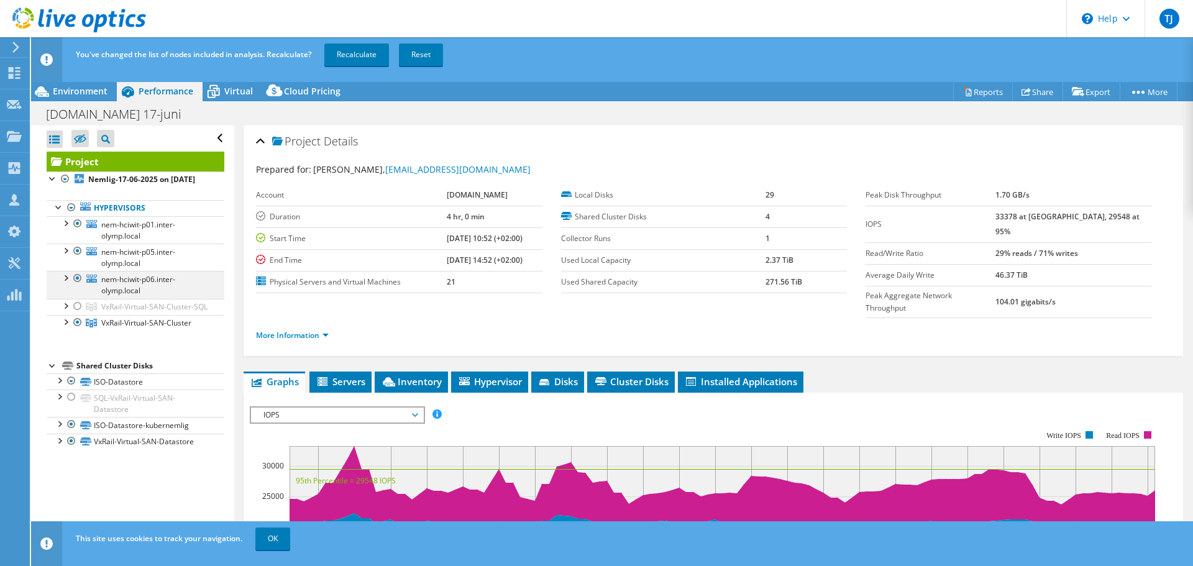
click at [75, 286] on div at bounding box center [77, 278] width 12 height 15
drag, startPoint x: 79, startPoint y: 268, endPoint x: 73, endPoint y: 249, distance: 20.2
click at [78, 259] on div at bounding box center [77, 251] width 12 height 15
drag, startPoint x: 73, startPoint y: 235, endPoint x: 85, endPoint y: 190, distance: 46.1
click at [73, 231] on div at bounding box center [77, 223] width 12 height 15
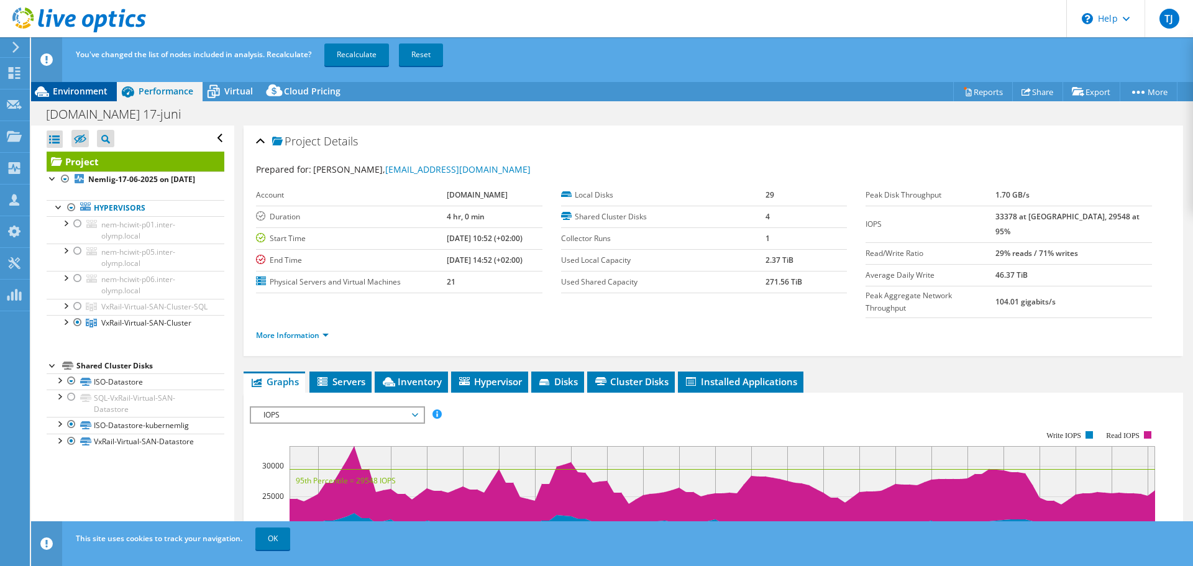
click at [71, 85] on div "Environment" at bounding box center [74, 91] width 86 height 20
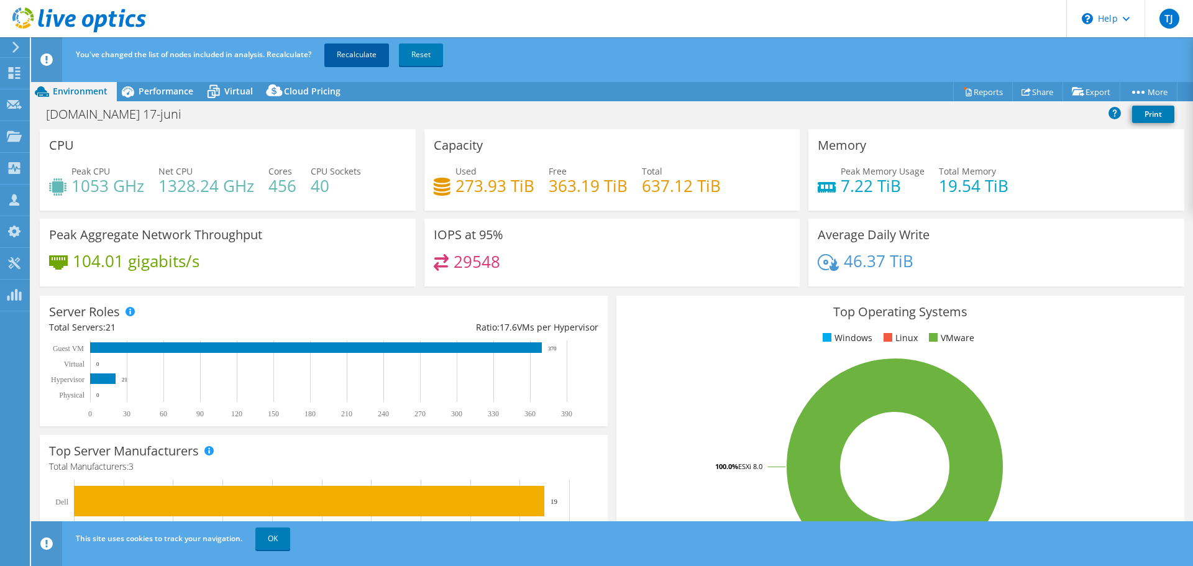
click at [356, 52] on link "Recalculate" at bounding box center [356, 55] width 65 height 22
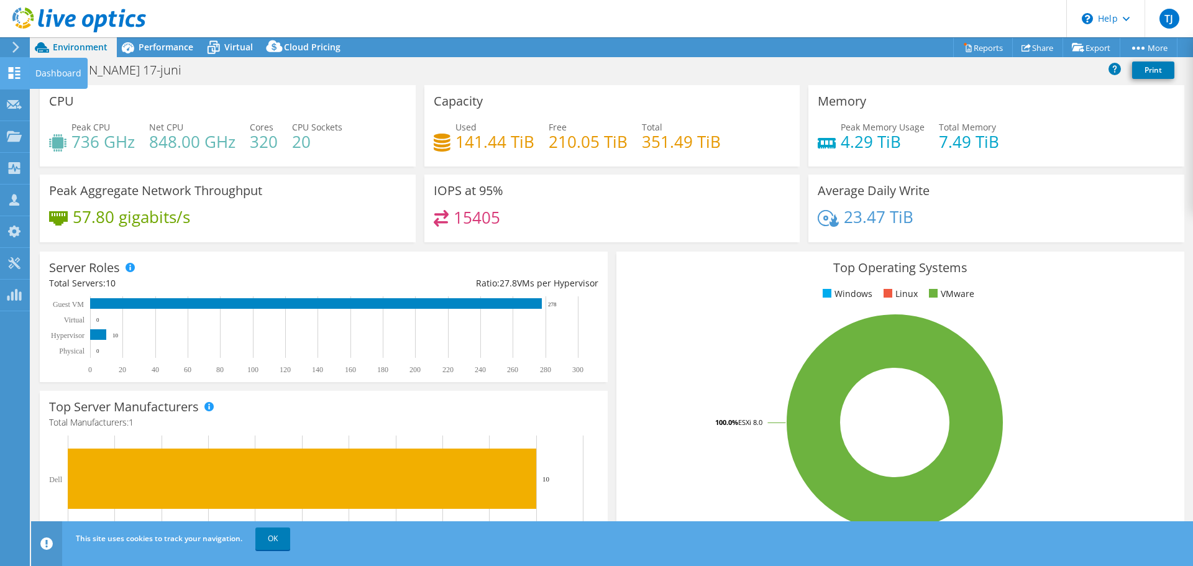
click at [42, 71] on div "Dashboard" at bounding box center [58, 73] width 58 height 31
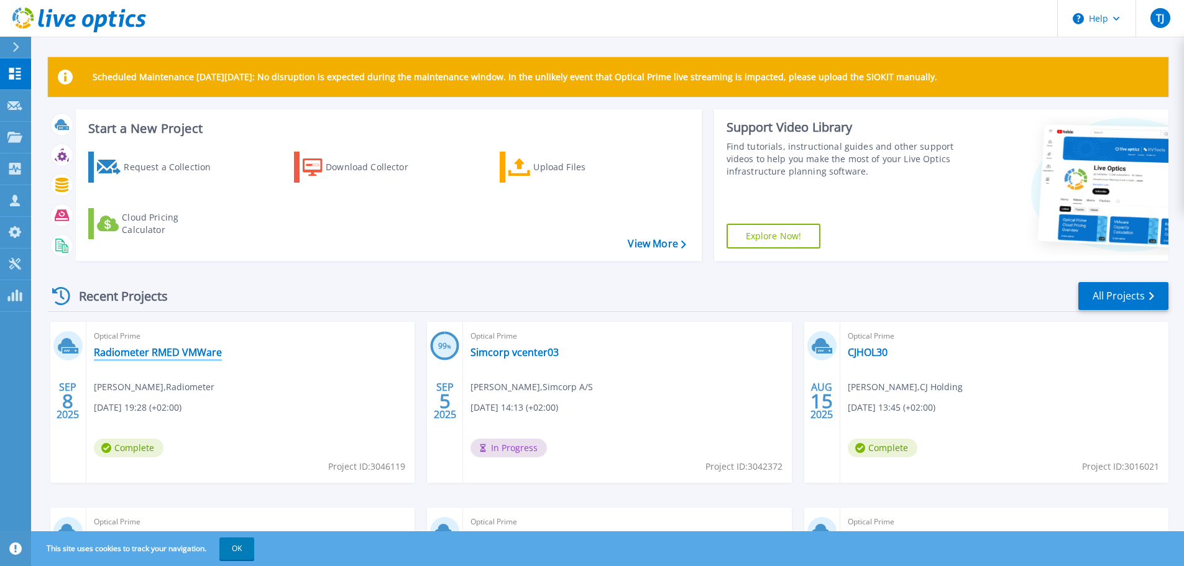
click at [136, 355] on link "Radiometer RMED VMWare" at bounding box center [158, 352] width 128 height 12
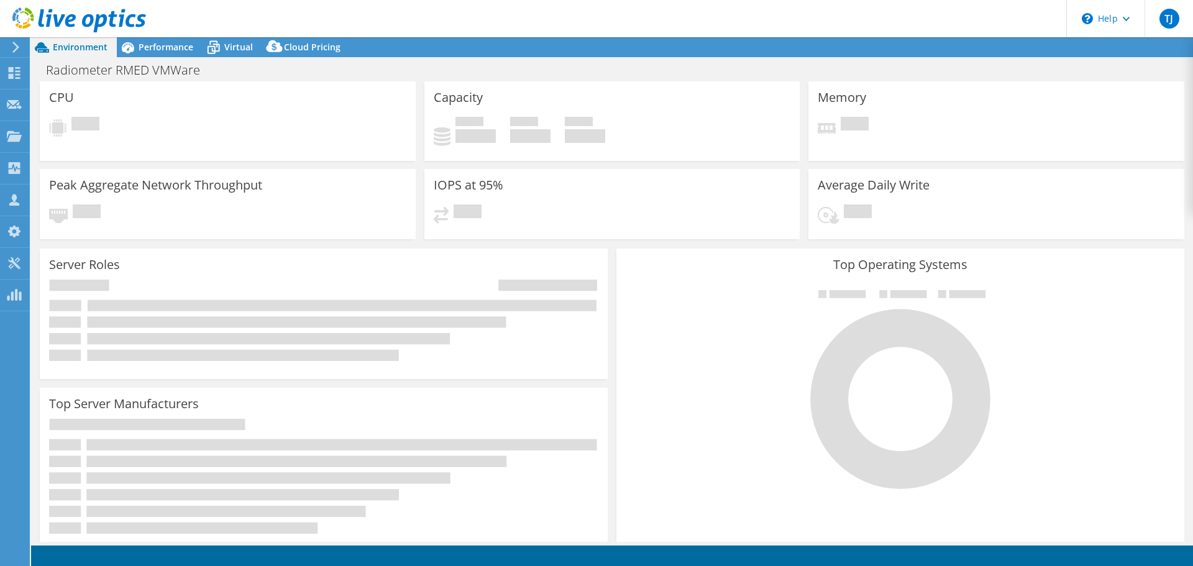
select select "USD"
select select "EUFrankfurt"
select select "EUR"
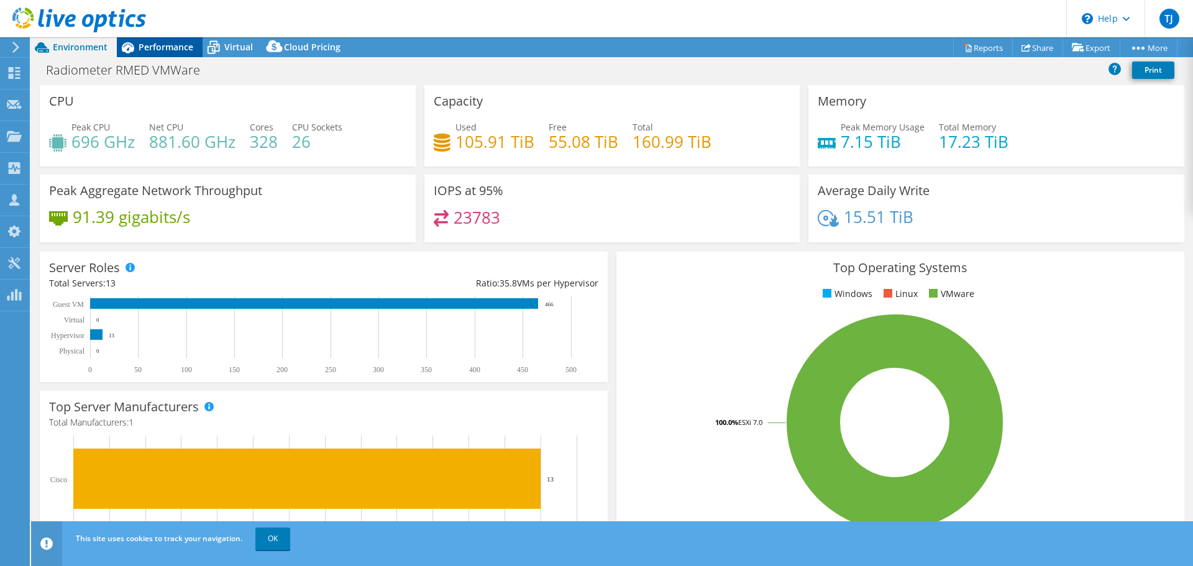
click at [180, 48] on span "Performance" at bounding box center [166, 47] width 55 height 12
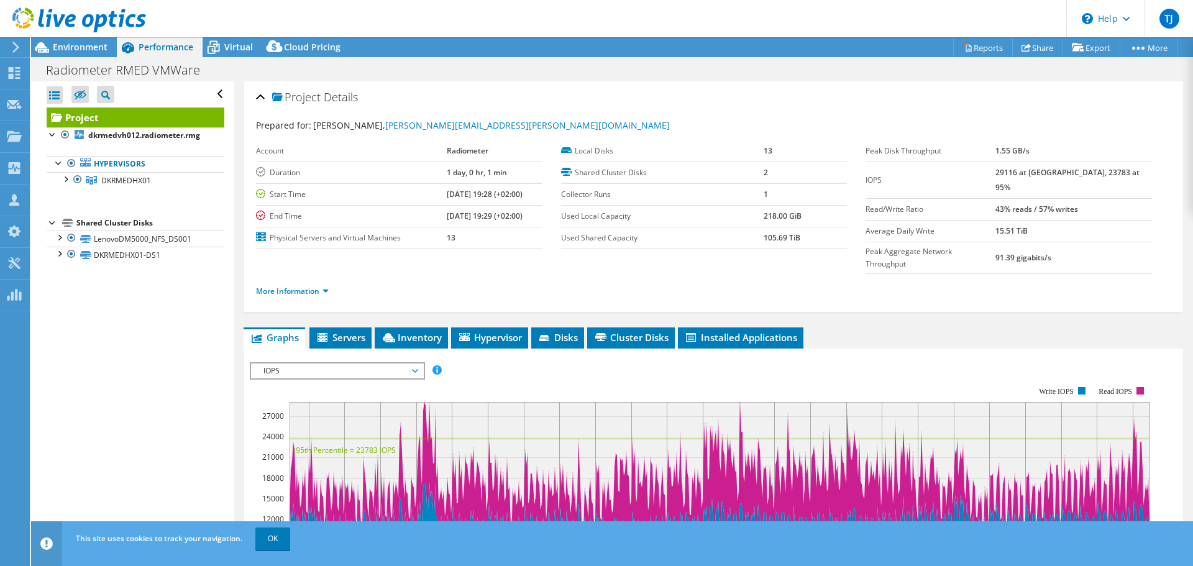
click at [269, 275] on div "More Information" at bounding box center [713, 291] width 915 height 35
click at [297, 286] on link "More Information" at bounding box center [292, 291] width 73 height 11
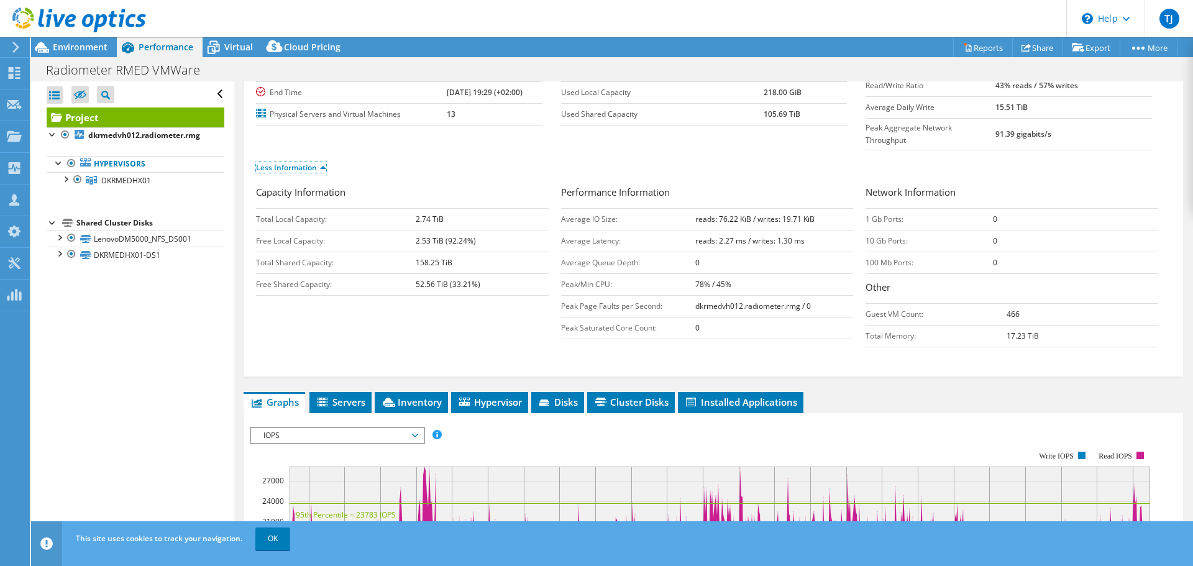
scroll to position [124, 0]
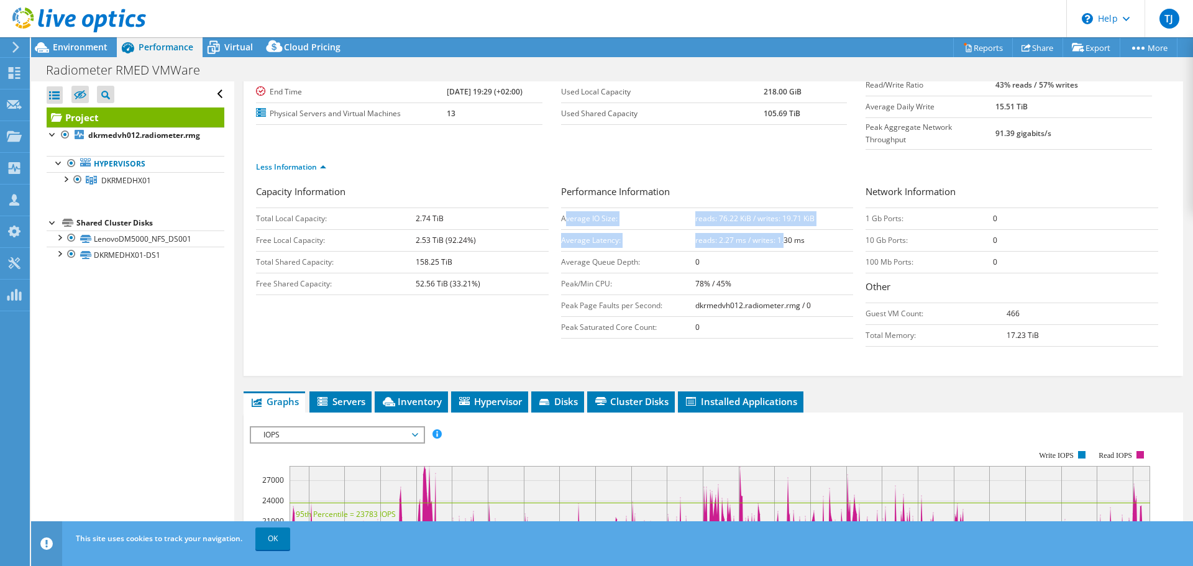
drag, startPoint x: 562, startPoint y: 188, endPoint x: 764, endPoint y: 215, distance: 204.4
click at [771, 217] on tbody "Average IO Size: reads: 76.22 KiB / writes: 19.71 KiB Average Latency: reads: 2…" at bounding box center [707, 273] width 293 height 131
click at [673, 208] on td "Average IO Size:" at bounding box center [628, 219] width 134 height 22
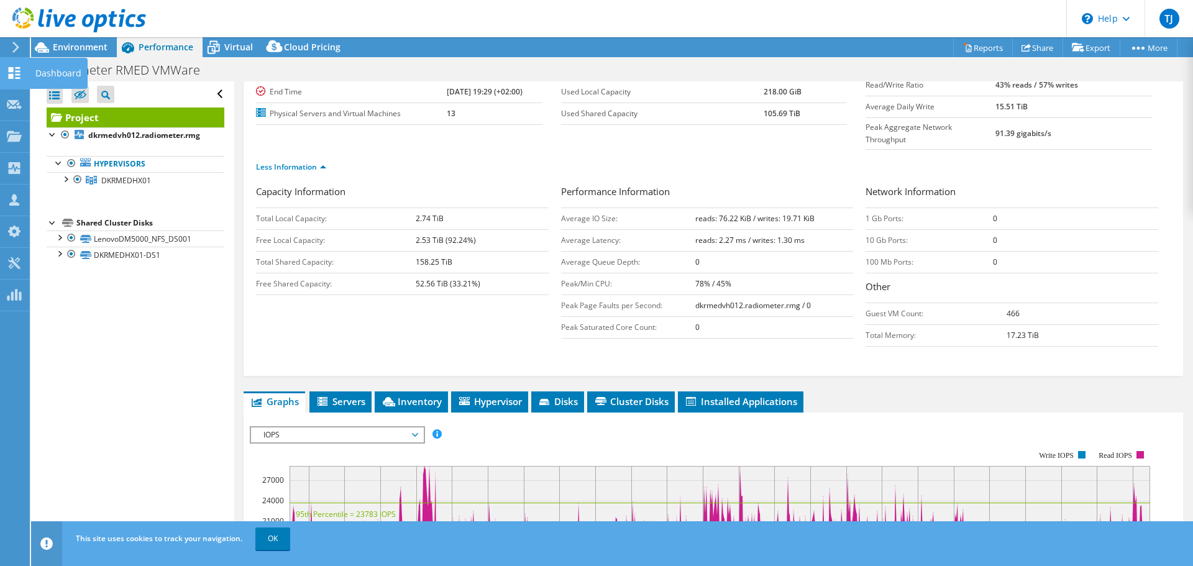
click at [34, 74] on div "Dashboard" at bounding box center [58, 73] width 58 height 31
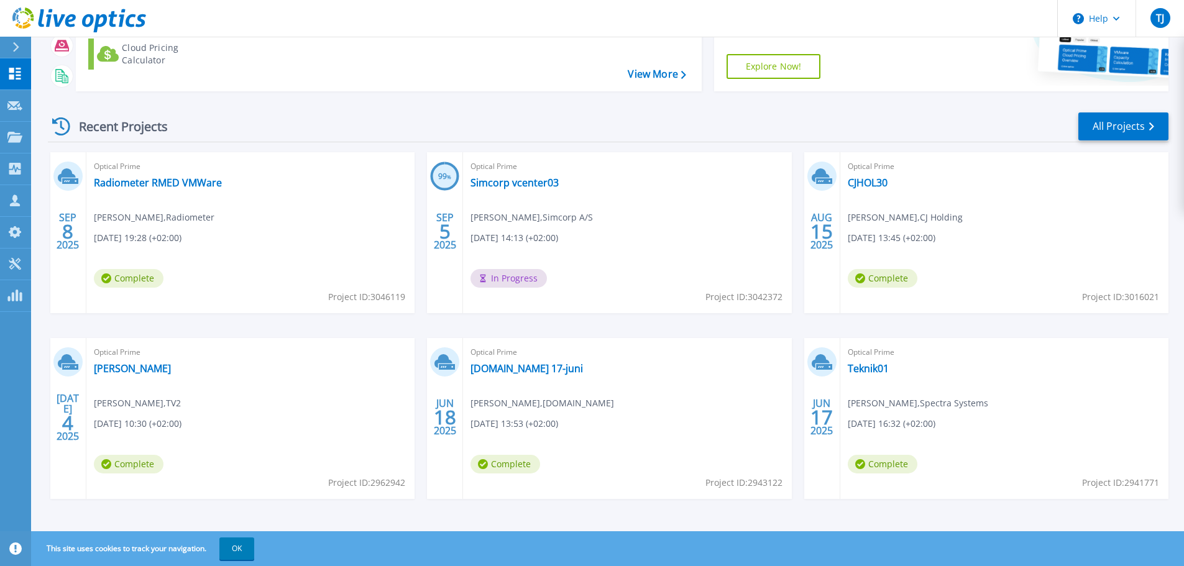
scroll to position [175, 0]
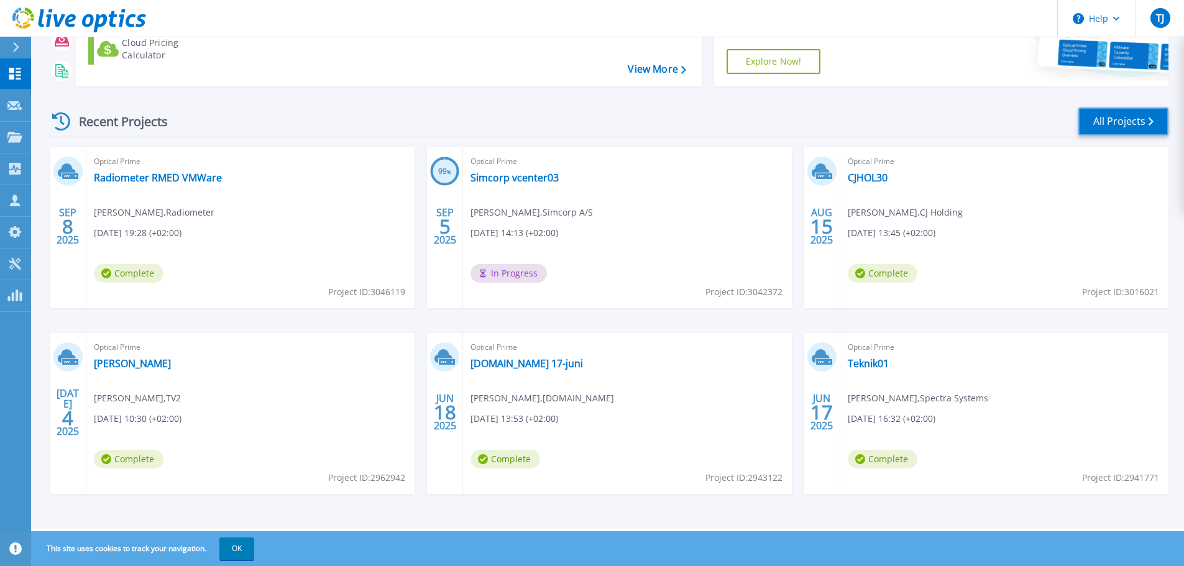
click at [1134, 118] on link "All Projects" at bounding box center [1123, 122] width 90 height 28
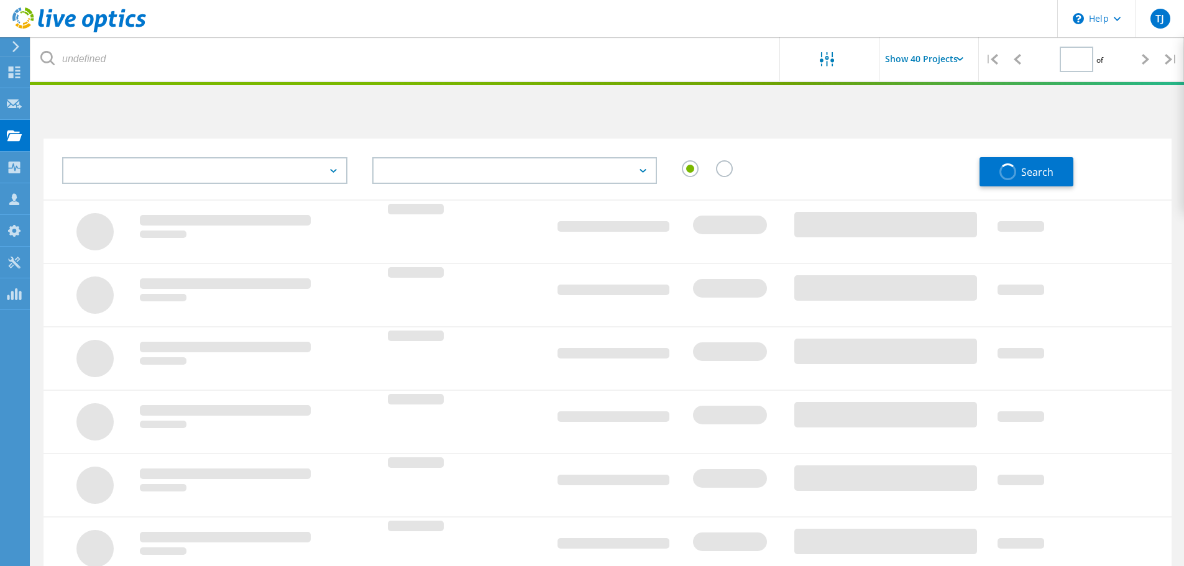
type input "1"
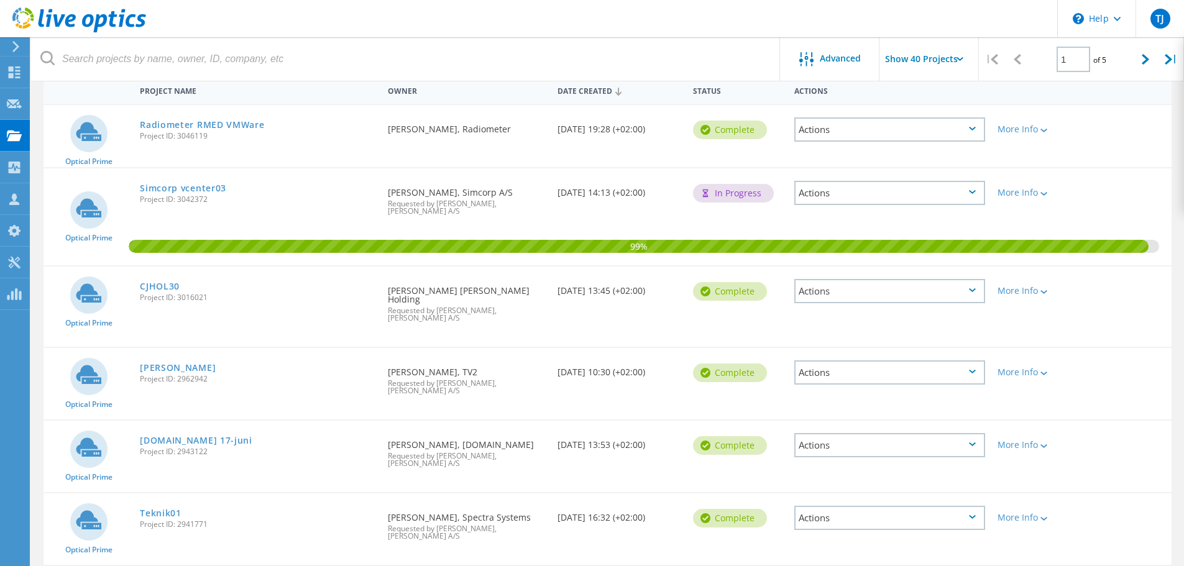
scroll to position [1169, 0]
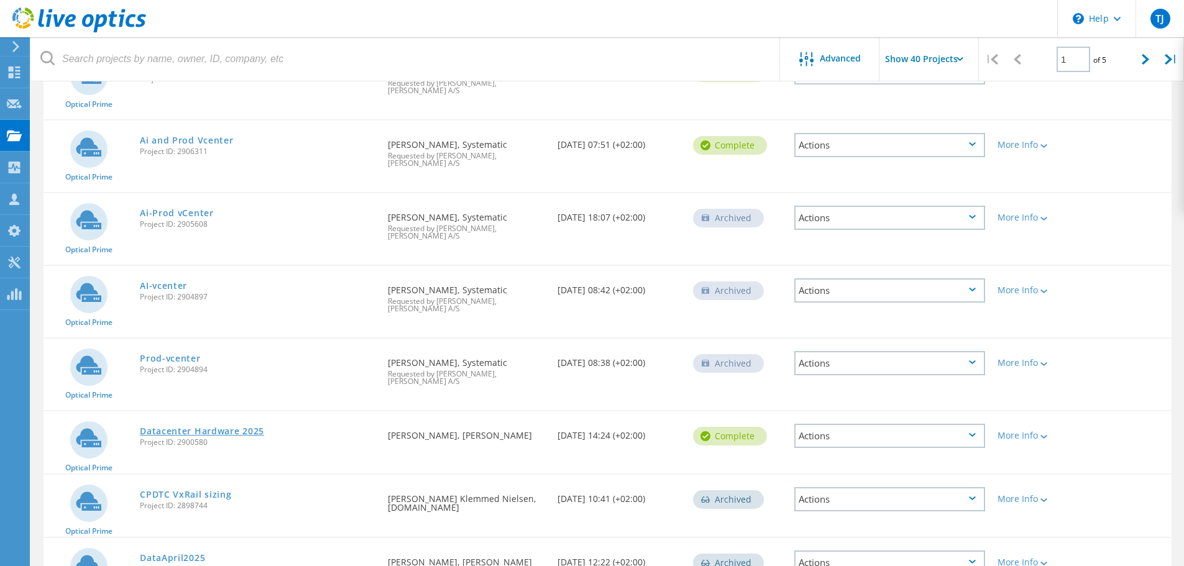
click at [173, 427] on link "Datacenter Hardware 2025" at bounding box center [202, 431] width 124 height 9
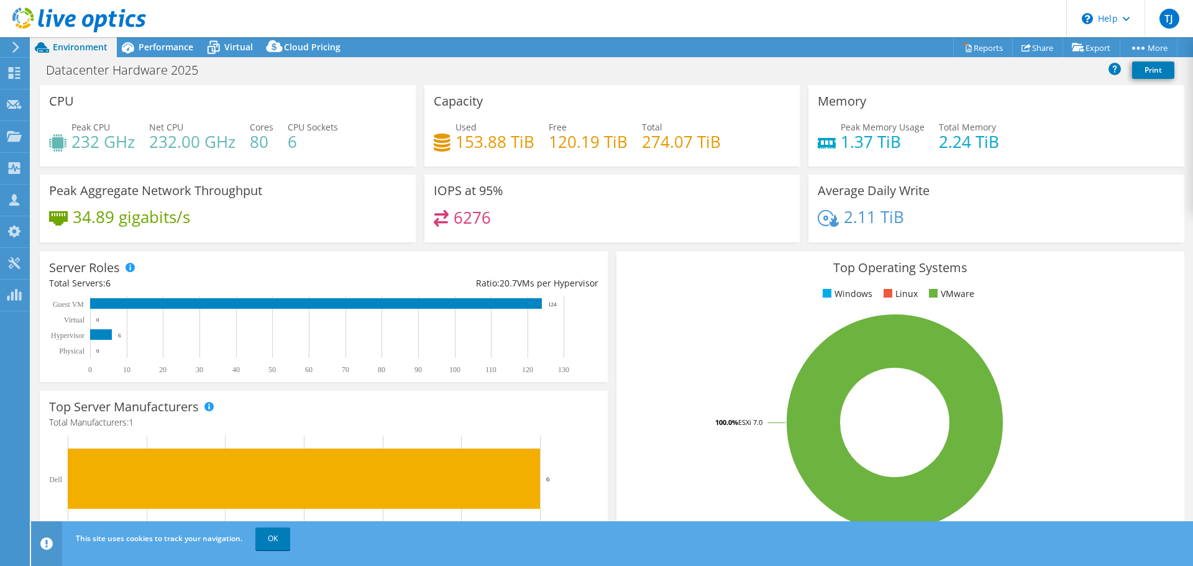
click at [179, 53] on div "Performance" at bounding box center [160, 47] width 86 height 20
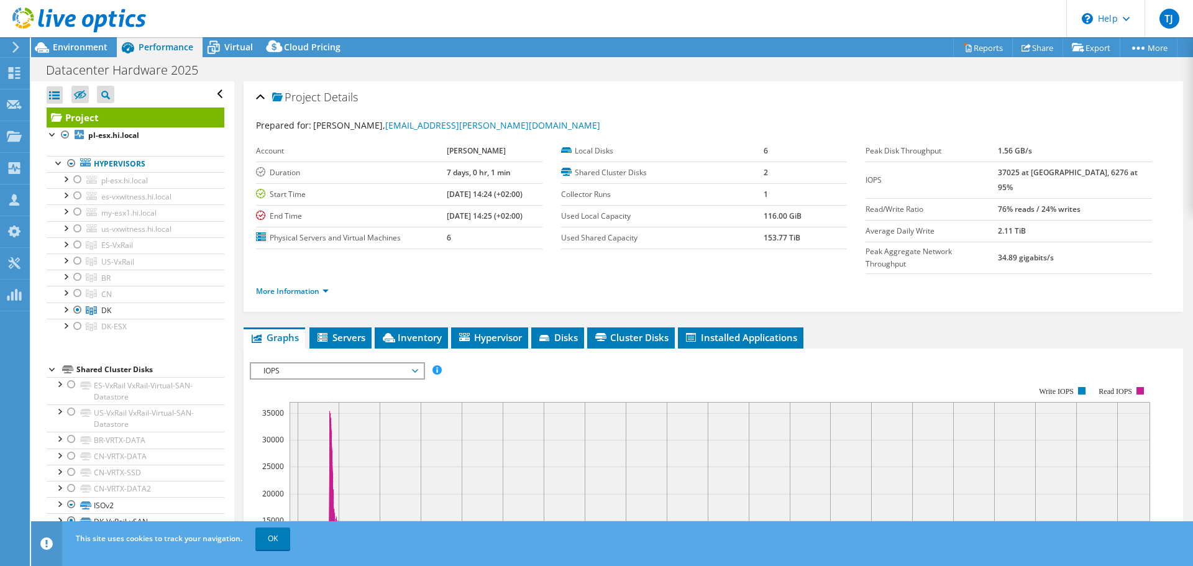
click at [170, 45] on span "Performance" at bounding box center [166, 47] width 55 height 12
click at [299, 286] on link "More Information" at bounding box center [292, 291] width 73 height 11
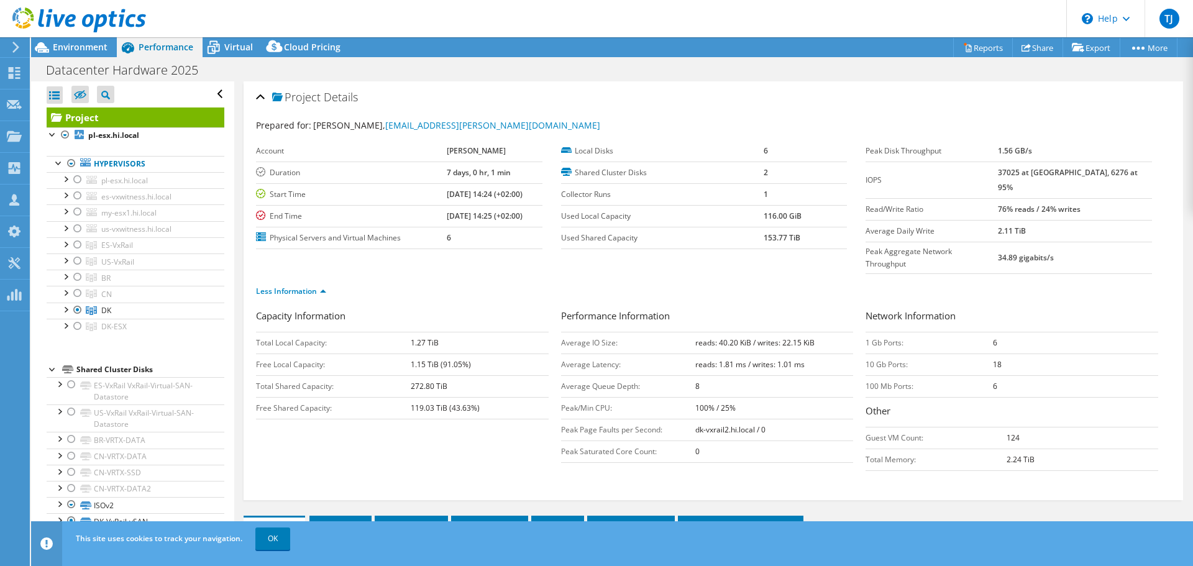
drag, startPoint x: 1056, startPoint y: 172, endPoint x: 986, endPoint y: 170, distance: 70.2
click at [986, 170] on tr "IOPS 37025 at [GEOGRAPHIC_DATA], 6276 at 95%" at bounding box center [1009, 180] width 286 height 37
click at [968, 47] on link "Reports" at bounding box center [983, 47] width 60 height 19
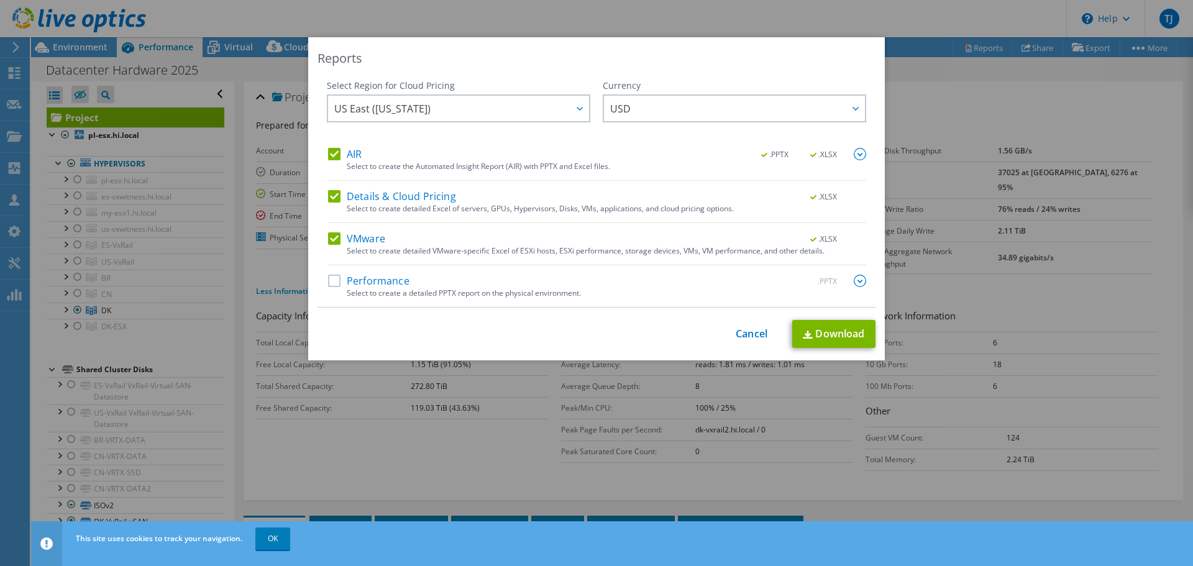
click at [328, 281] on label "Performance" at bounding box center [368, 281] width 81 height 12
click at [0, 0] on input "Performance" at bounding box center [0, 0] width 0 height 0
click at [842, 338] on link "Download" at bounding box center [833, 334] width 83 height 28
